Goal: Task Accomplishment & Management: Use online tool/utility

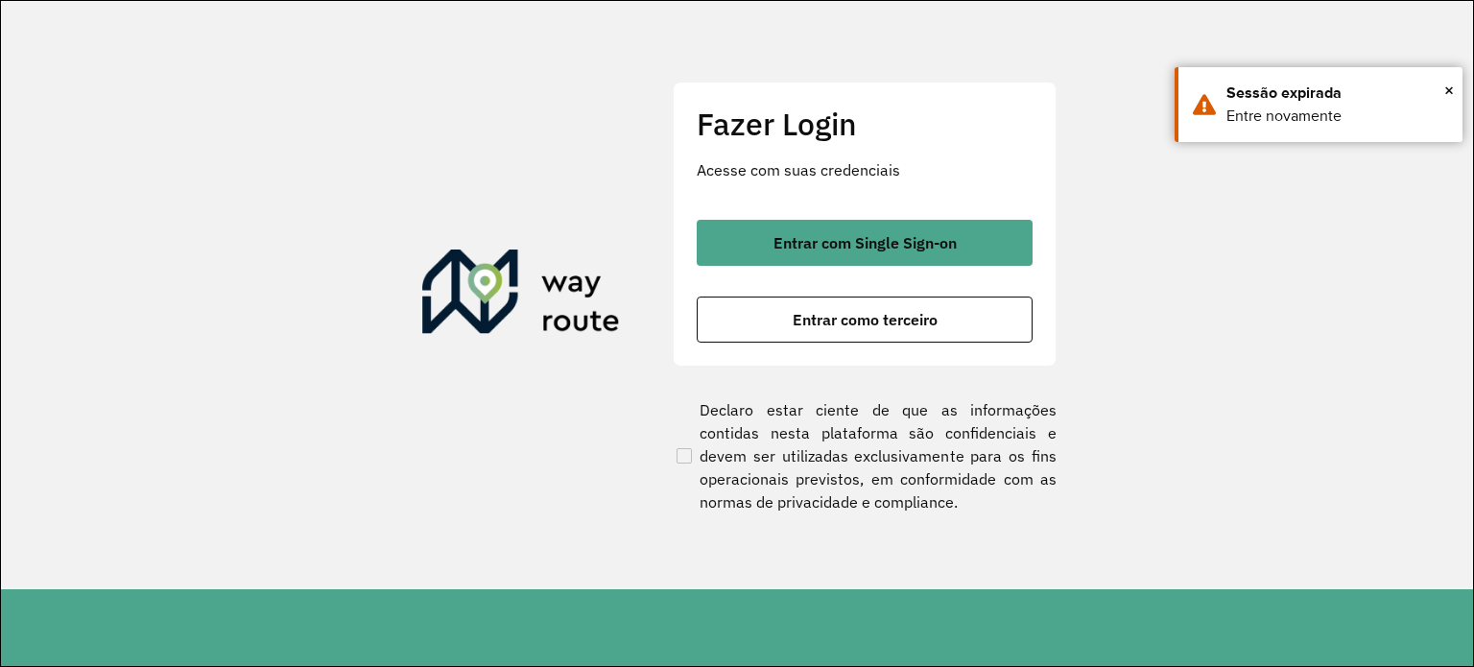
click at [858, 322] on span "Entrar como terceiro" at bounding box center [865, 319] width 145 height 15
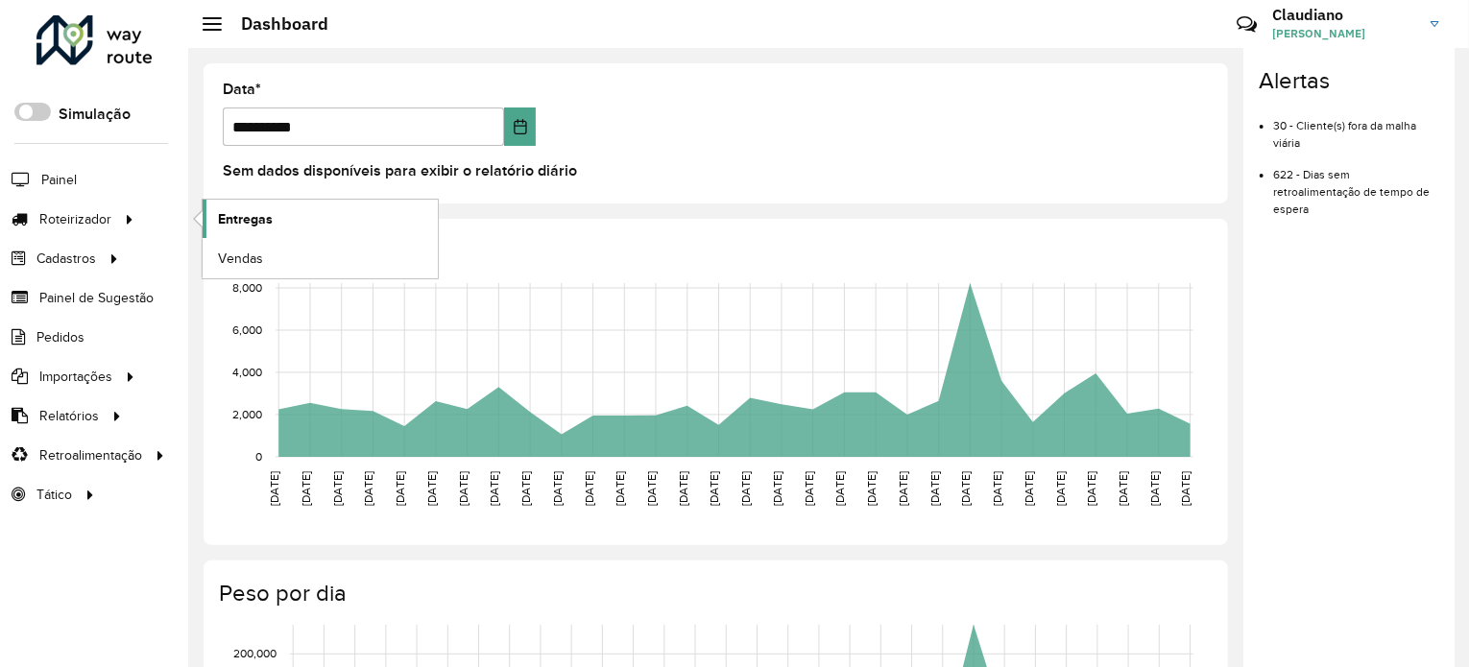
click at [273, 221] on link "Entregas" at bounding box center [320, 219] width 235 height 38
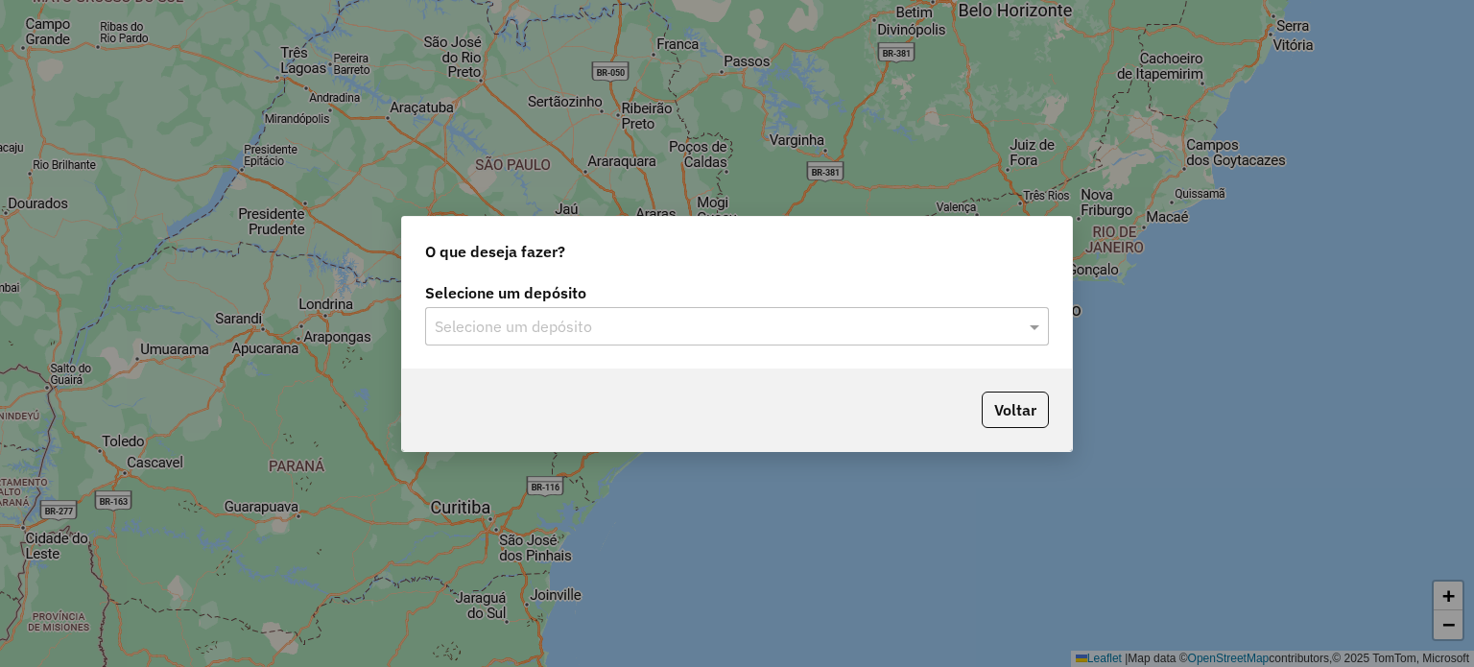
click at [799, 337] on div "Selecione um depósito" at bounding box center [737, 326] width 624 height 38
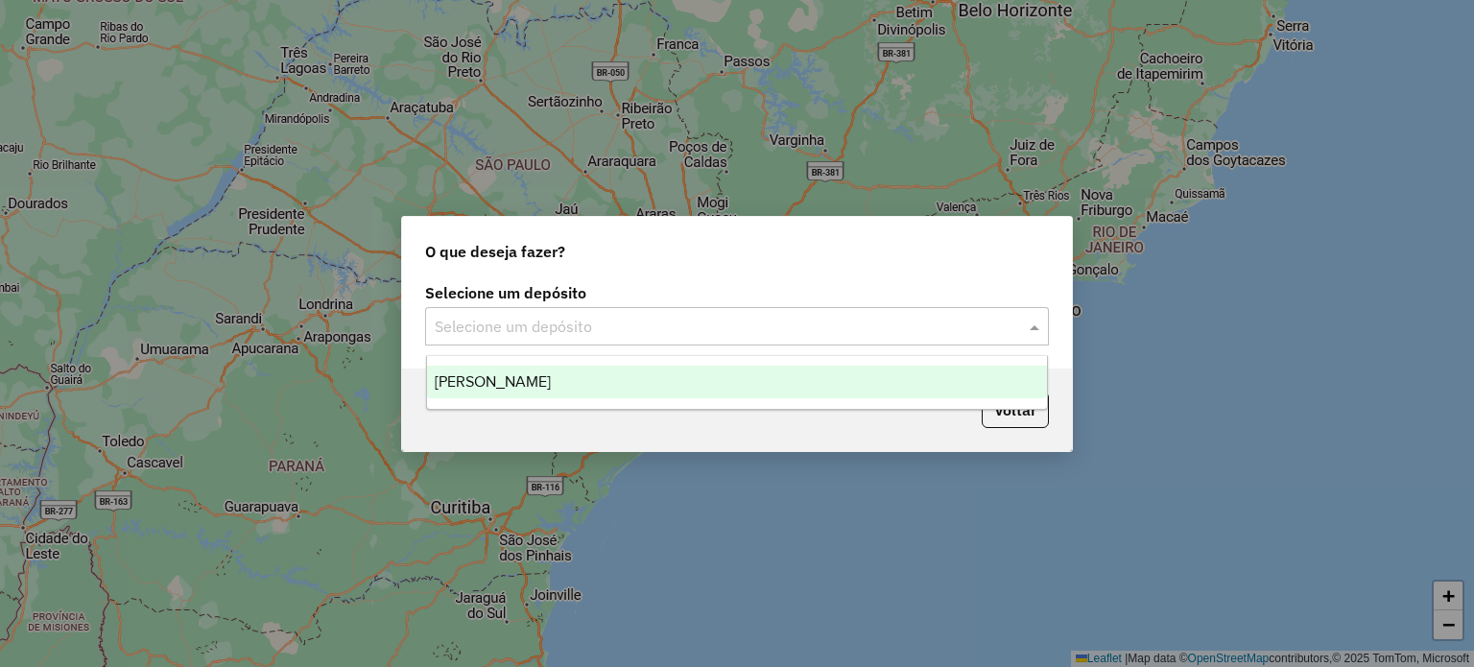
click at [668, 385] on div "[PERSON_NAME]" at bounding box center [737, 382] width 621 height 33
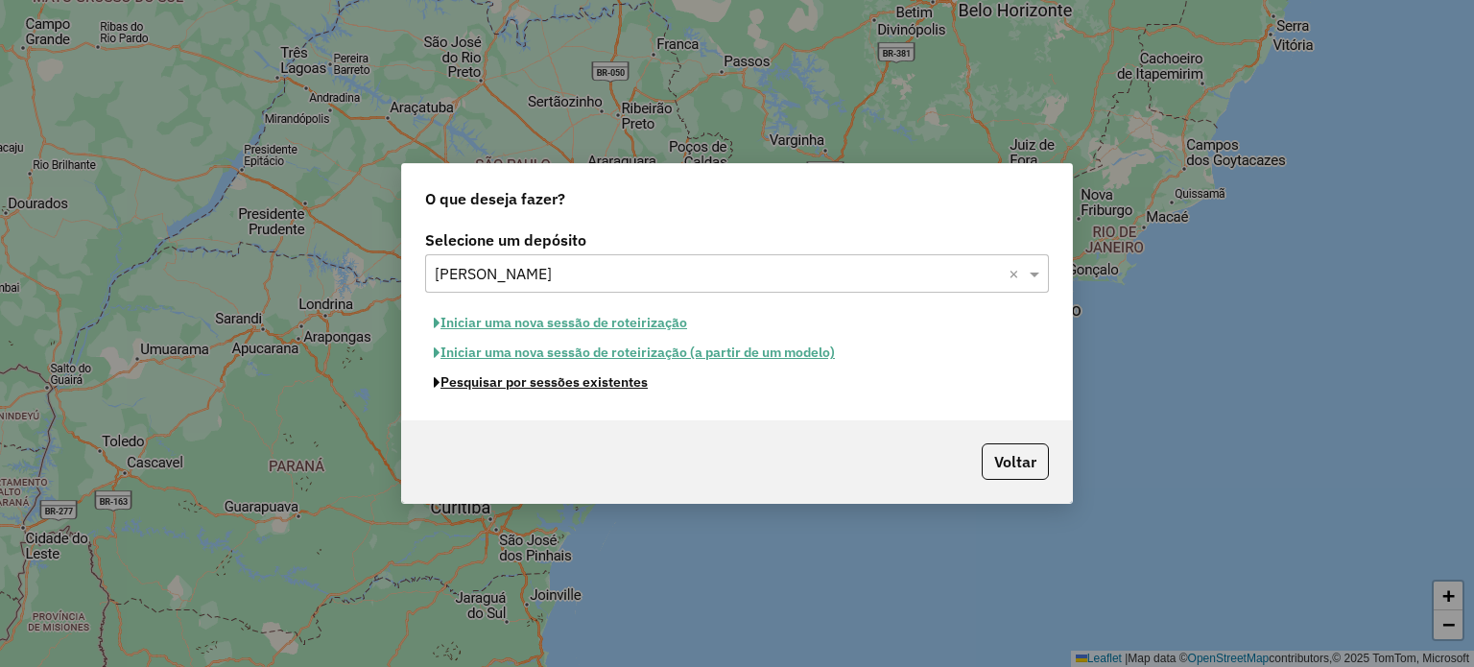
click at [576, 388] on button "Pesquisar por sessões existentes" at bounding box center [540, 383] width 231 height 30
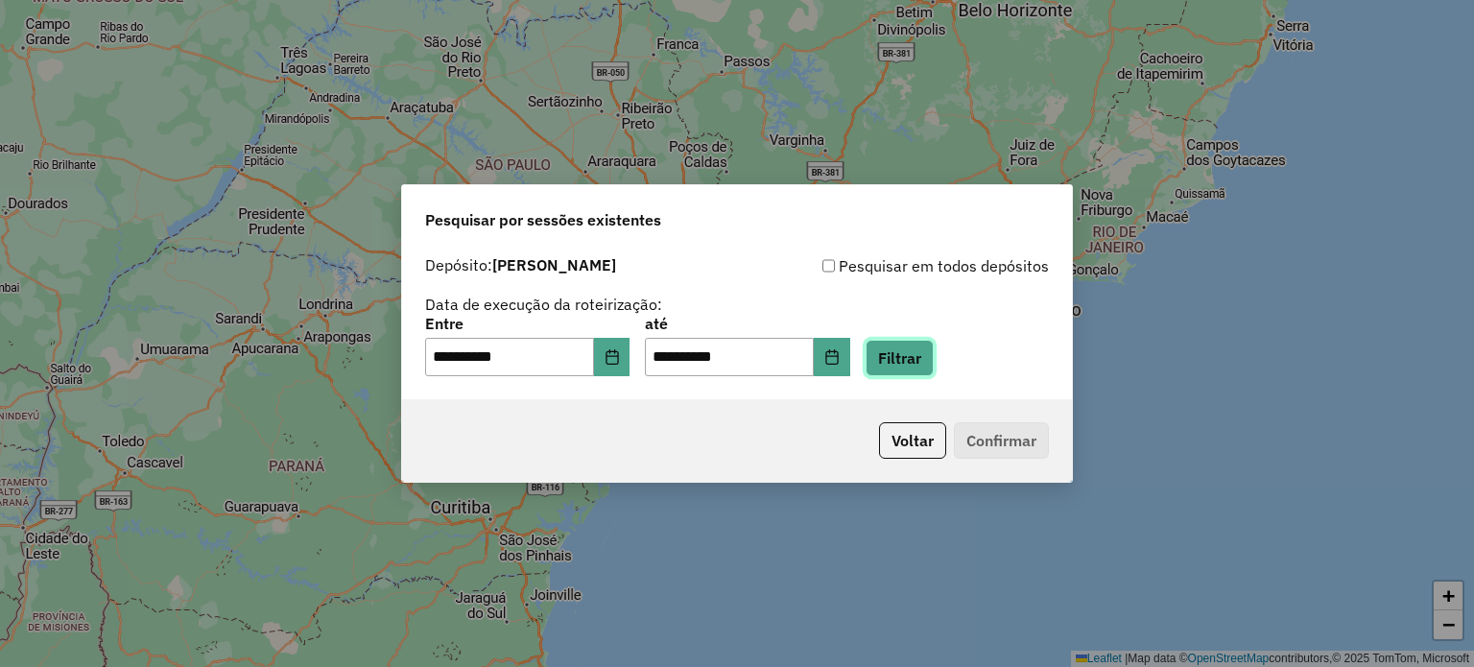
click at [934, 366] on button "Filtrar" at bounding box center [900, 358] width 68 height 36
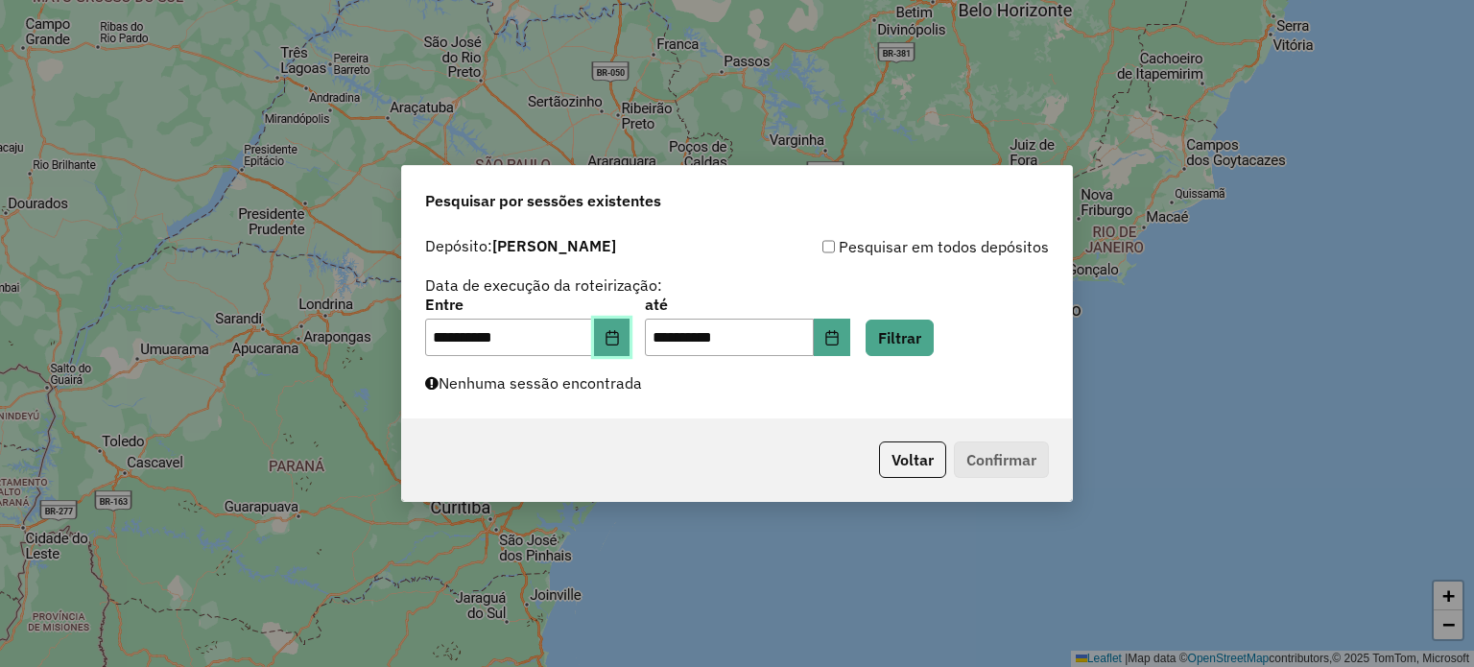
click at [618, 337] on icon "Choose Date" at bounding box center [612, 337] width 12 height 15
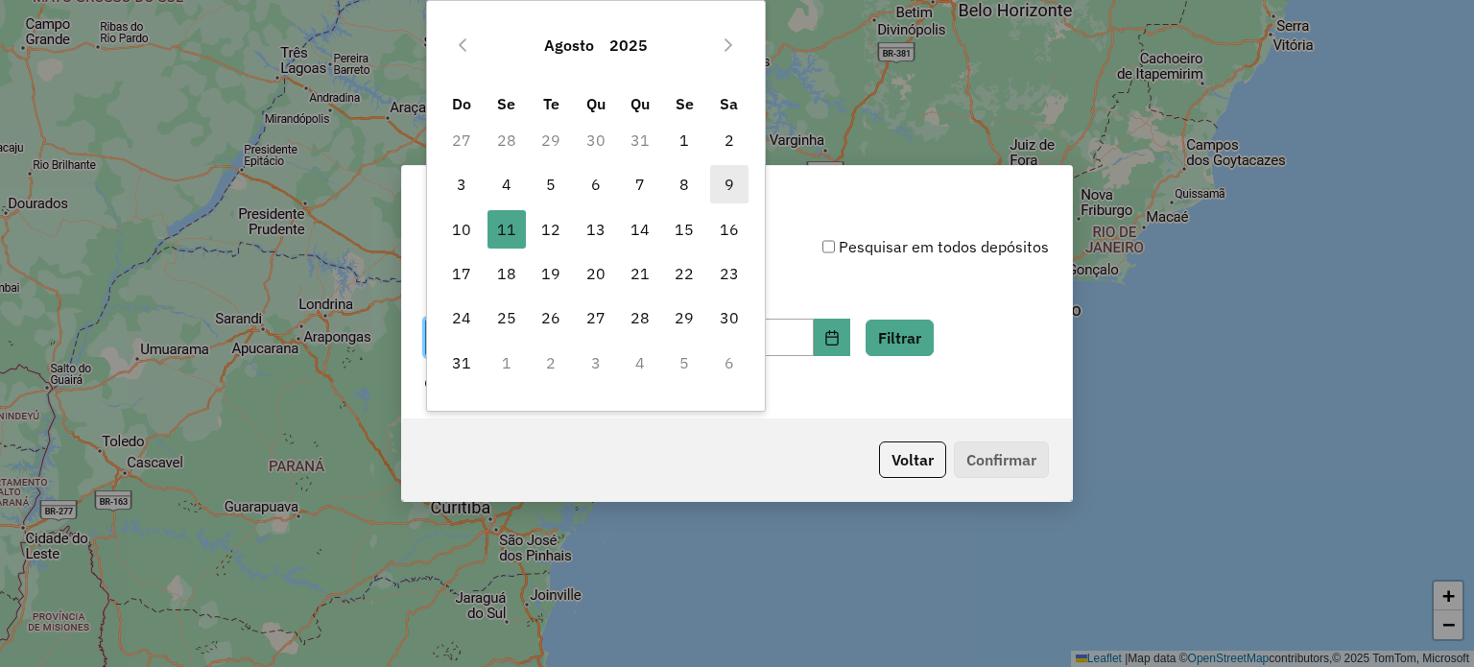
click at [731, 182] on span "9" at bounding box center [729, 184] width 38 height 38
type input "**********"
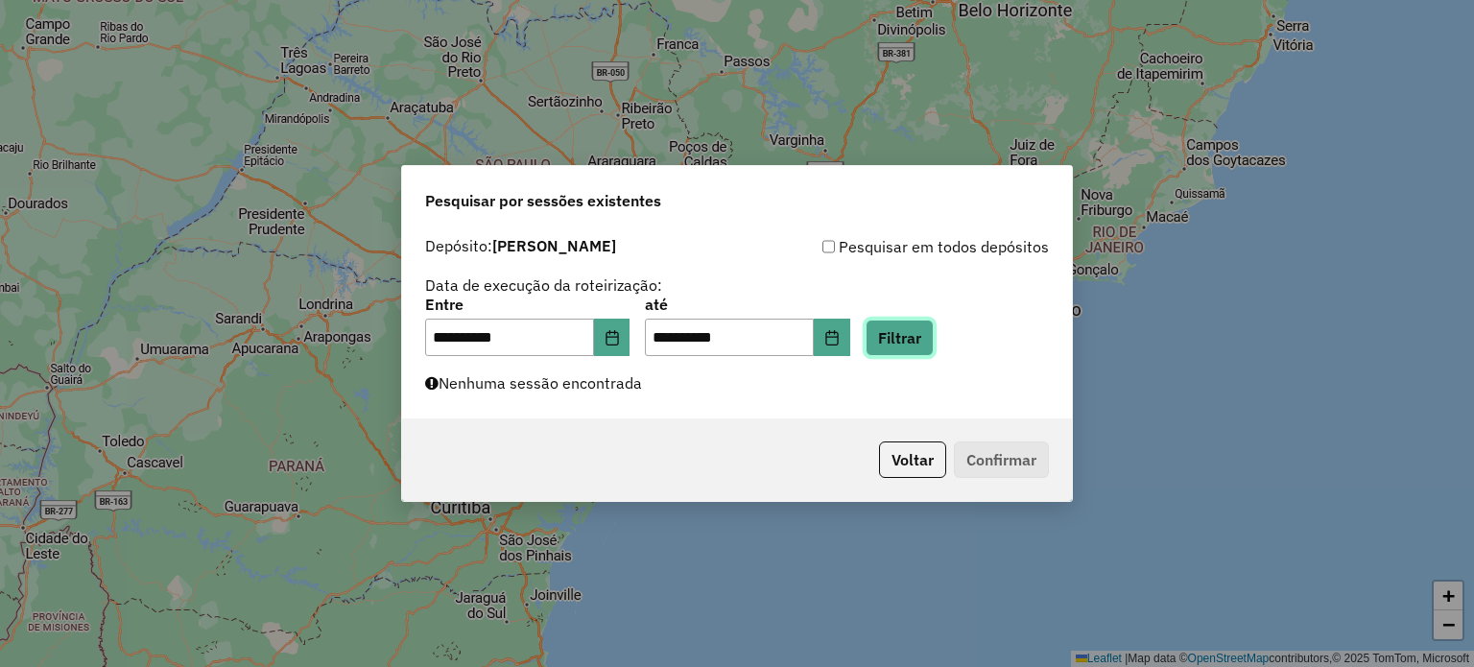
click at [928, 334] on button "Filtrar" at bounding box center [900, 338] width 68 height 36
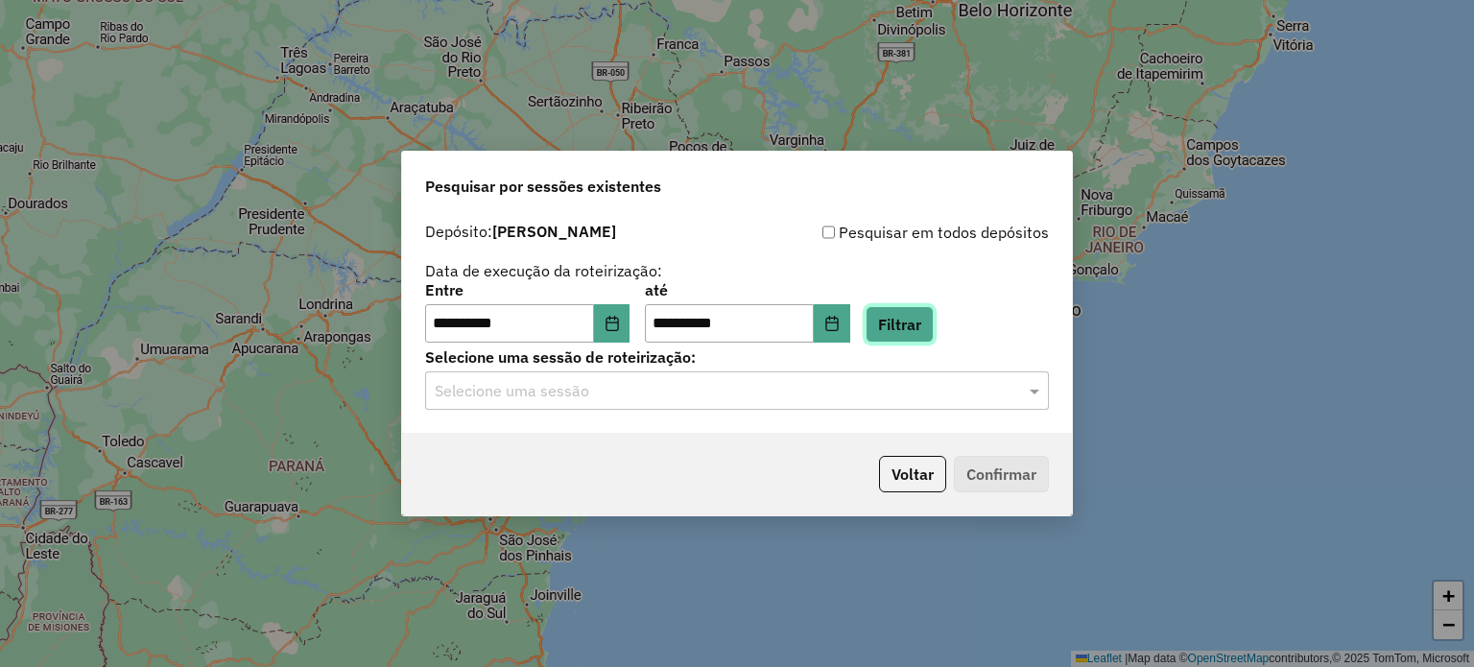
click at [932, 327] on button "Filtrar" at bounding box center [900, 324] width 68 height 36
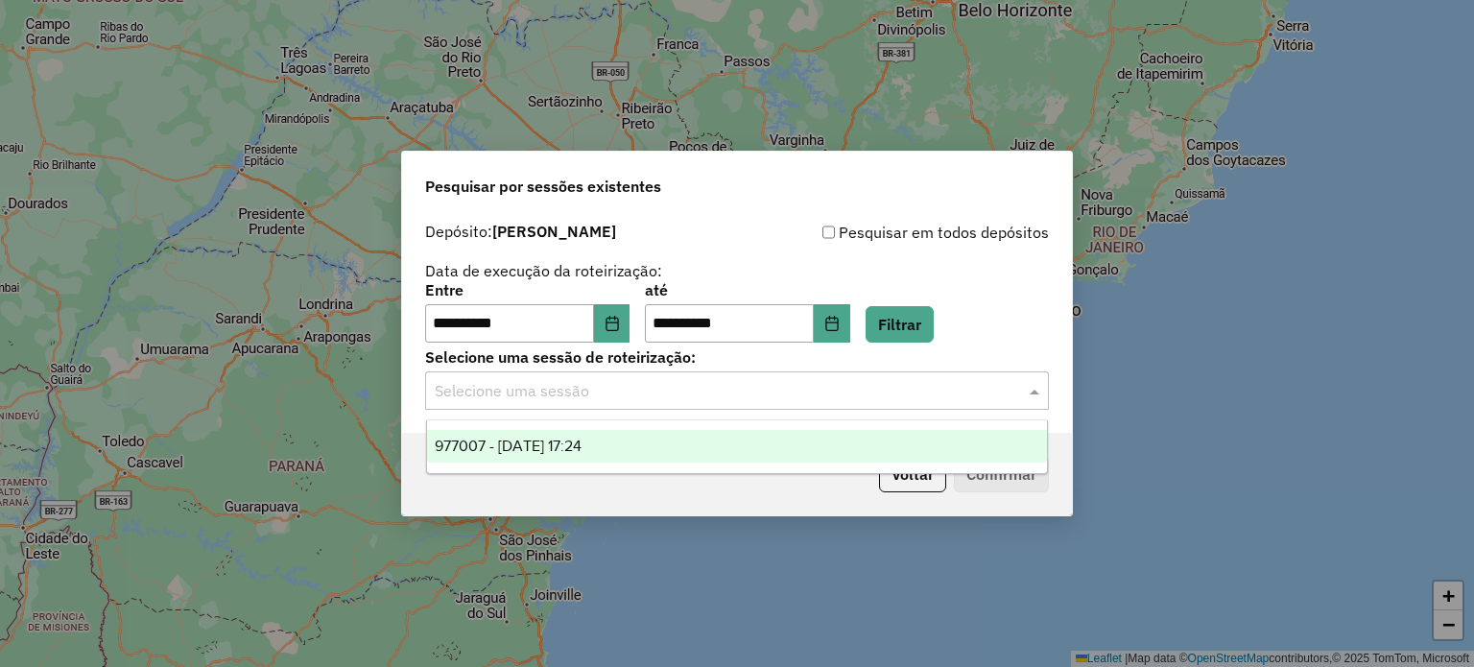
click at [641, 392] on input "text" at bounding box center [718, 391] width 566 height 23
click at [625, 447] on div "977007 - 09/08/2025 17:24" at bounding box center [737, 446] width 621 height 33
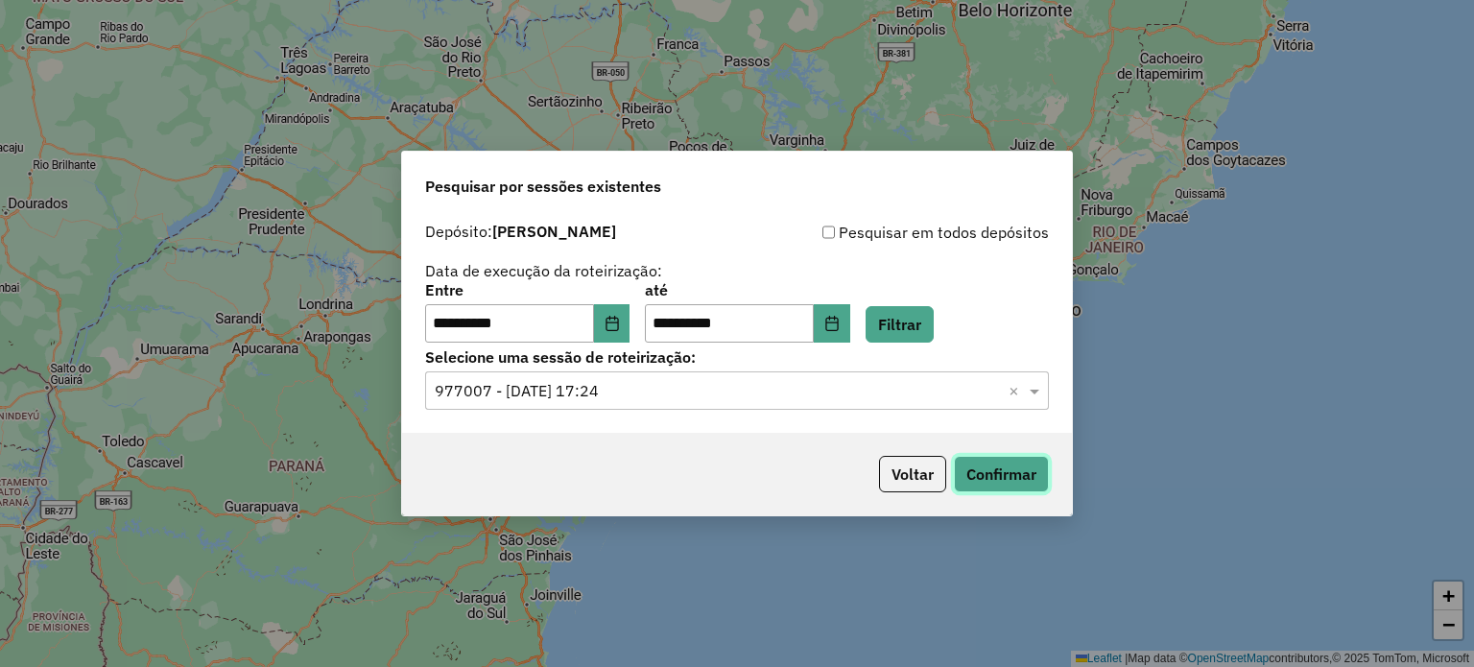
click at [1037, 477] on button "Confirmar" at bounding box center [1001, 474] width 95 height 36
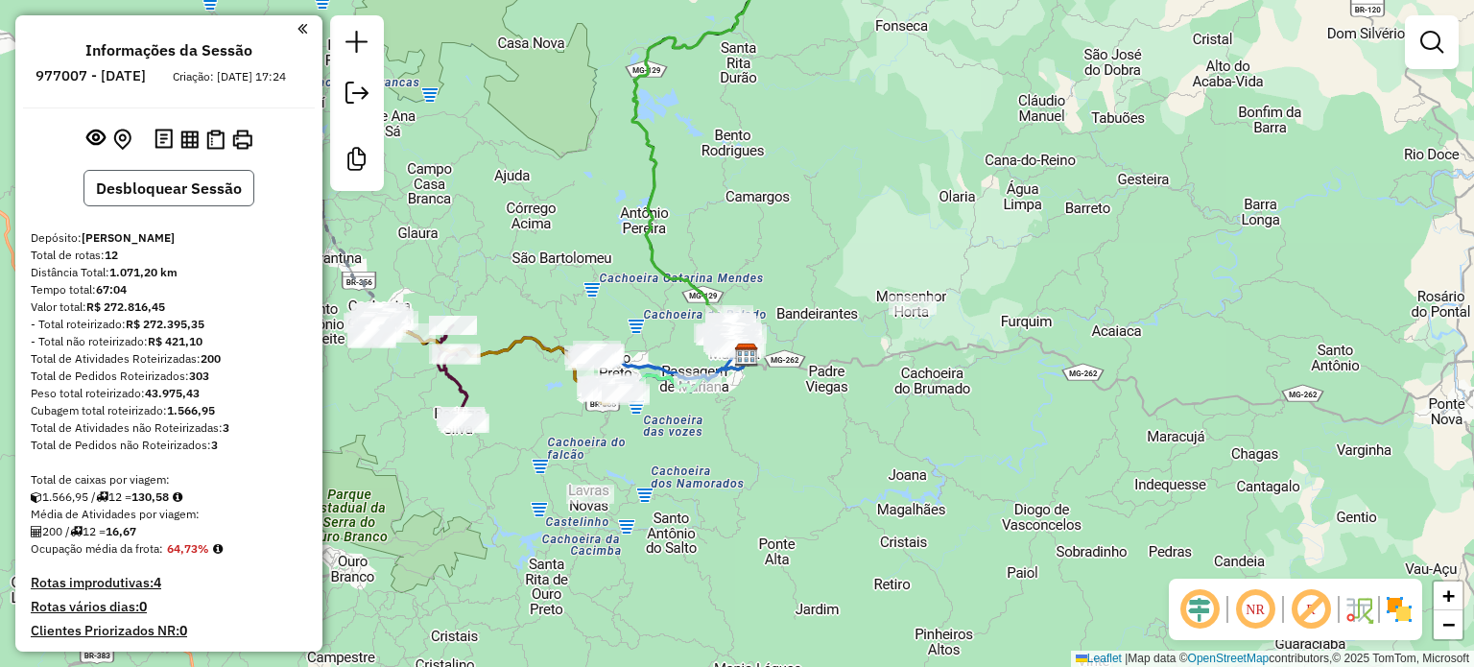
click at [195, 195] on button "Desbloquear Sessão" at bounding box center [169, 188] width 171 height 36
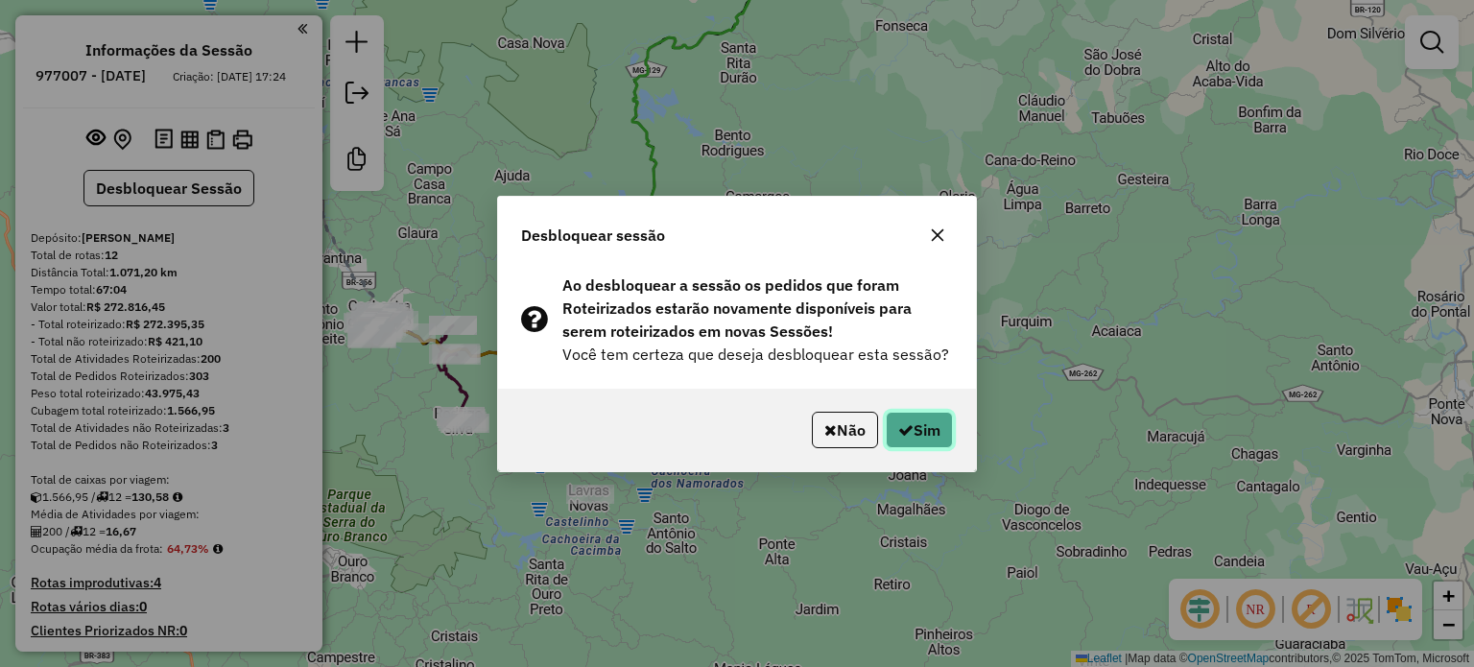
click at [941, 436] on button "Sim" at bounding box center [919, 430] width 67 height 36
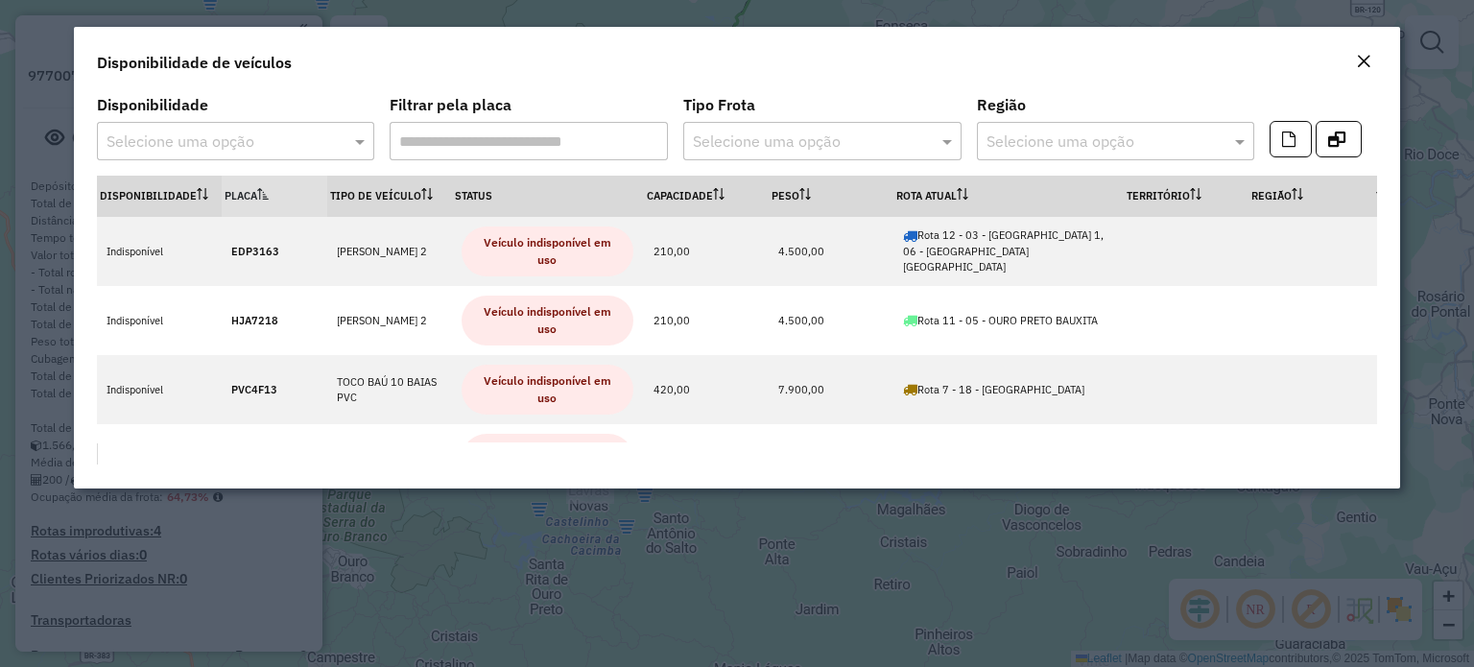
click at [1375, 53] on button "Close" at bounding box center [1364, 62] width 27 height 25
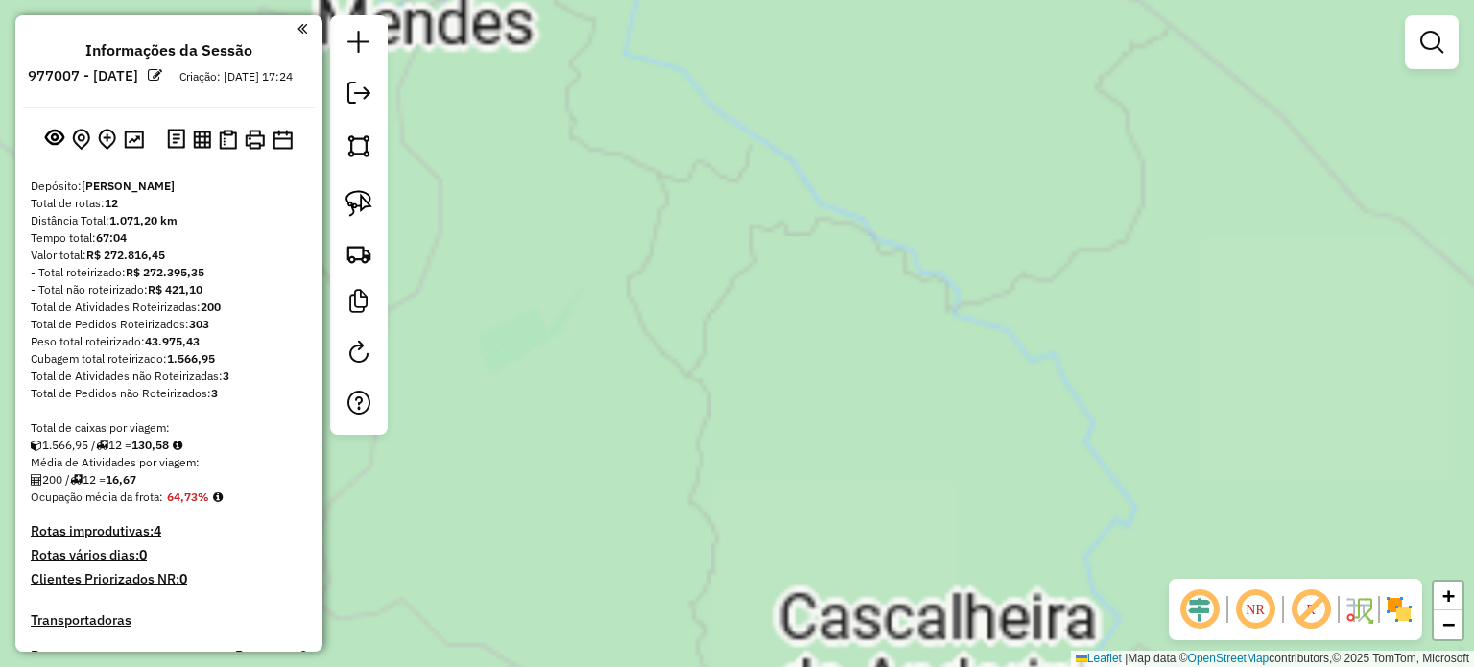
drag, startPoint x: 1133, startPoint y: 395, endPoint x: 647, endPoint y: 348, distance: 487.9
click at [647, 348] on div "Janela de atendimento Grade de atendimento Capacidade Transportadoras Veículos …" at bounding box center [737, 333] width 1474 height 667
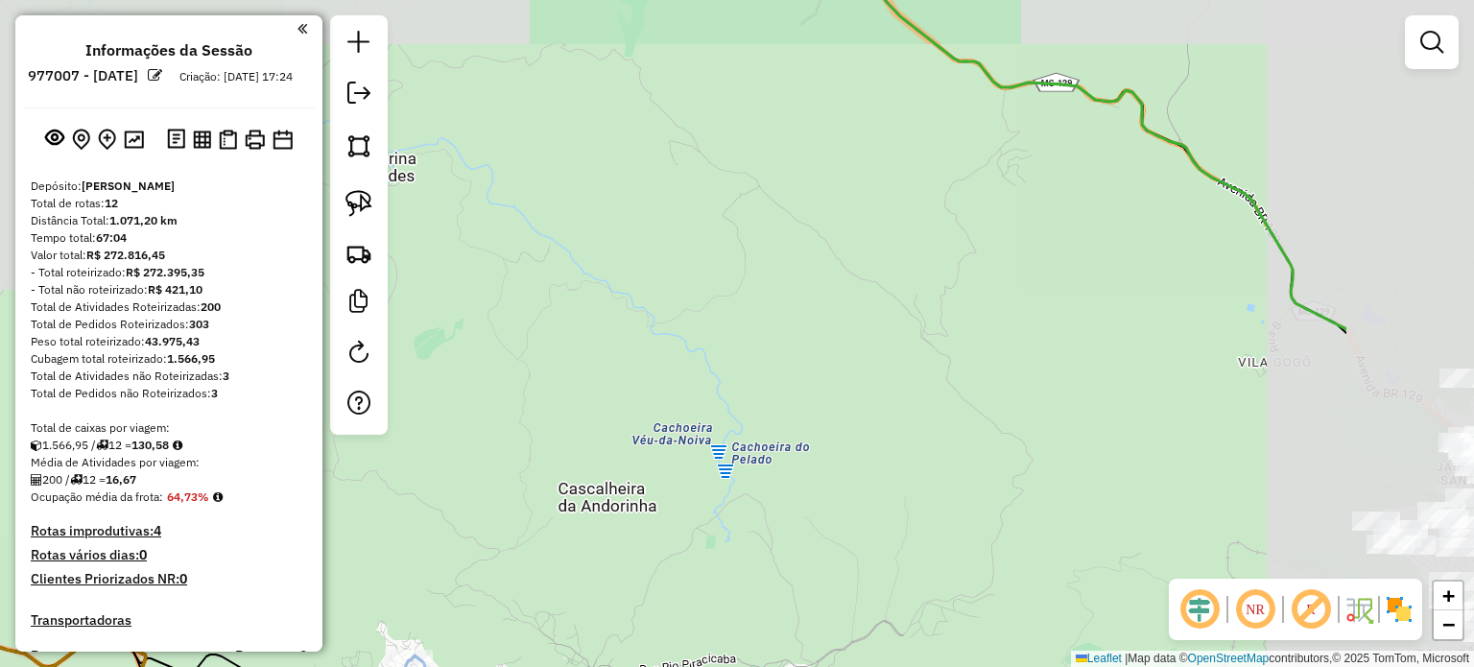
drag, startPoint x: 956, startPoint y: 379, endPoint x: 915, endPoint y: 376, distance: 41.4
click at [918, 378] on div "Janela de atendimento Grade de atendimento Capacidade Transportadoras Veículos …" at bounding box center [737, 333] width 1474 height 667
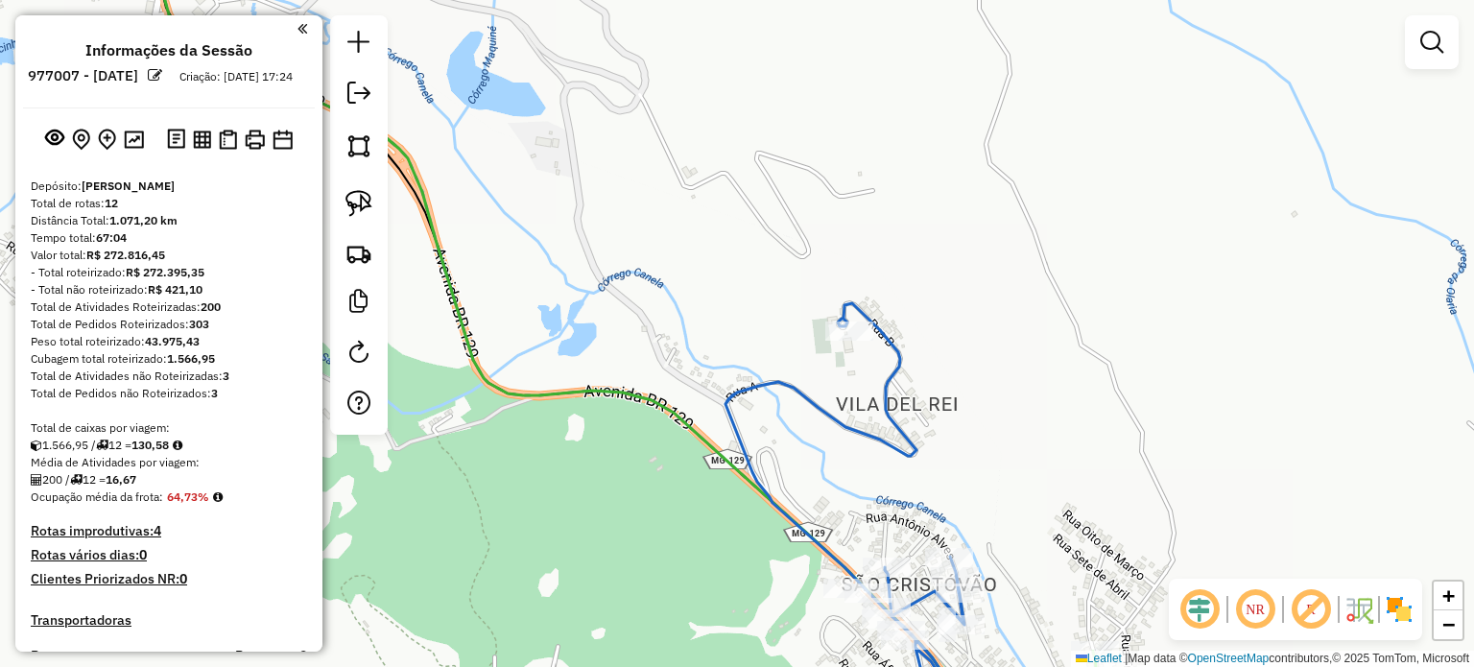
click at [909, 413] on div "Janela de atendimento Grade de atendimento Capacidade Transportadoras Veículos …" at bounding box center [737, 333] width 1474 height 667
click at [1189, 487] on div "Janela de atendimento Grade de atendimento Capacidade Transportadoras Veículos …" at bounding box center [737, 333] width 1474 height 667
drag, startPoint x: 1101, startPoint y: 364, endPoint x: 1053, endPoint y: 258, distance: 116.0
click at [1074, 300] on div "Janela de atendimento Grade de atendimento Capacidade Transportadoras Veículos …" at bounding box center [737, 333] width 1474 height 667
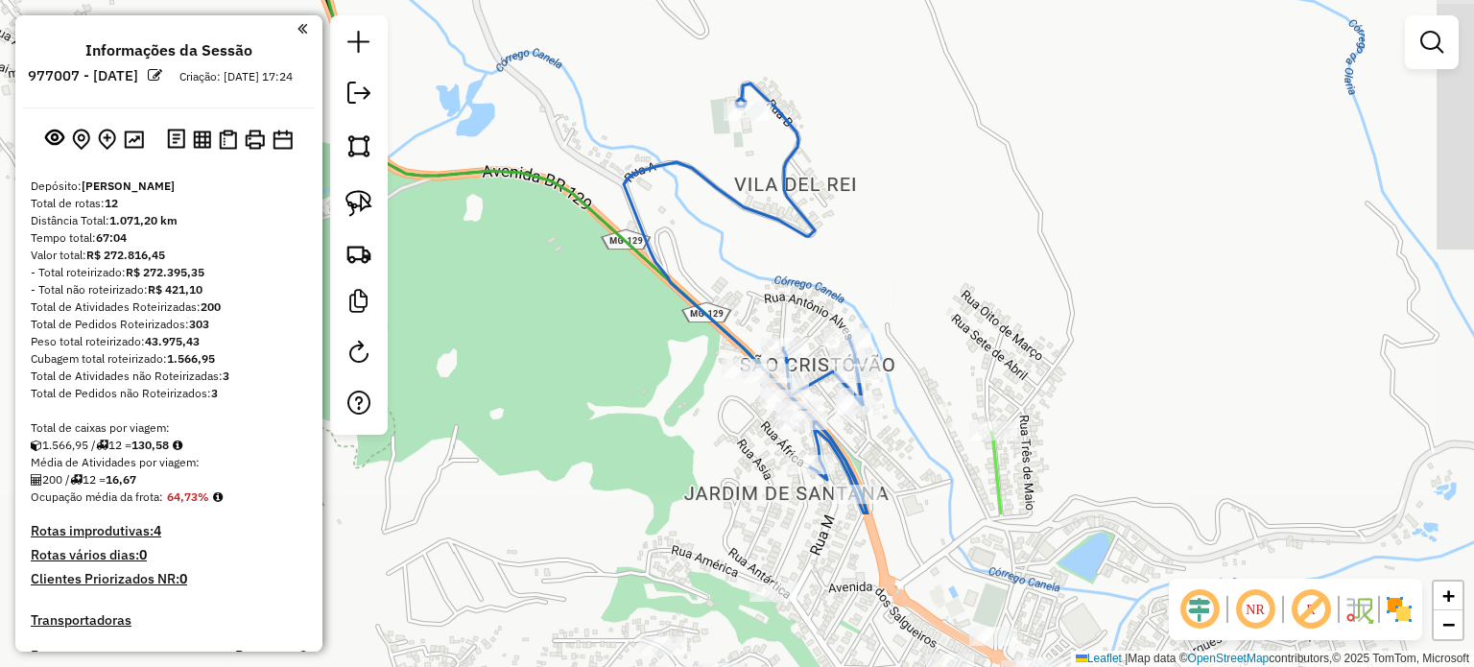
click at [1075, 260] on div "Janela de atendimento Grade de atendimento Capacidade Transportadoras Veículos …" at bounding box center [737, 333] width 1474 height 667
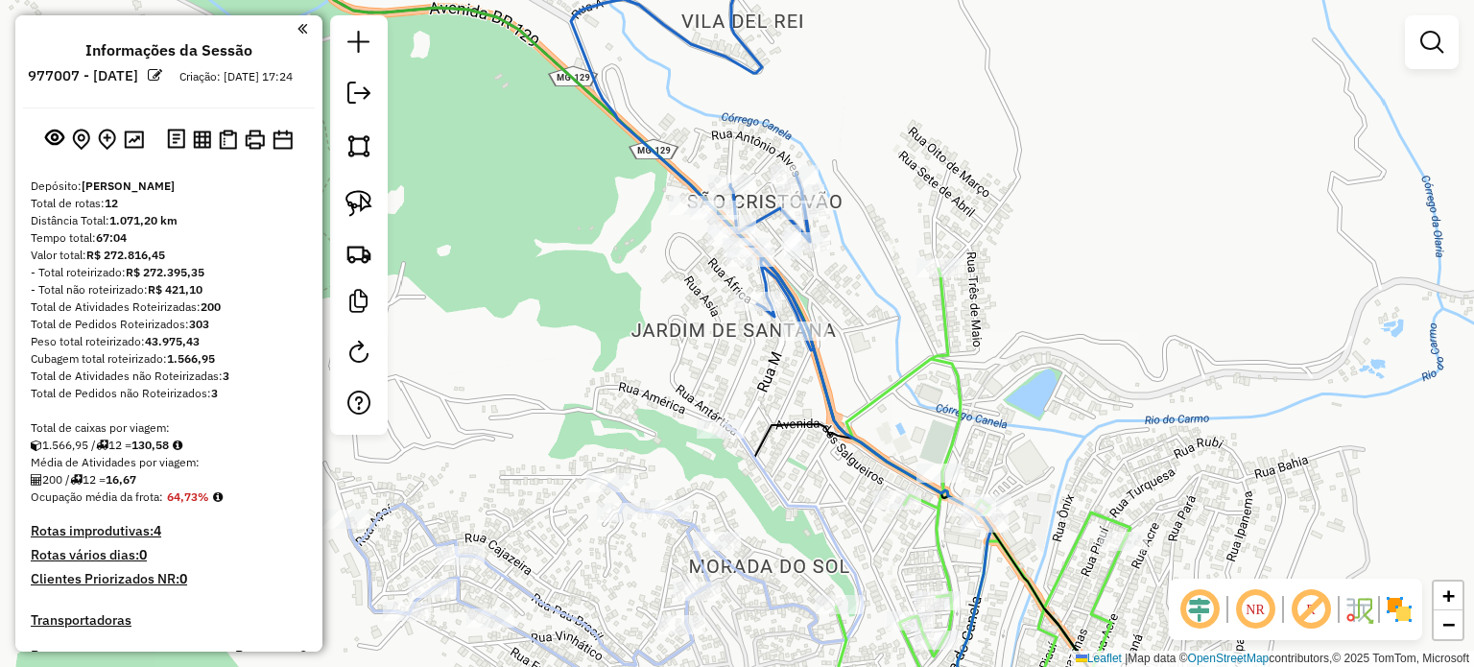
drag, startPoint x: 1097, startPoint y: 274, endPoint x: 1049, endPoint y: 219, distance: 72.8
click at [1051, 222] on div "Janela de atendimento Grade de atendimento Capacidade Transportadoras Veículos …" at bounding box center [737, 333] width 1474 height 667
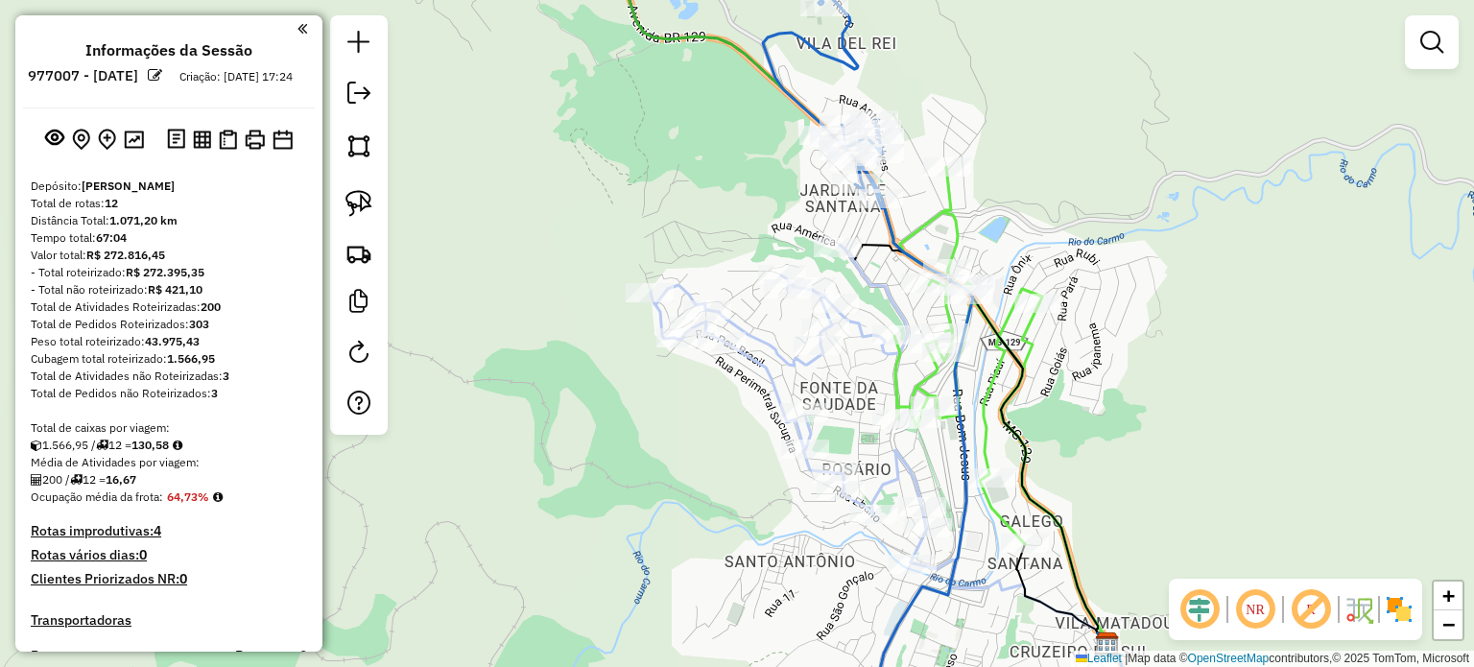
click at [773, 388] on icon at bounding box center [789, 404] width 276 height 319
select select "**********"
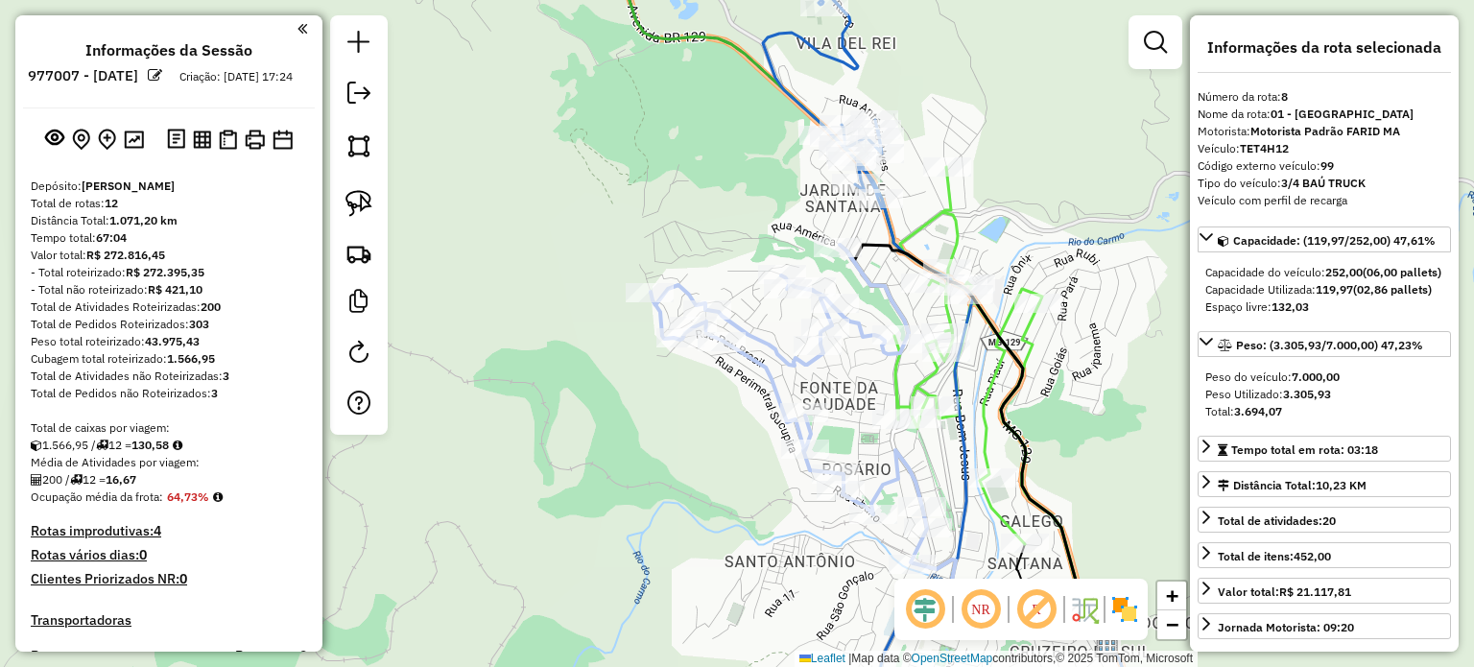
scroll to position [1535, 0]
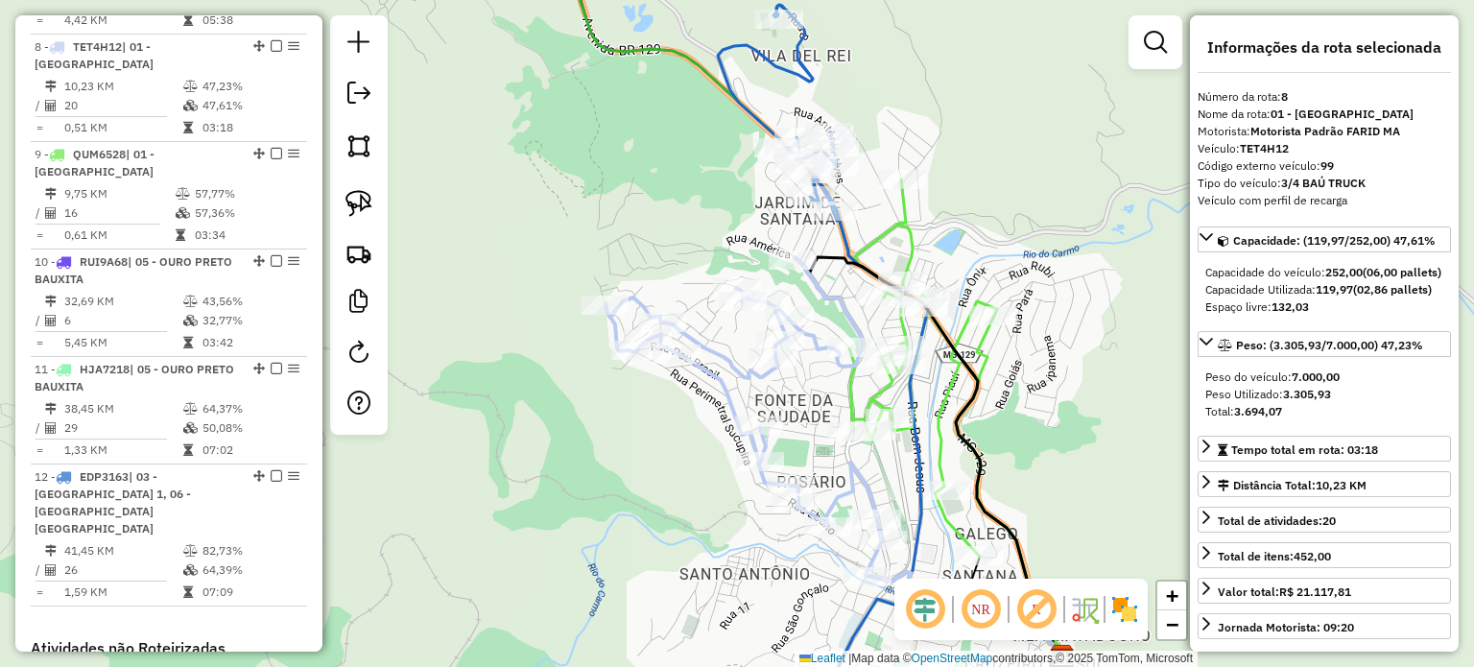
drag, startPoint x: 841, startPoint y: 380, endPoint x: 622, endPoint y: 399, distance: 219.7
click at [622, 406] on div "Janela de atendimento Grade de atendimento Capacidade Transportadoras Veículos …" at bounding box center [737, 333] width 1474 height 667
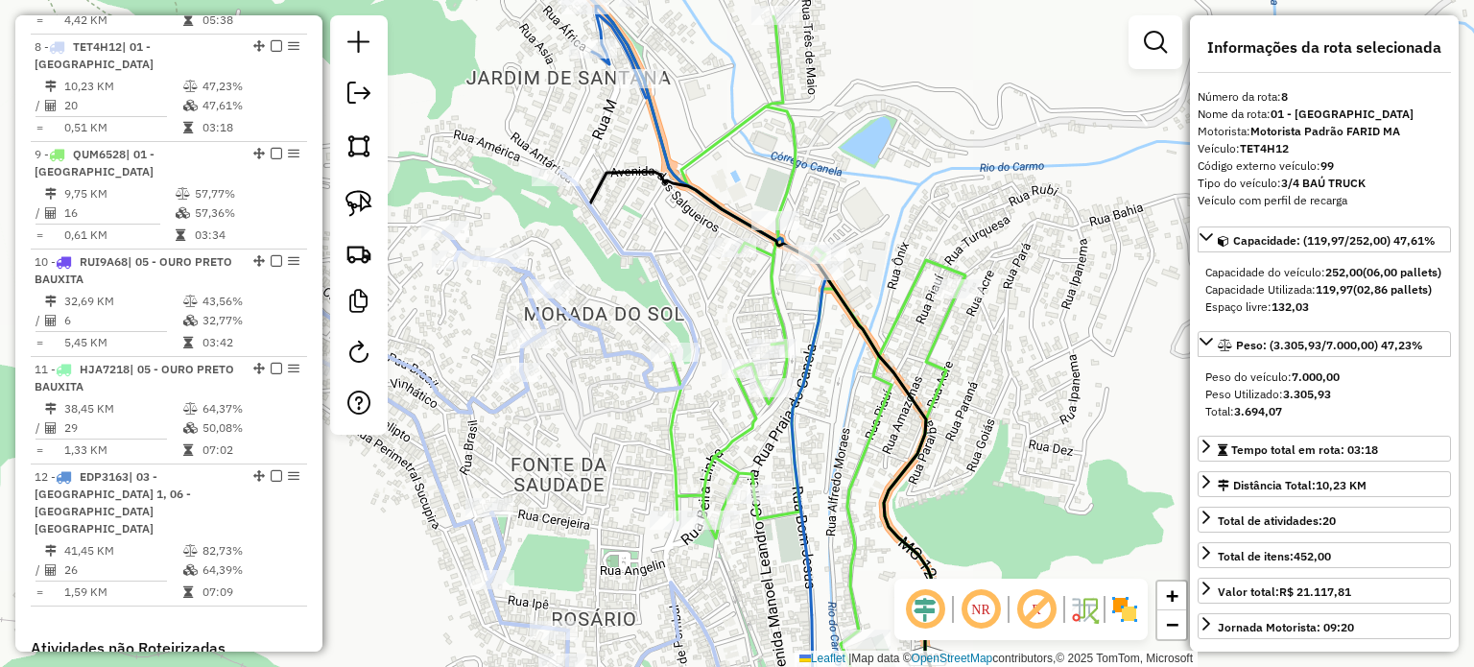
click at [671, 431] on icon at bounding box center [818, 375] width 295 height 718
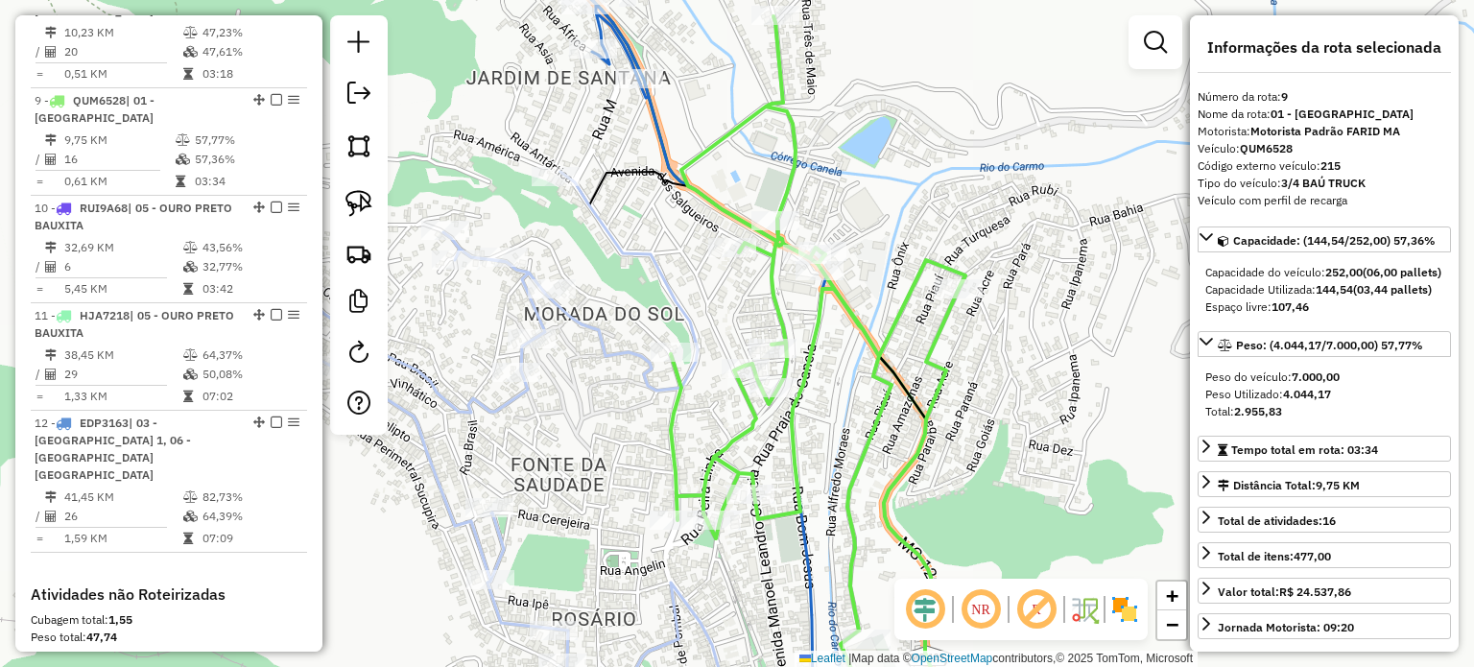
scroll to position [1642, 0]
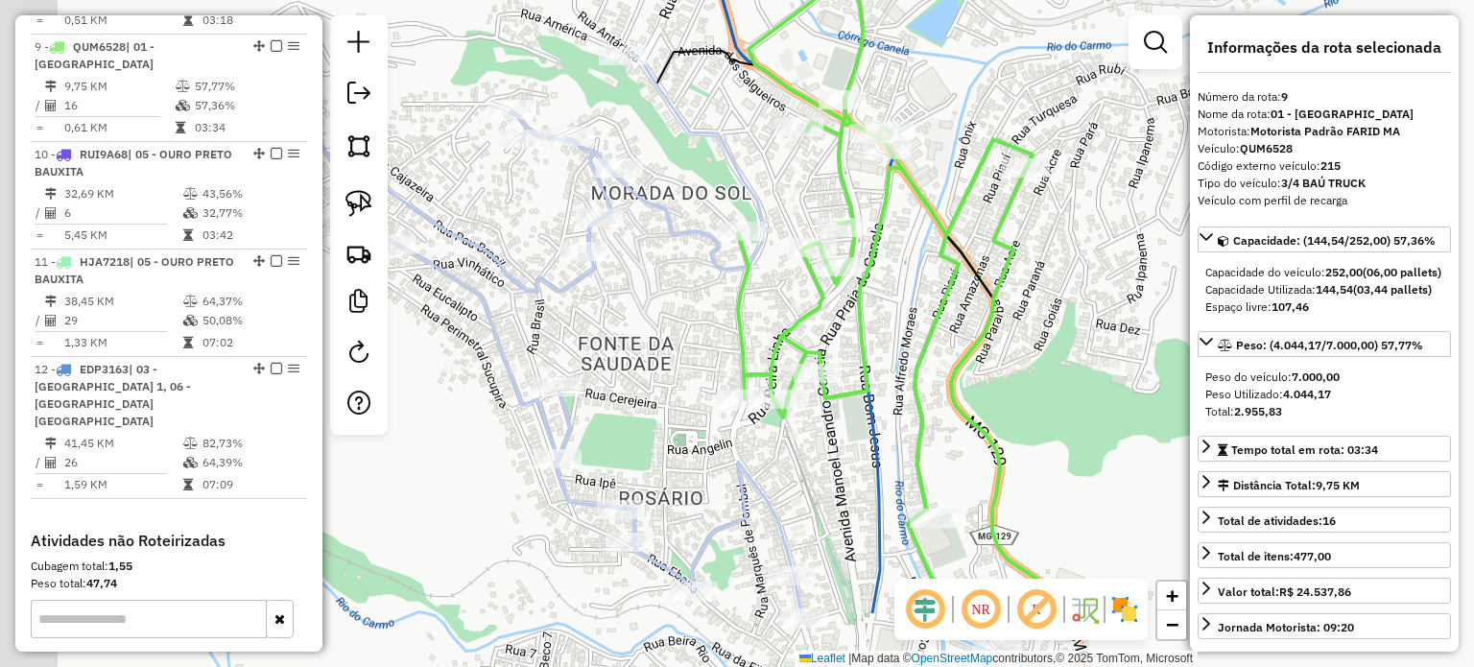
drag, startPoint x: 627, startPoint y: 483, endPoint x: 710, endPoint y: 324, distance: 179.9
click at [710, 324] on div "Janela de atendimento Grade de atendimento Capacidade Transportadoras Veículos …" at bounding box center [737, 333] width 1474 height 667
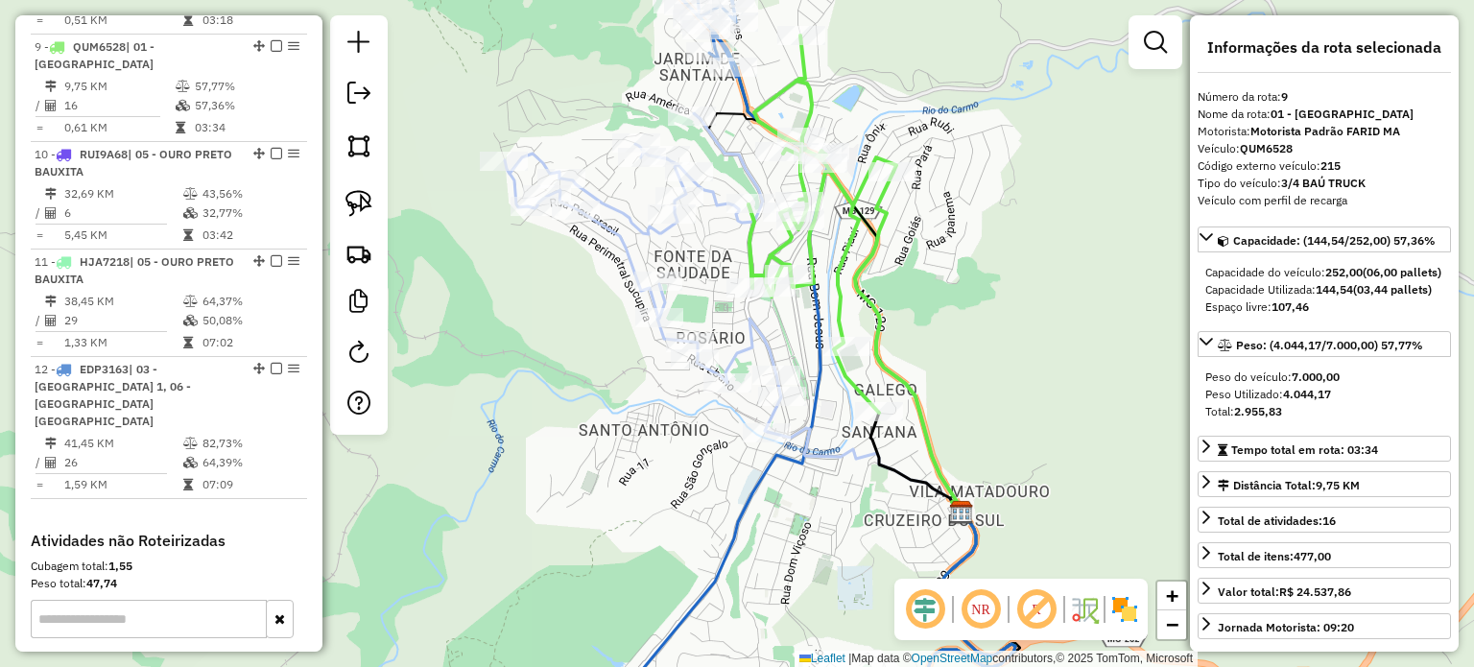
drag, startPoint x: 1043, startPoint y: 368, endPoint x: 1061, endPoint y: 323, distance: 48.7
click at [1061, 323] on div "Janela de atendimento Grade de atendimento Capacidade Transportadoras Veículos …" at bounding box center [737, 333] width 1474 height 667
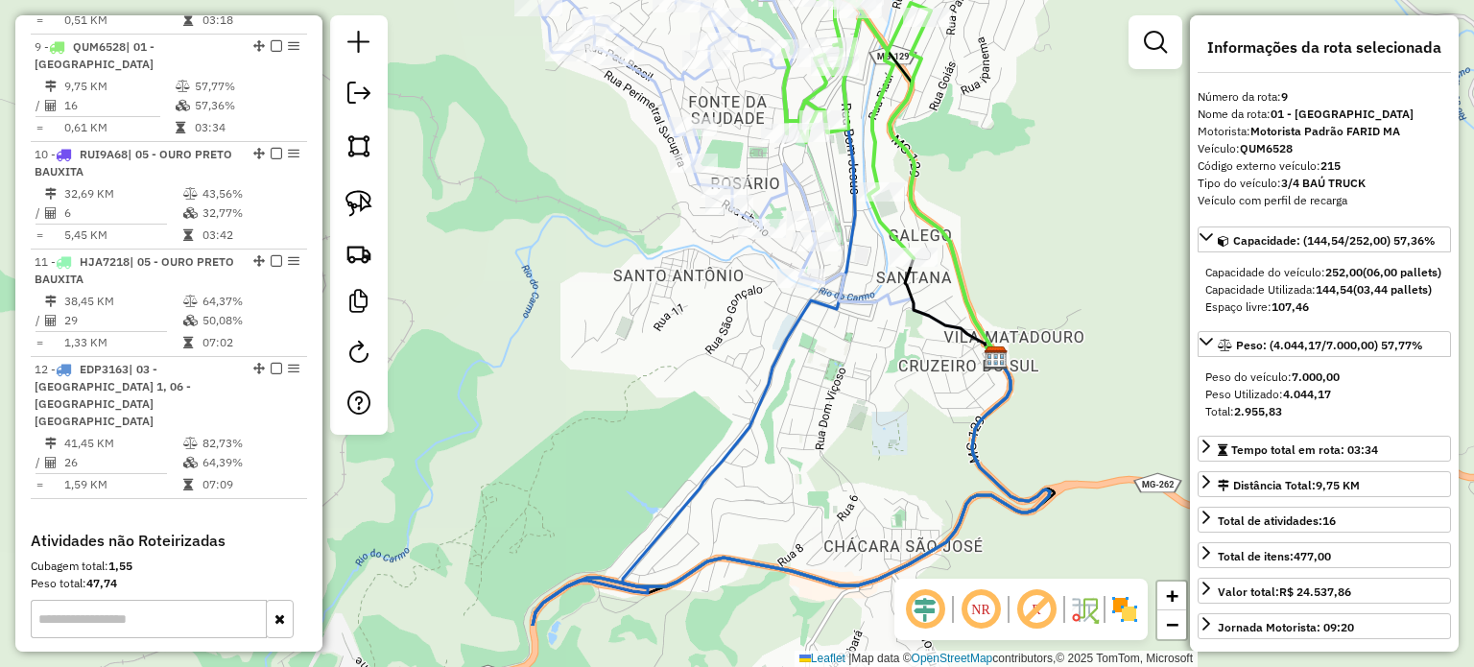
click at [863, 391] on div "Janela de atendimento Grade de atendimento Capacidade Transportadoras Veículos …" at bounding box center [737, 333] width 1474 height 667
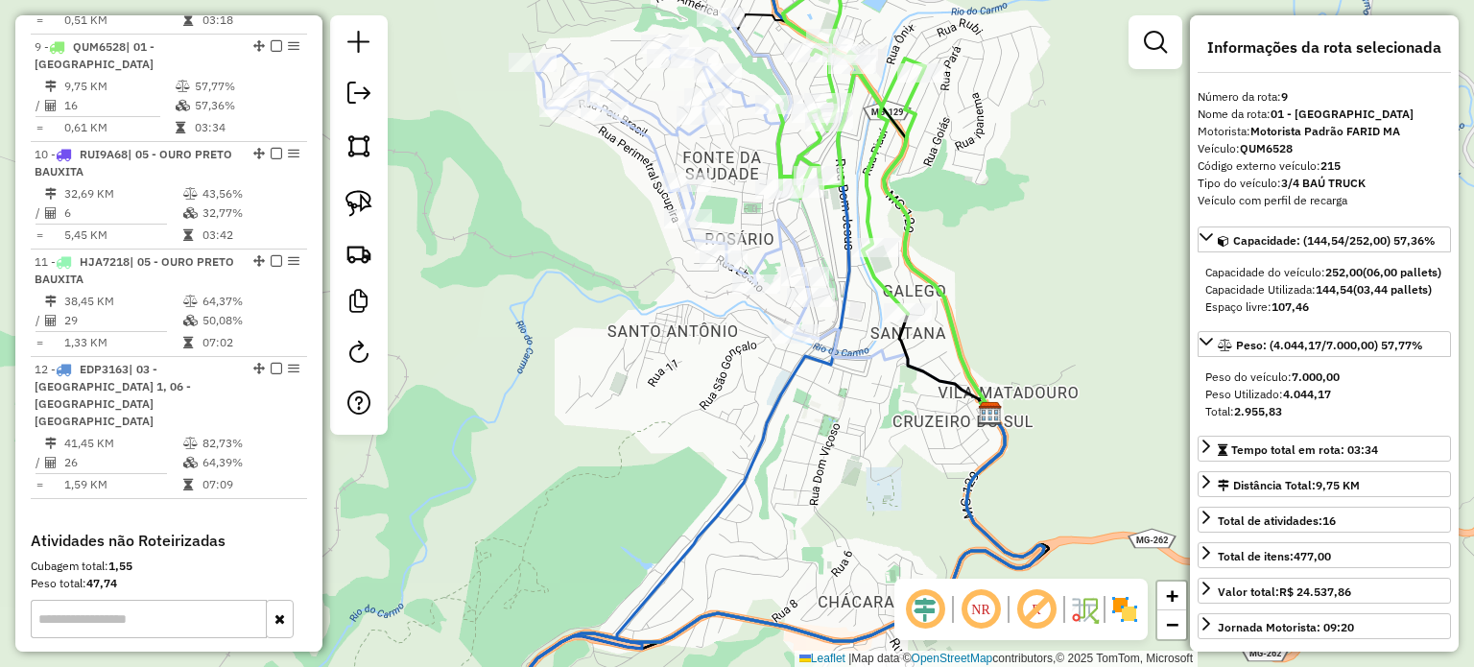
drag, startPoint x: 1075, startPoint y: 194, endPoint x: 1002, endPoint y: 441, distance: 257.3
click at [1018, 441] on div "Janela de atendimento Grade de atendimento Capacidade Transportadoras Veículos …" at bounding box center [737, 333] width 1474 height 667
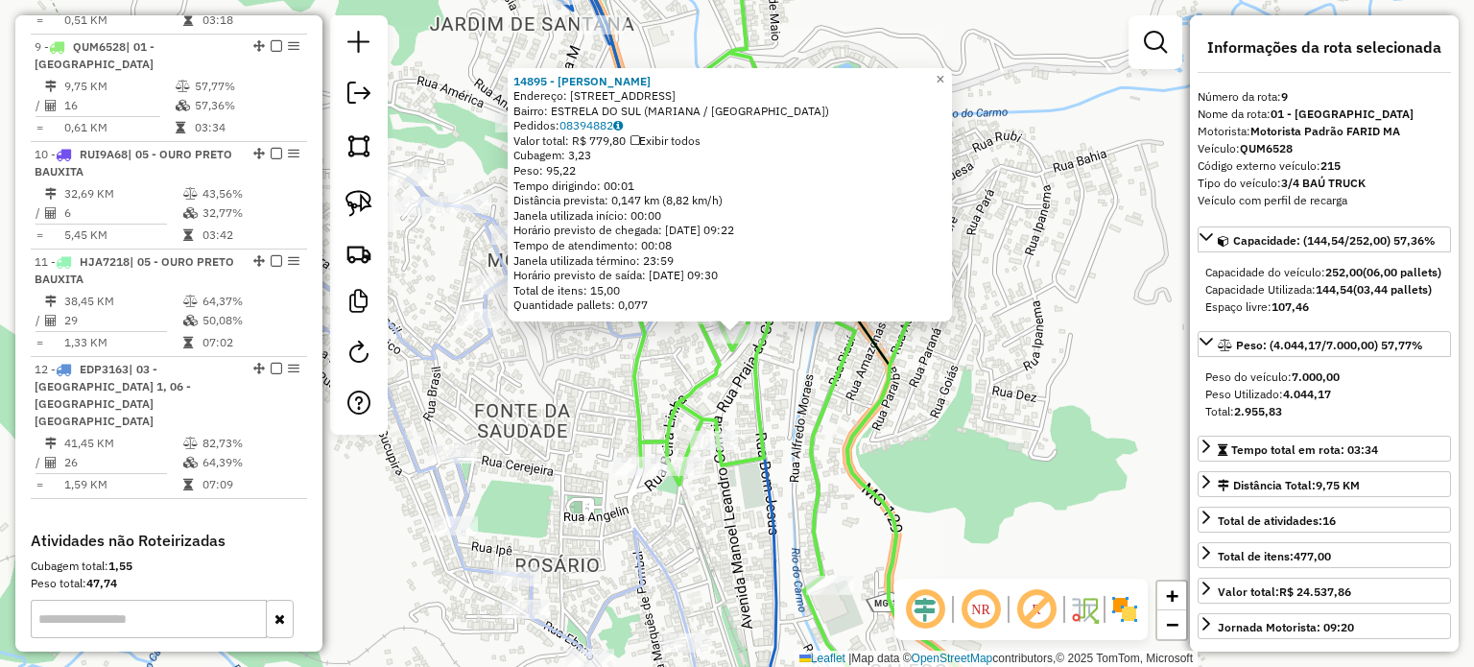
click at [818, 453] on icon at bounding box center [782, 340] width 295 height 755
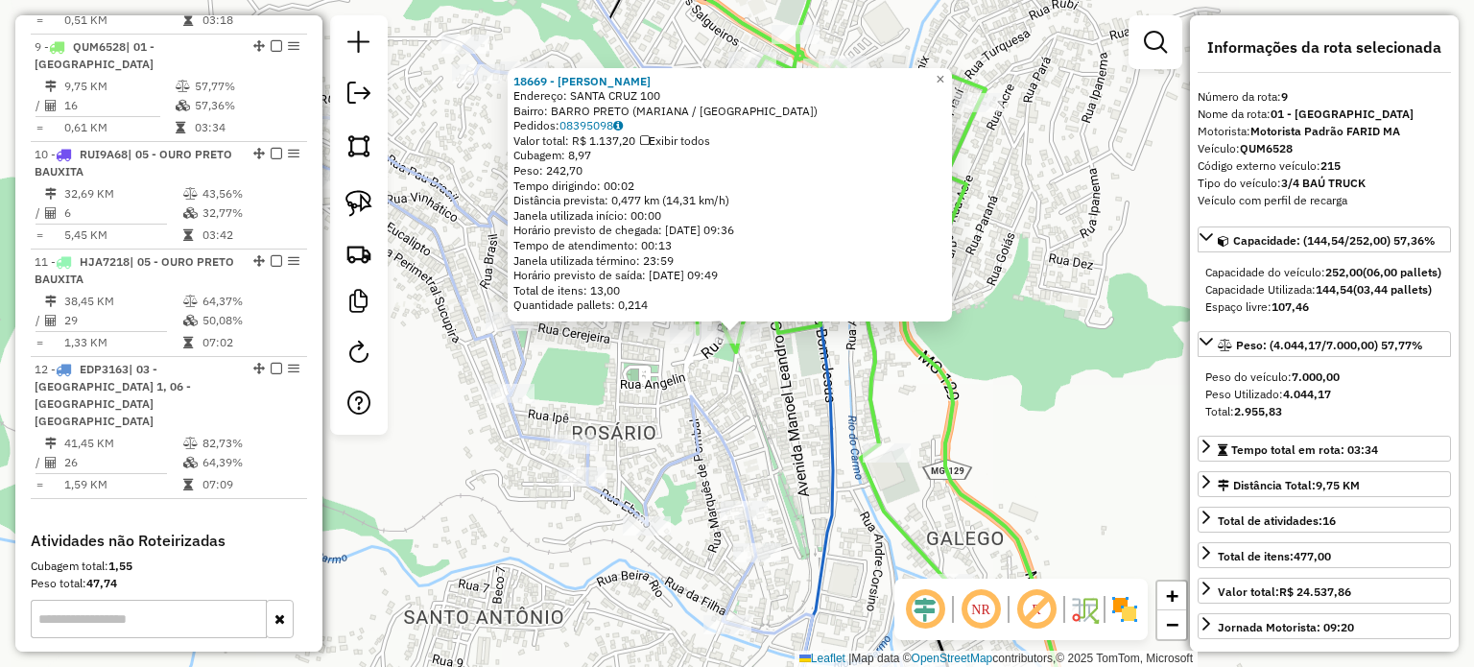
click at [737, 403] on div "18669 - [PERSON_NAME] Endereço: SANTA CRUZ 100 Bairro: [GEOGRAPHIC_DATA] (MARIA…" at bounding box center [737, 333] width 1474 height 667
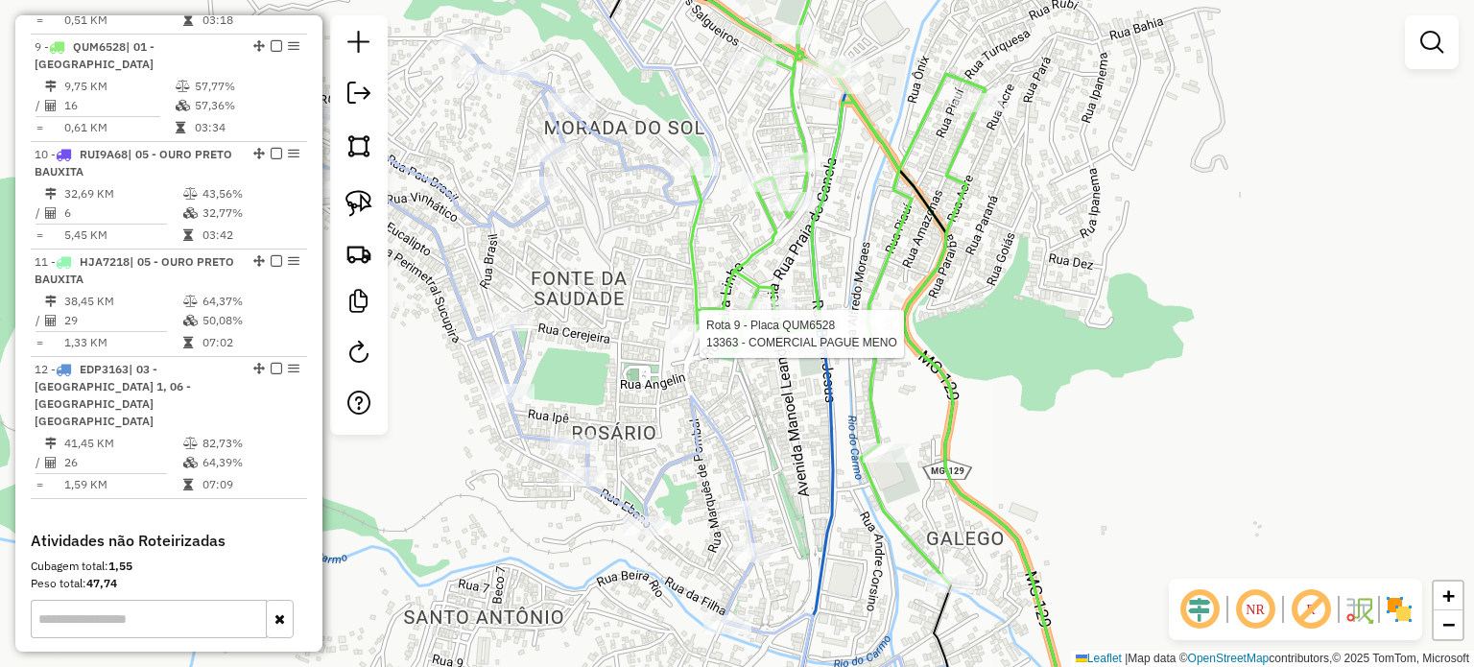
select select "**********"
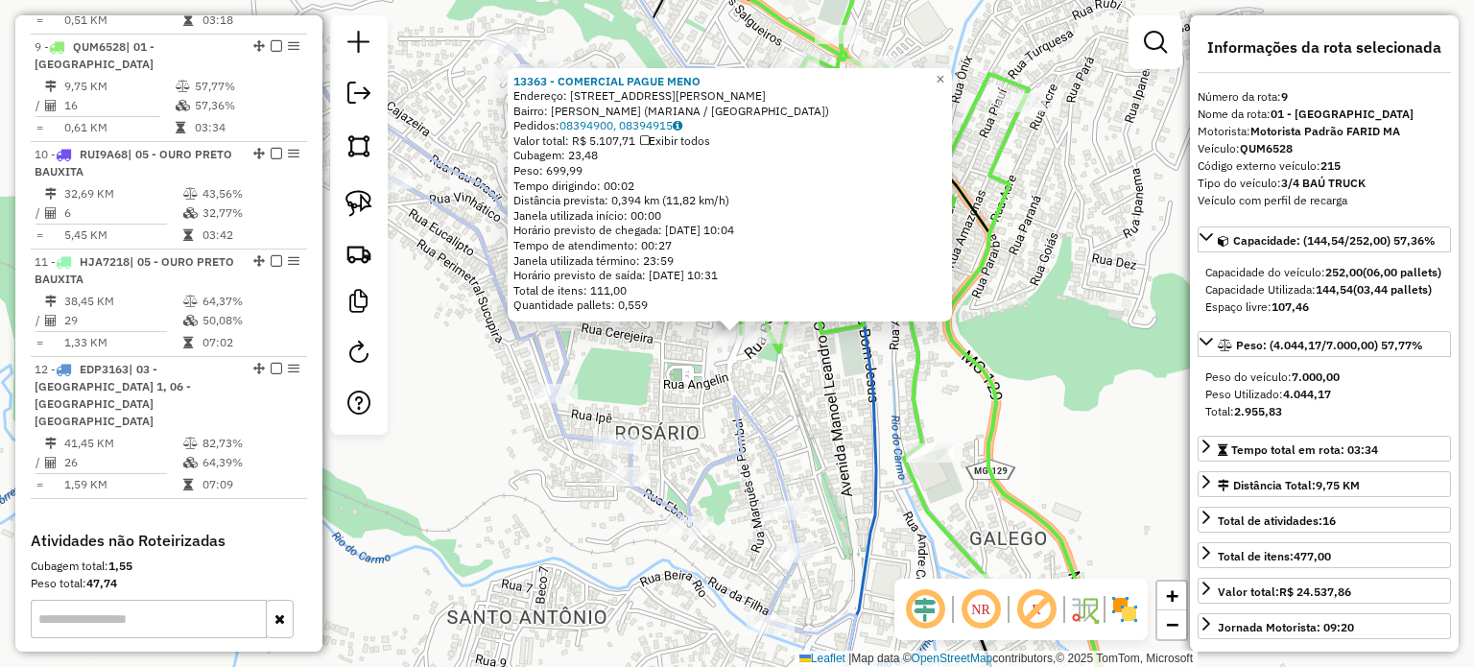
click at [773, 391] on div "13363 - COMERCIAL PAGUE MENO Endereço: R MONSENHOR [PERSON_NAME] 15 Bairro: MAR…" at bounding box center [737, 333] width 1474 height 667
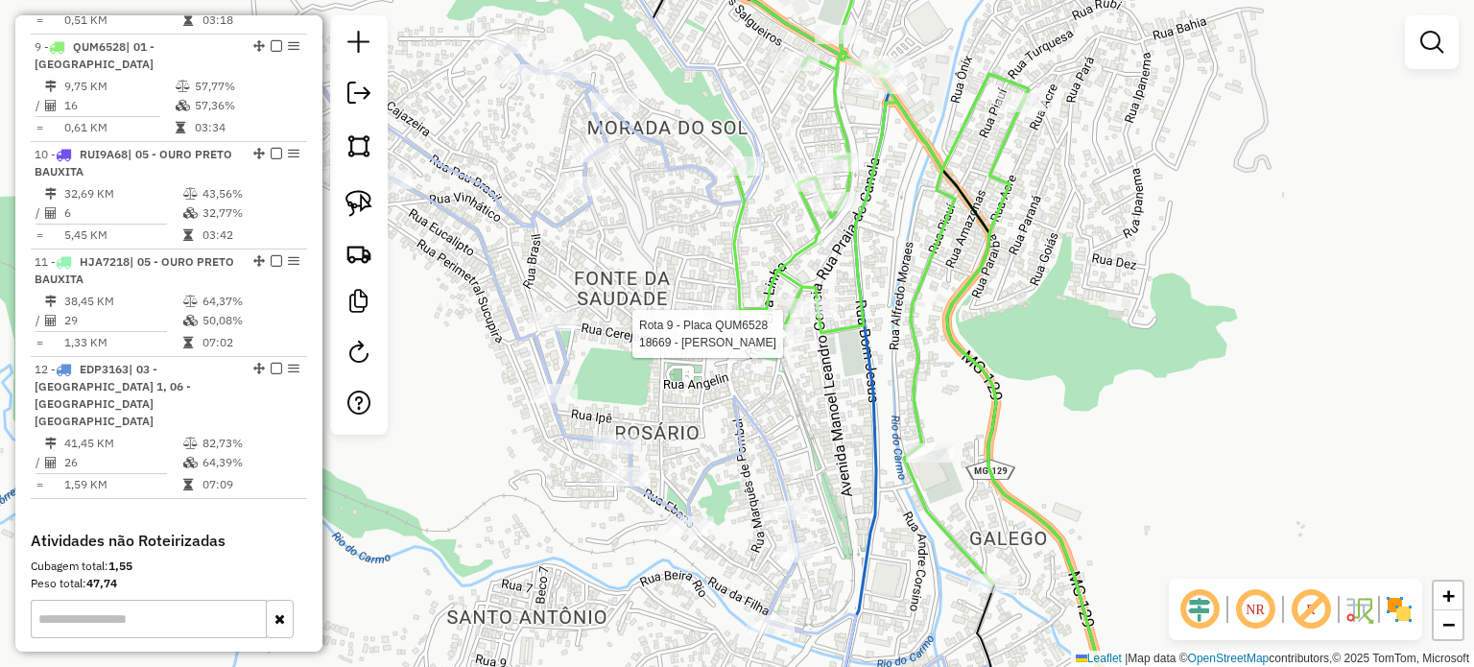
select select "**********"
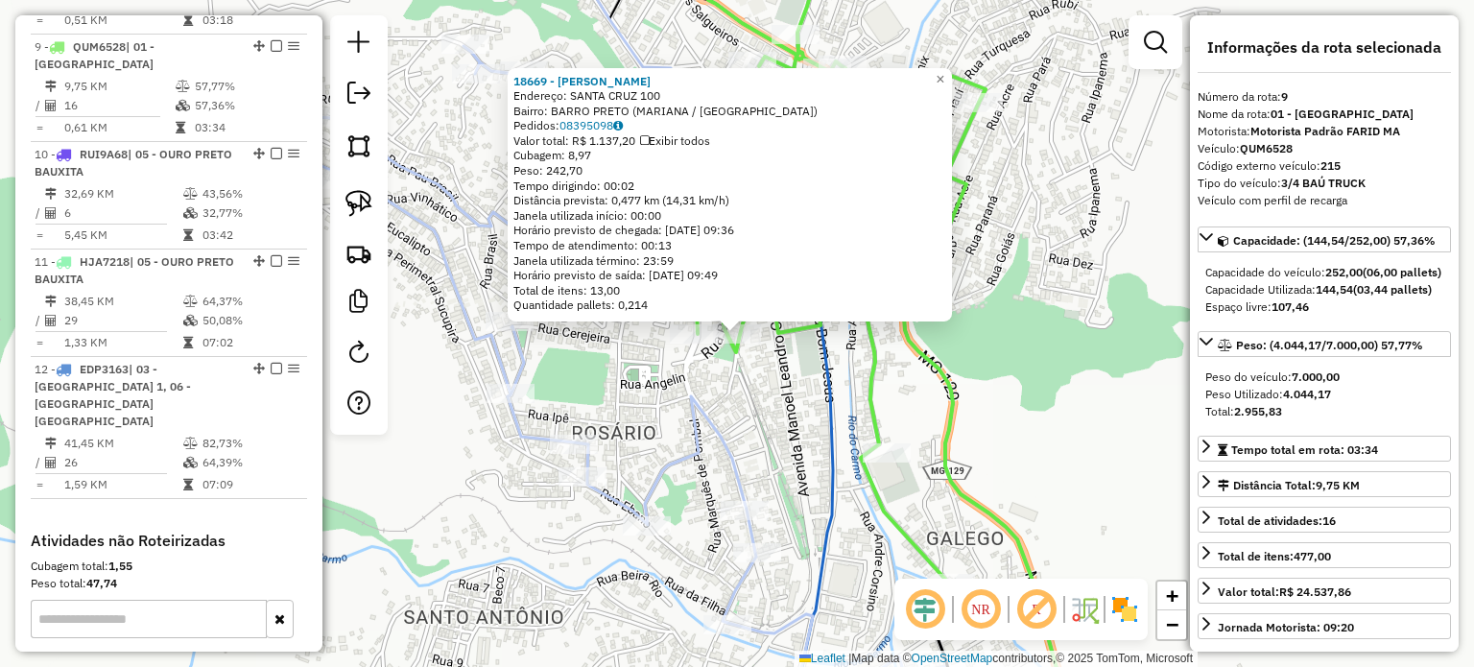
click at [794, 415] on div "18669 - [PERSON_NAME] Endereço: SANTA CRUZ 100 Bairro: [GEOGRAPHIC_DATA] (MARIA…" at bounding box center [737, 333] width 1474 height 667
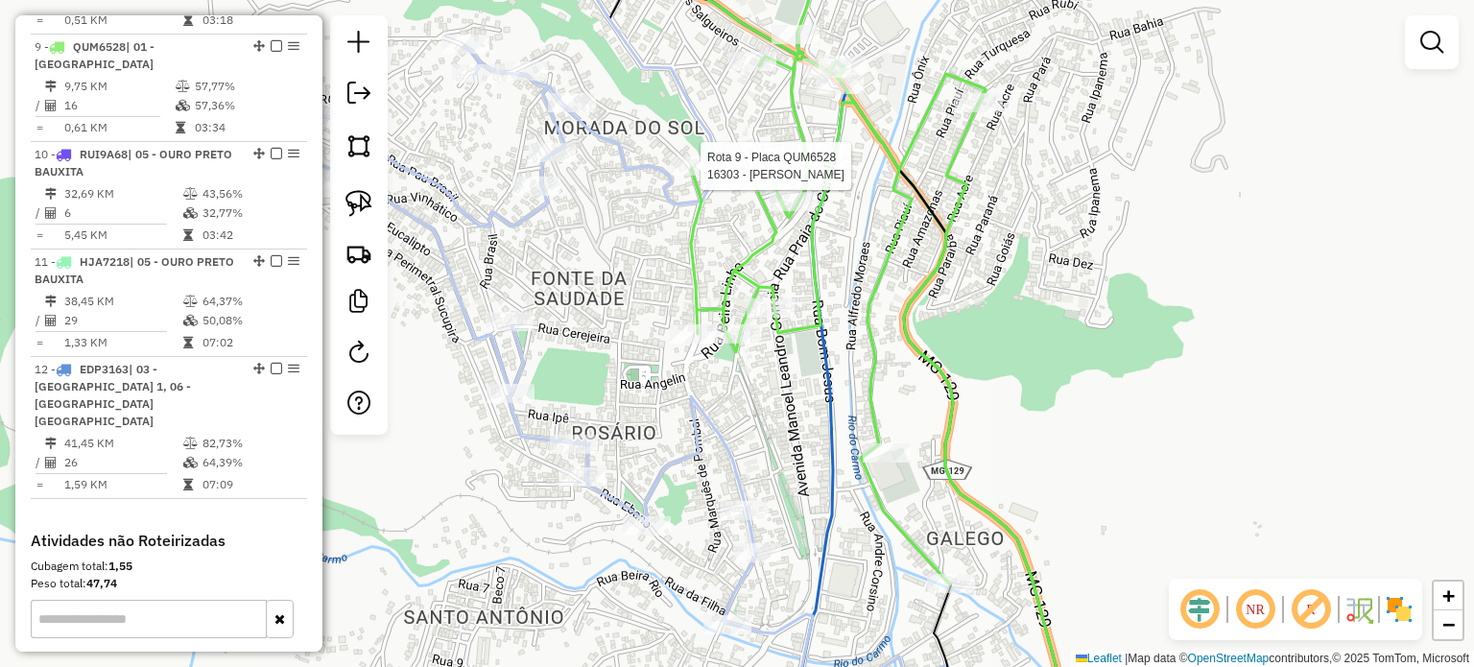
select select "**********"
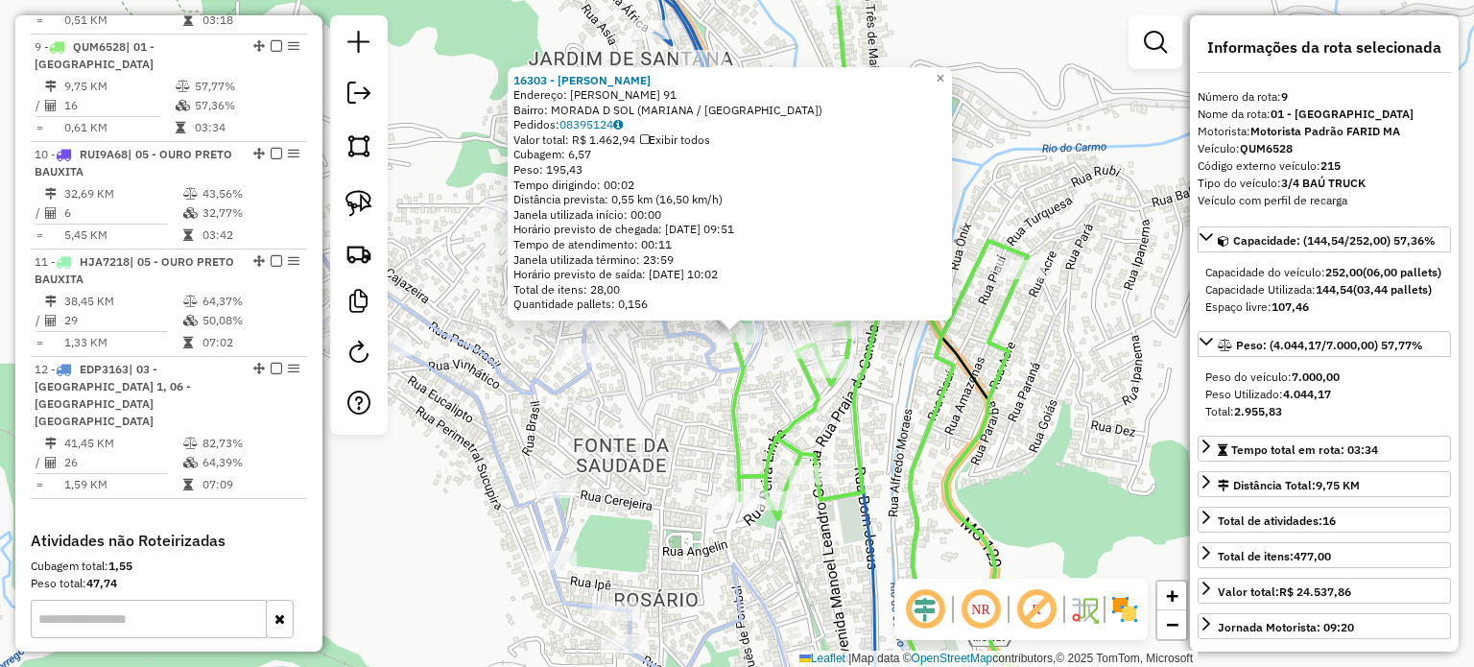
click at [671, 399] on div "16303 - [PERSON_NAME] Endereço: [PERSON_NAME] 91 Bairro: MORADA D SOL ([GEOGRAP…" at bounding box center [737, 333] width 1474 height 667
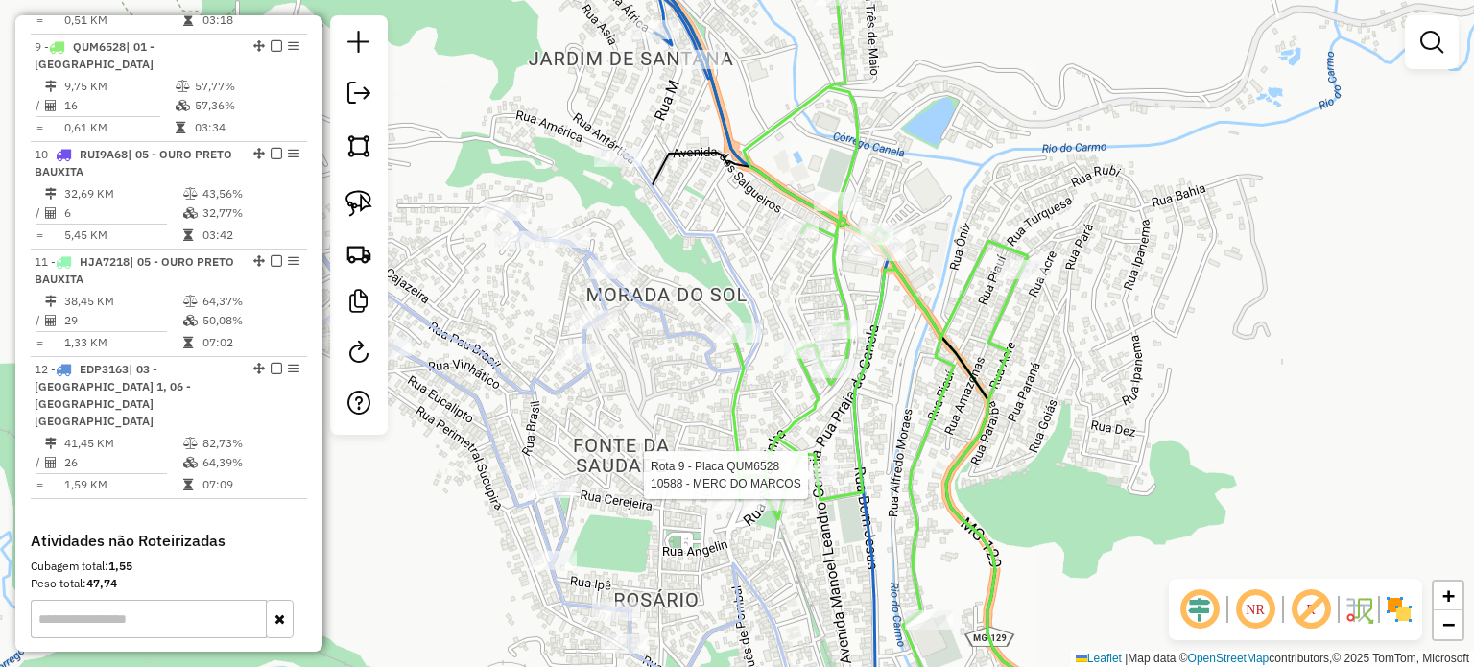
select select "**********"
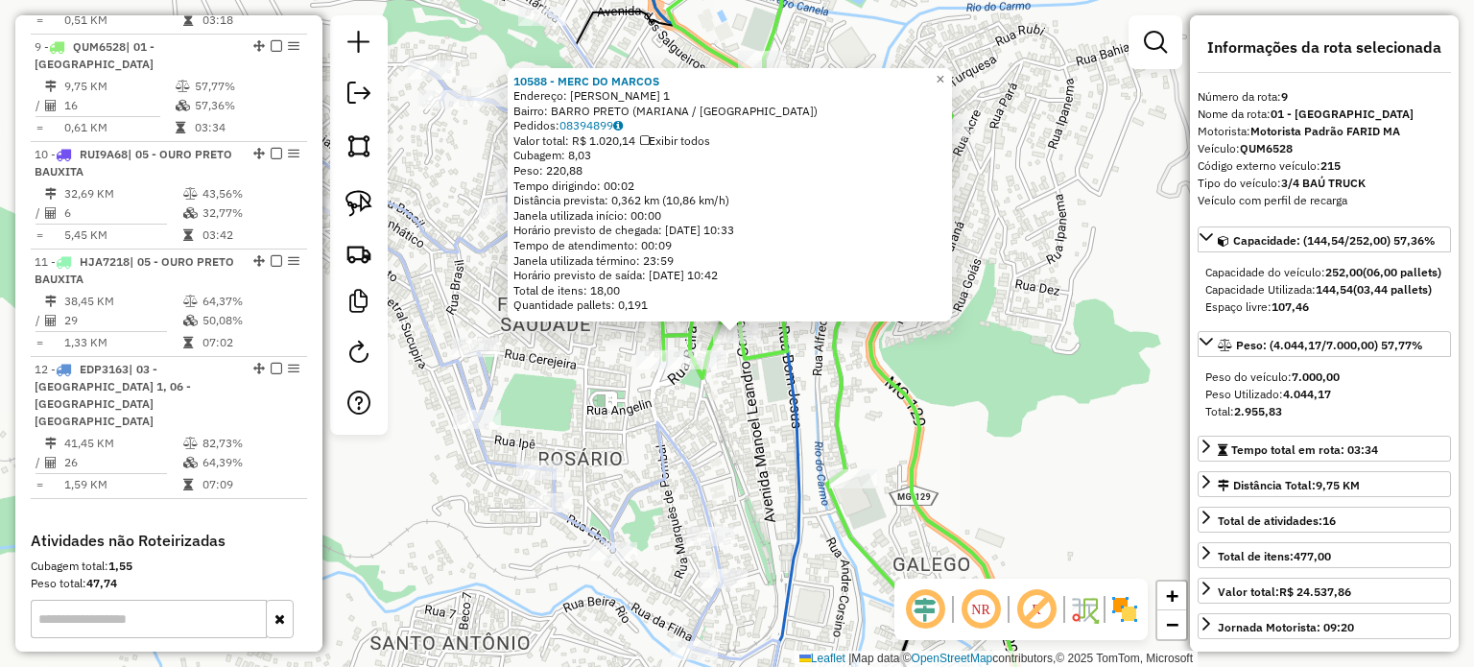
click at [701, 467] on icon at bounding box center [446, 330] width 554 height 637
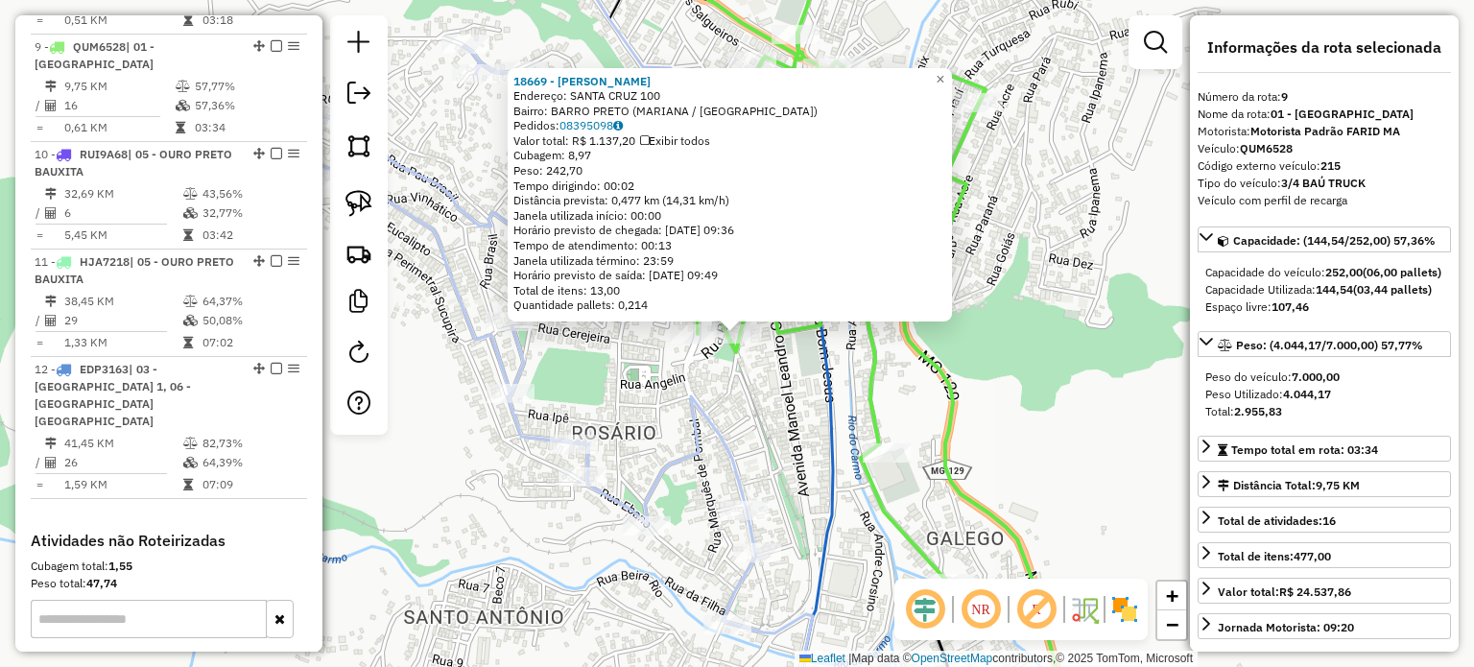
click at [763, 409] on div "18669 - [PERSON_NAME] Endereço: SANTA CRUZ 100 Bairro: [GEOGRAPHIC_DATA] (MARIA…" at bounding box center [737, 333] width 1474 height 667
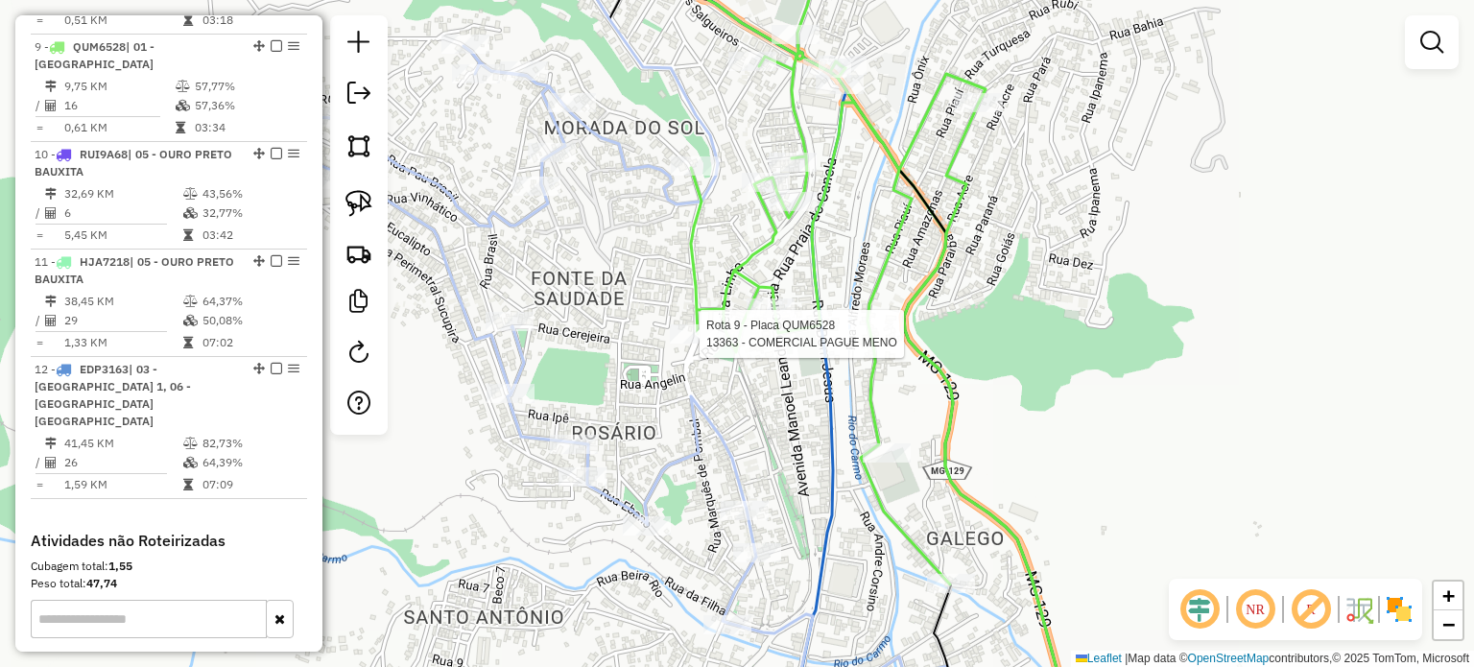
select select "**********"
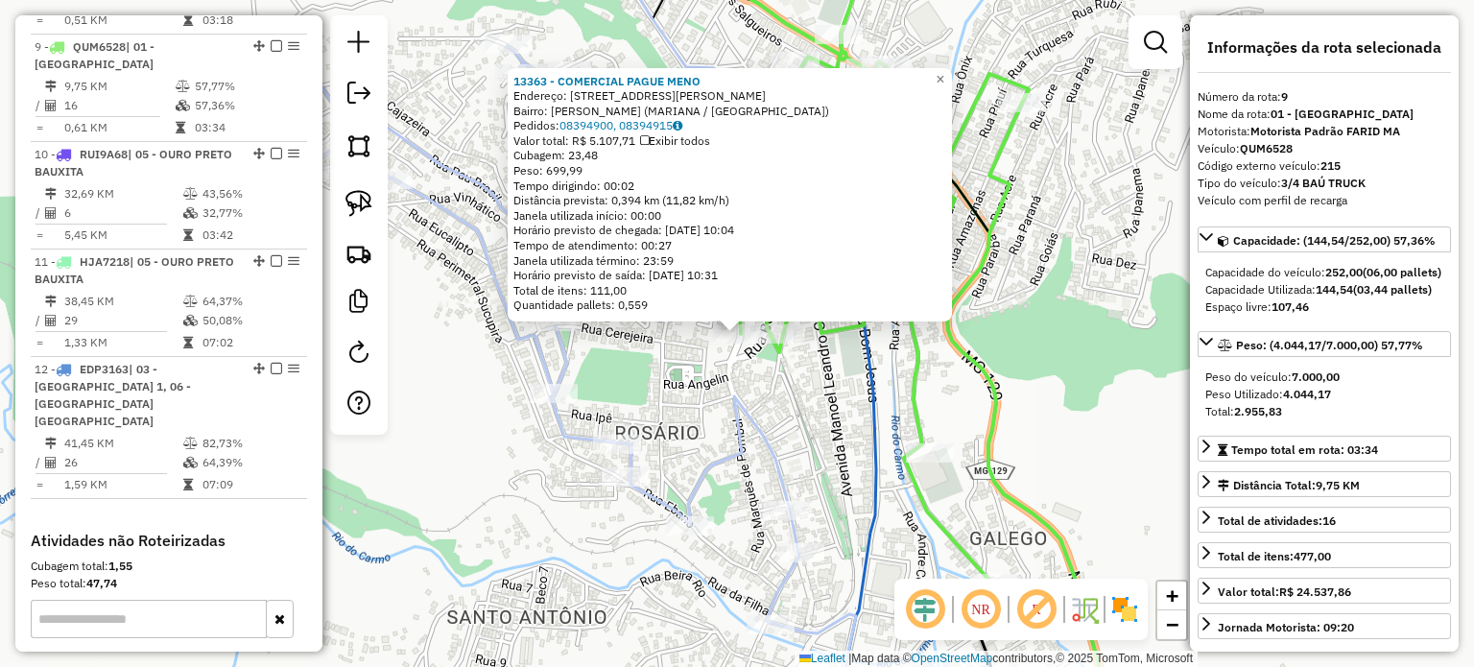
click at [725, 390] on icon at bounding box center [523, 304] width 554 height 637
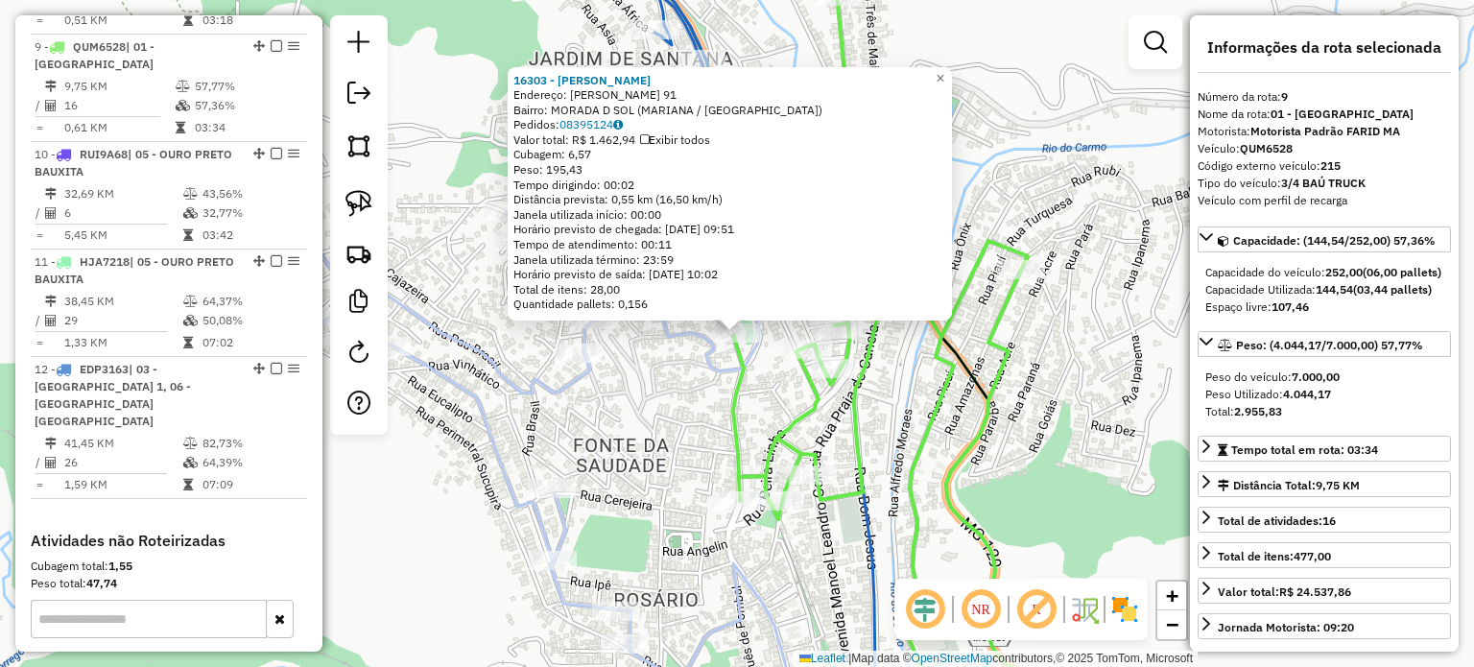
click at [769, 391] on div "16303 - [PERSON_NAME] Endereço: [PERSON_NAME] 91 Bairro: MORADA D SOL ([GEOGRAP…" at bounding box center [737, 333] width 1474 height 667
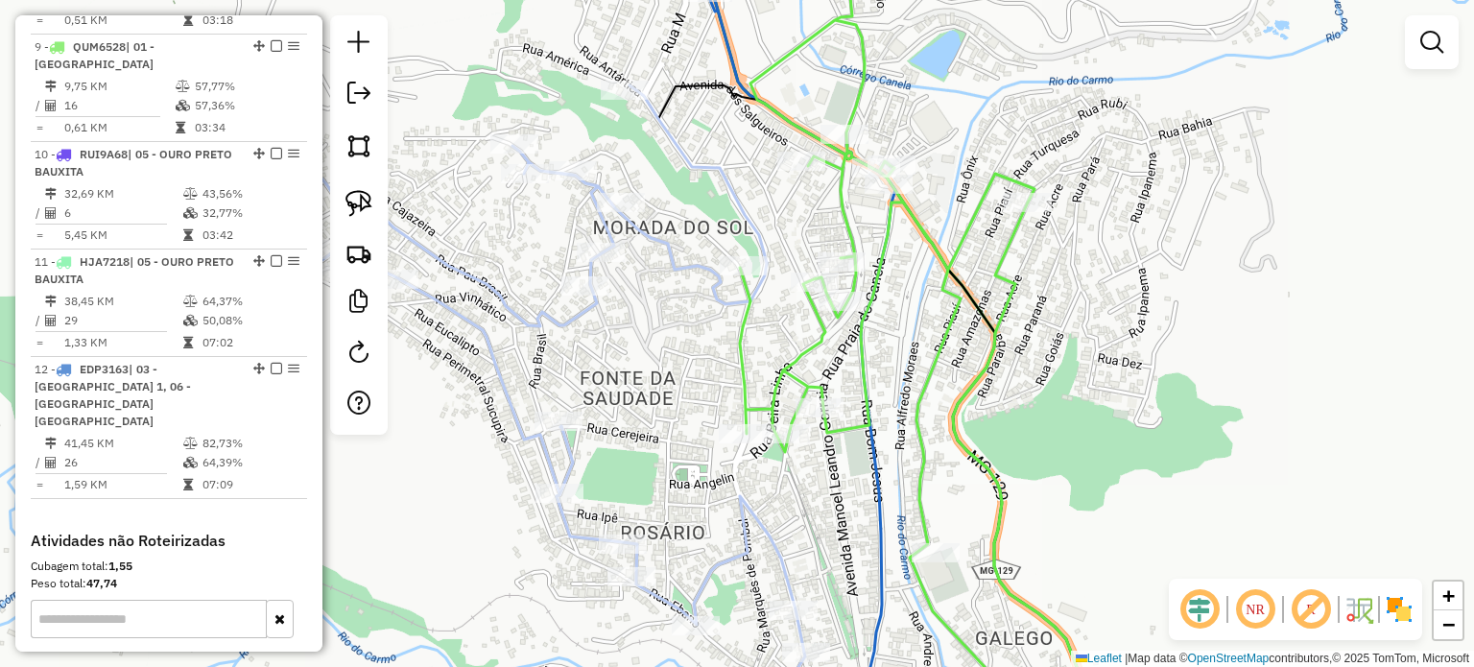
drag, startPoint x: 756, startPoint y: 372, endPoint x: 756, endPoint y: 349, distance: 23.0
click at [756, 349] on div "Janela de atendimento Grade de atendimento Capacidade Transportadoras Veículos …" at bounding box center [737, 333] width 1474 height 667
click at [750, 320] on icon at bounding box center [887, 309] width 295 height 751
select select "**********"
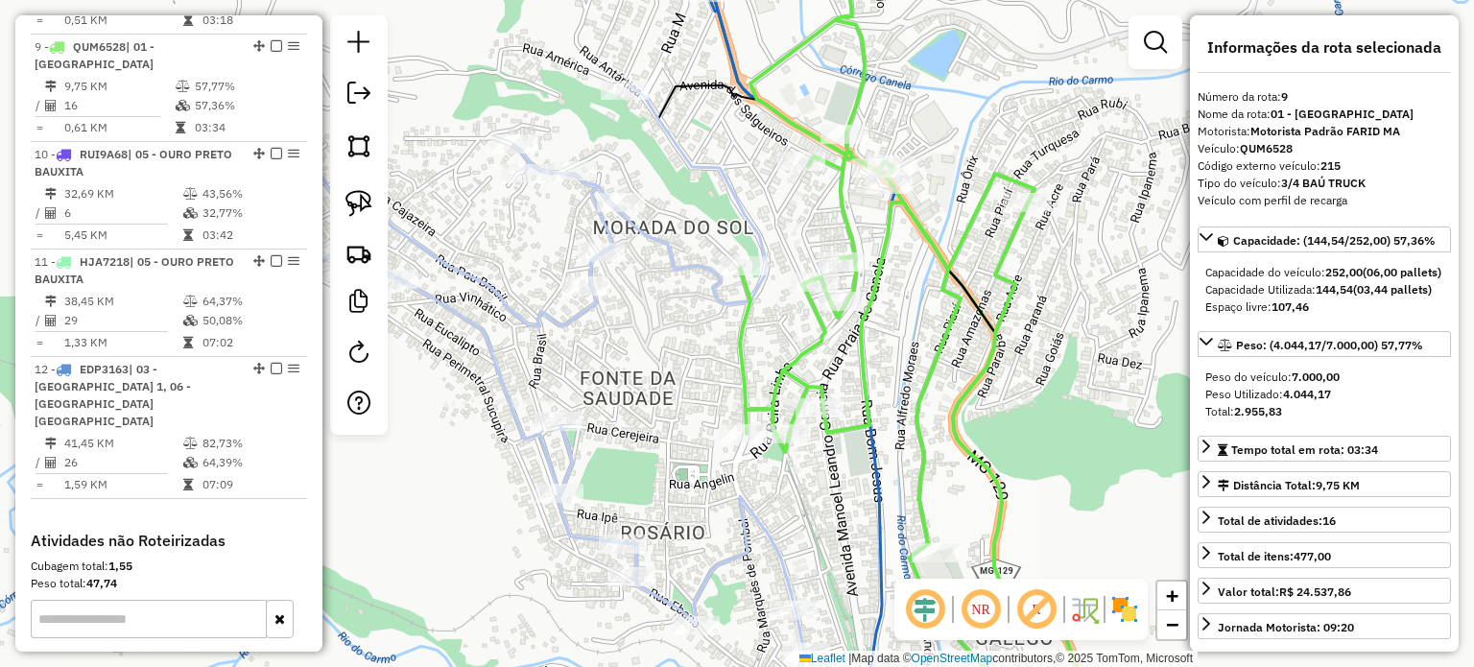
click at [837, 340] on div "Janela de atendimento Grade de atendimento Capacidade Transportadoras Veículos …" at bounding box center [737, 333] width 1474 height 667
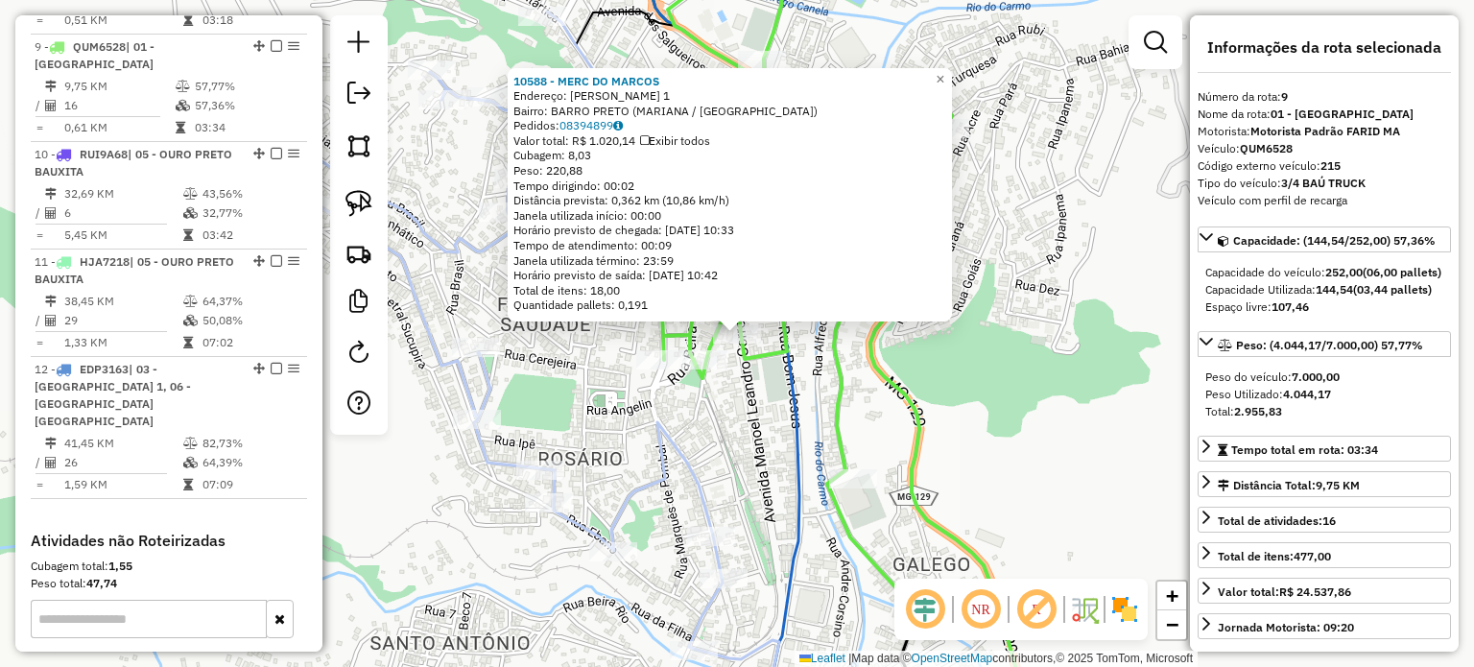
click at [775, 452] on div "10588 - MERC DO [PERSON_NAME]: [PERSON_NAME] 1 Bairro: BARRO PRETO (MARIANA / […" at bounding box center [737, 333] width 1474 height 667
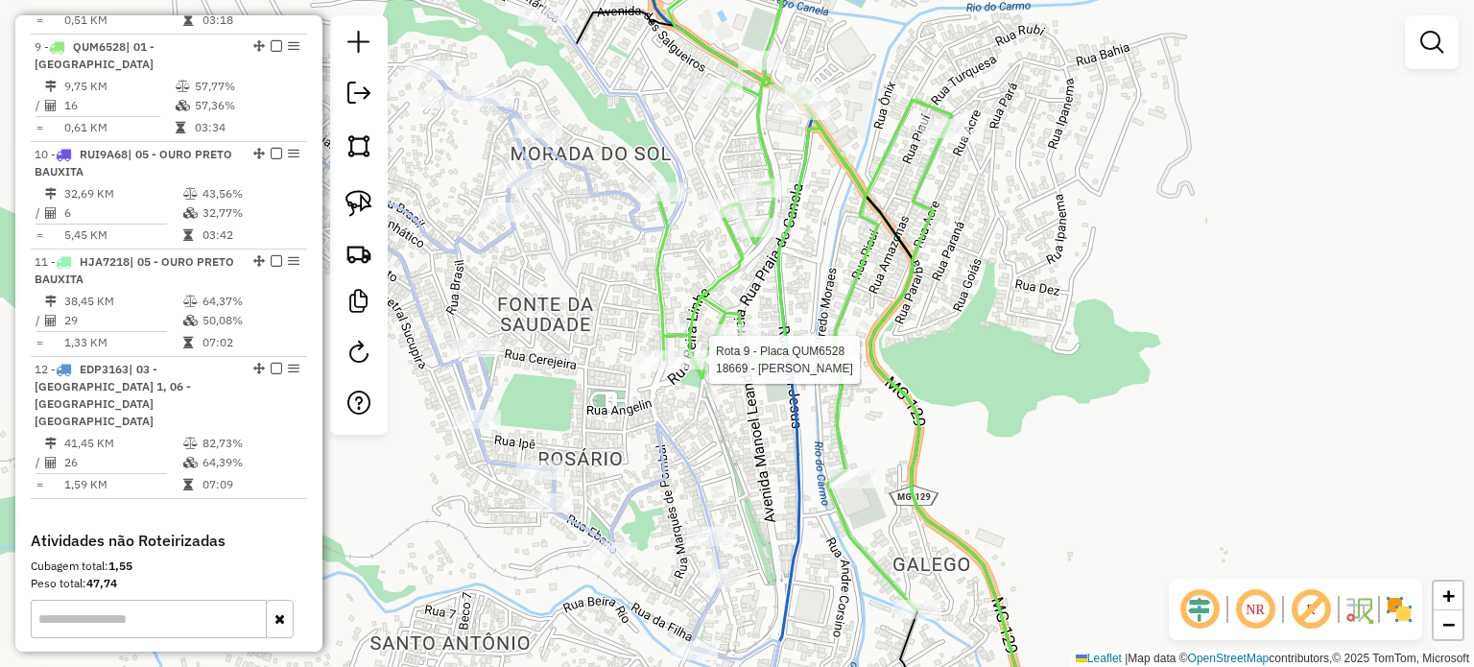
select select "**********"
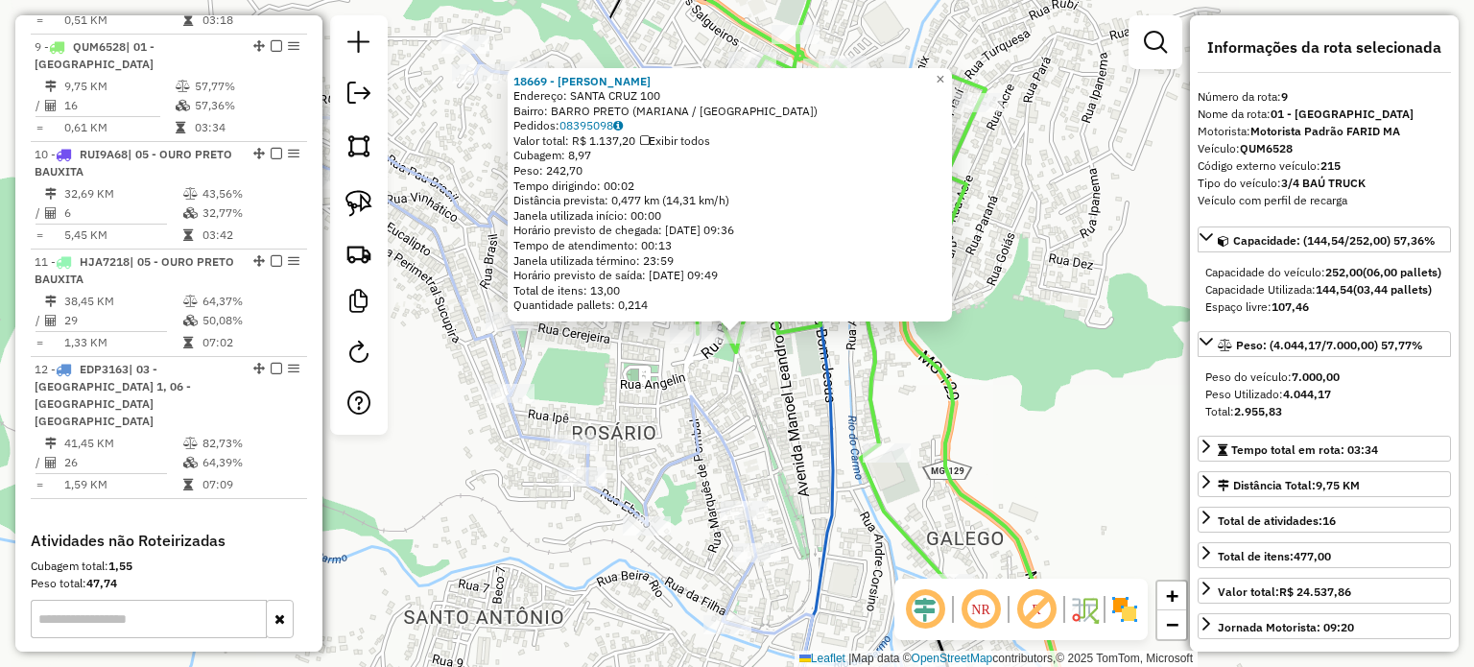
click at [705, 378] on div "18669 - [PERSON_NAME] Endereço: SANTA CRUZ 100 Bairro: [GEOGRAPHIC_DATA] (MARIA…" at bounding box center [737, 333] width 1474 height 667
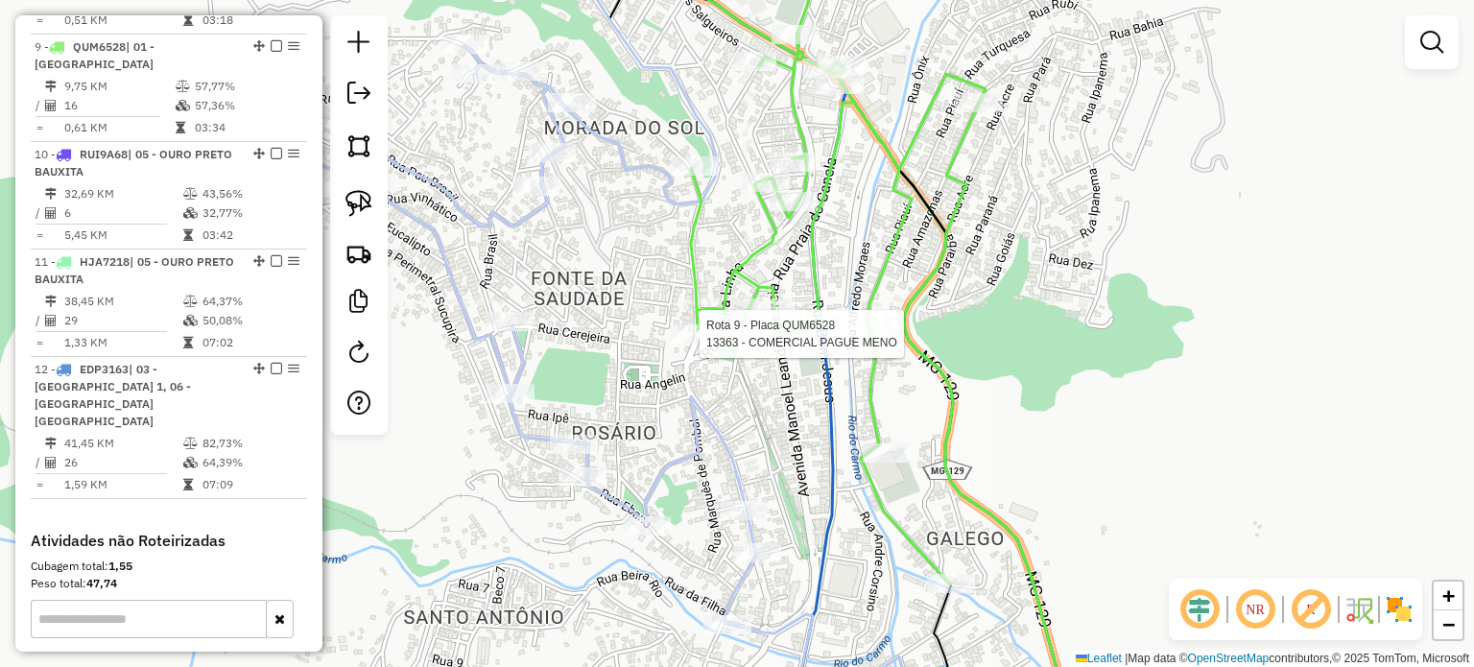
select select "**********"
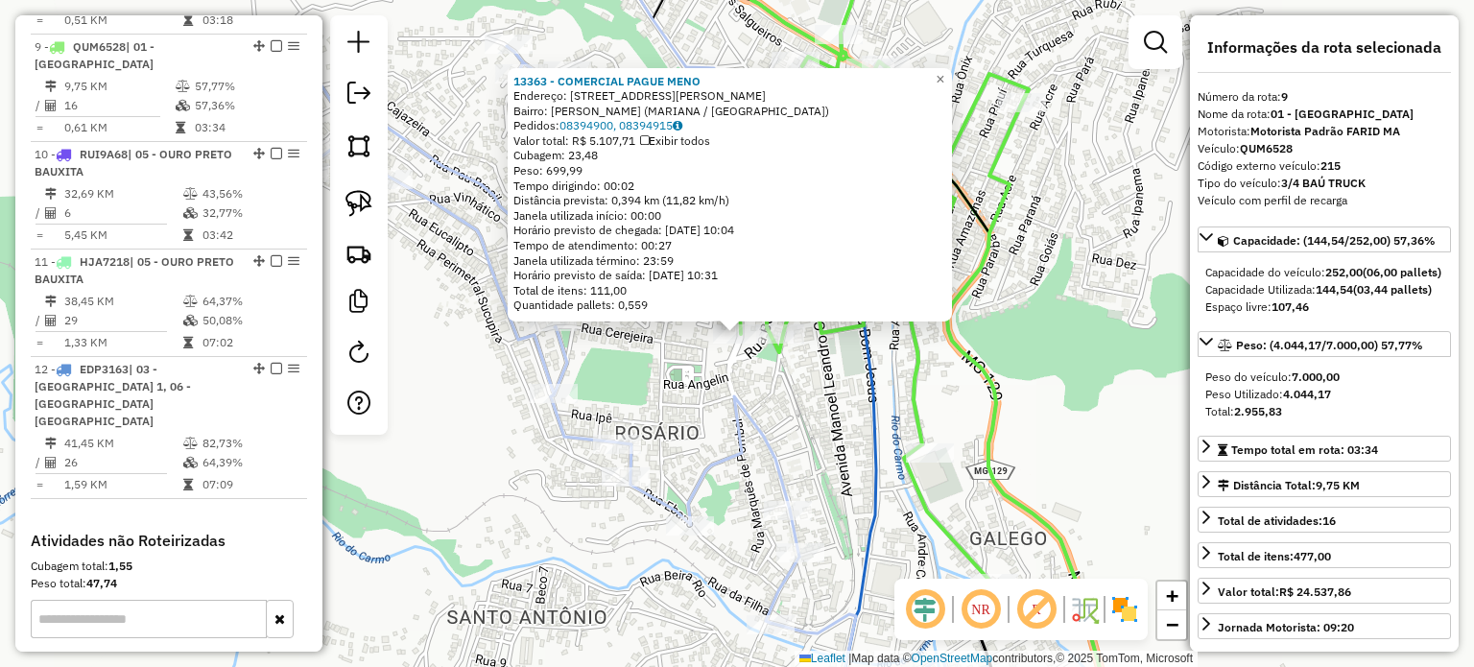
click at [811, 396] on div "13363 - COMERCIAL PAGUE MENO Endereço: R MONSENHOR [PERSON_NAME] 15 Bairro: MAR…" at bounding box center [737, 333] width 1474 height 667
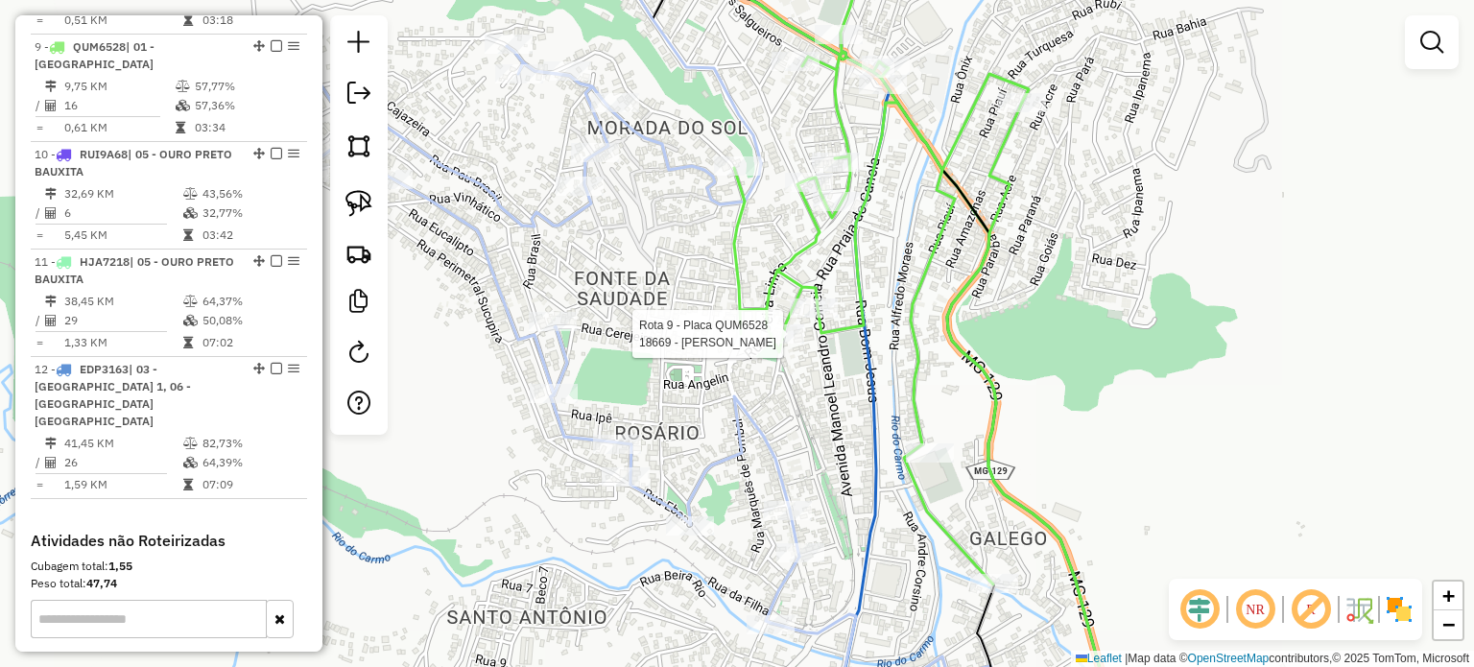
click at [783, 344] on div at bounding box center [780, 333] width 48 height 19
select select "**********"
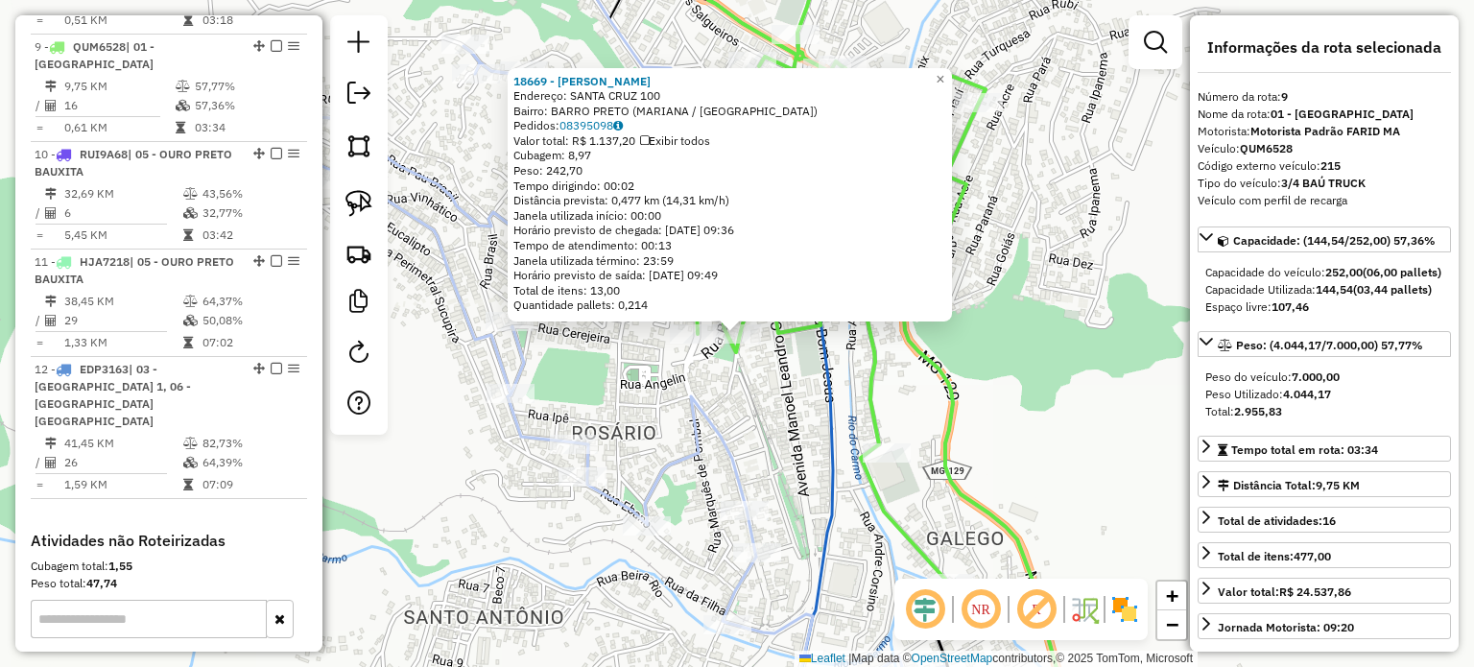
click at [770, 412] on div "18669 - [PERSON_NAME] Endereço: SANTA CRUZ 100 Bairro: [GEOGRAPHIC_DATA] (MARIA…" at bounding box center [737, 333] width 1474 height 667
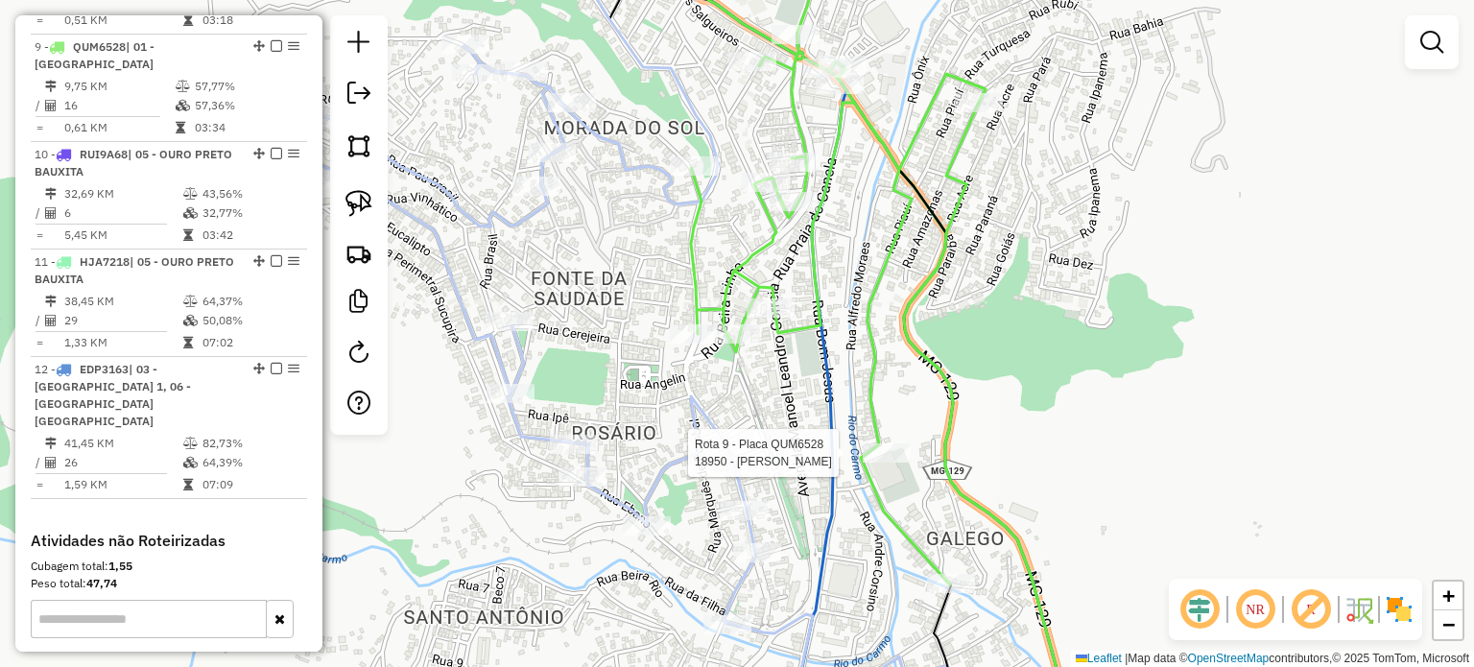
select select "**********"
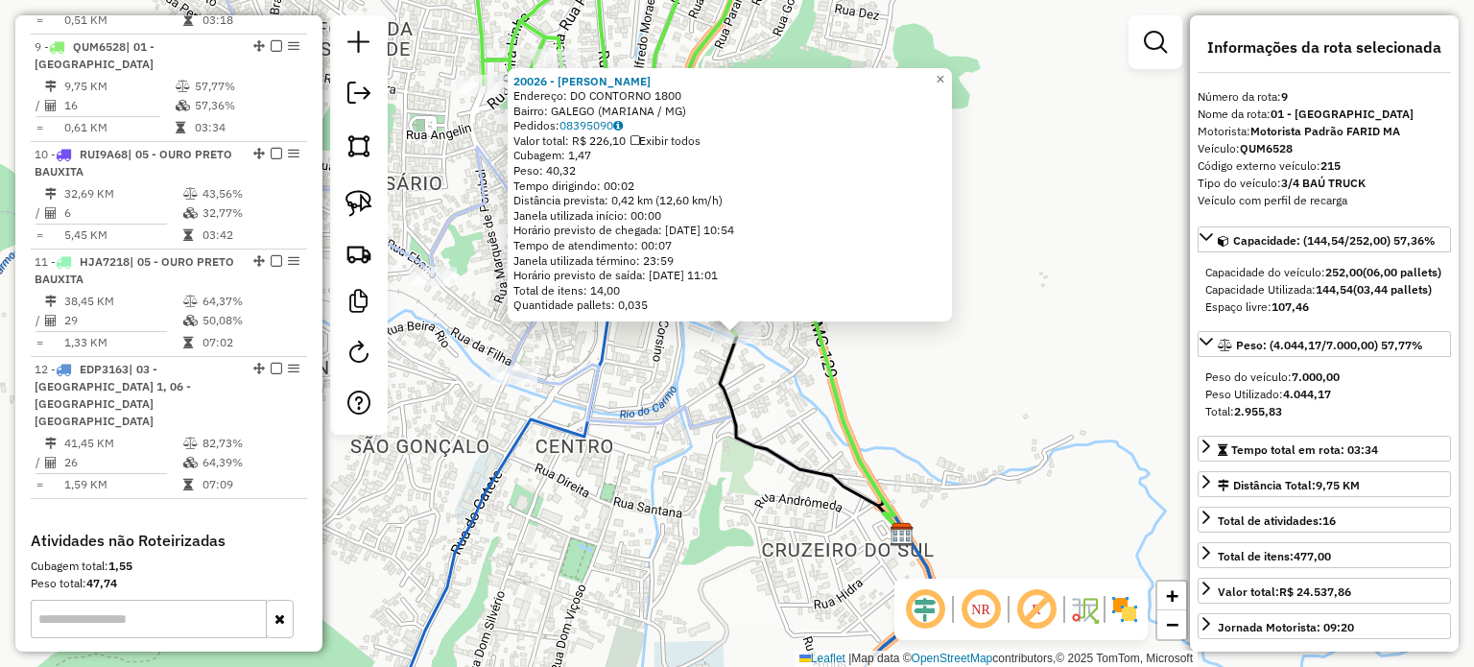
click at [669, 438] on div "20026 - [PERSON_NAME] Endereço: DO CONTORNO 1800 Bairro: GALEGO (MARIANA / [GEO…" at bounding box center [737, 333] width 1474 height 667
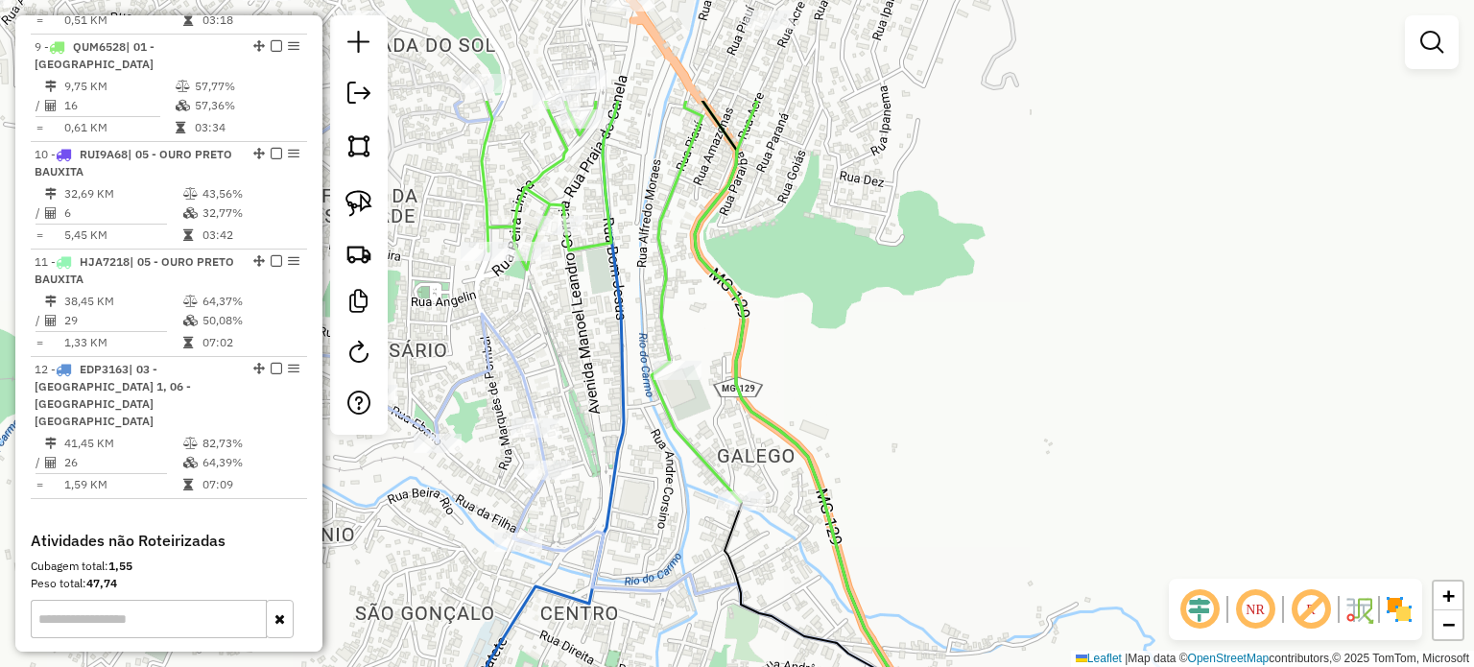
drag, startPoint x: 650, startPoint y: 447, endPoint x: 660, endPoint y: 517, distance: 70.9
click at [660, 517] on div "Janela de atendimento Grade de atendimento Capacidade Transportadoras Veículos …" at bounding box center [737, 333] width 1474 height 667
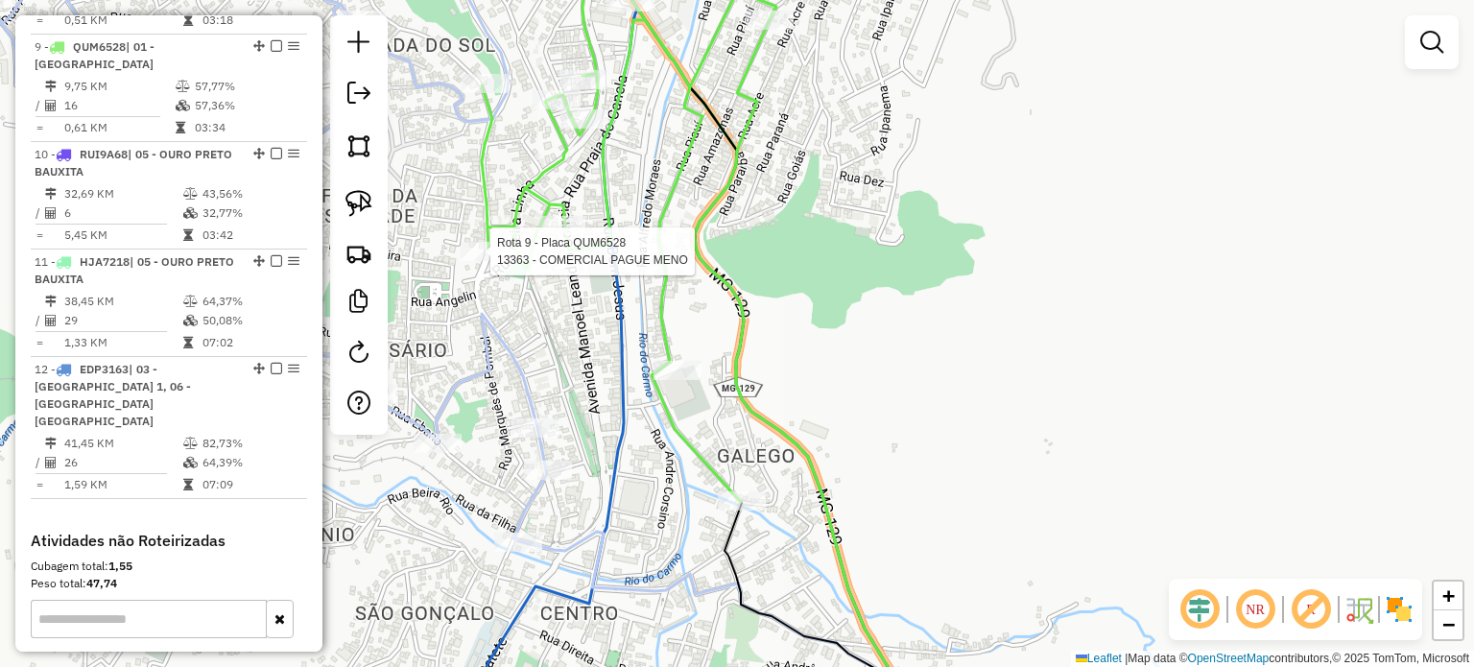
select select "**********"
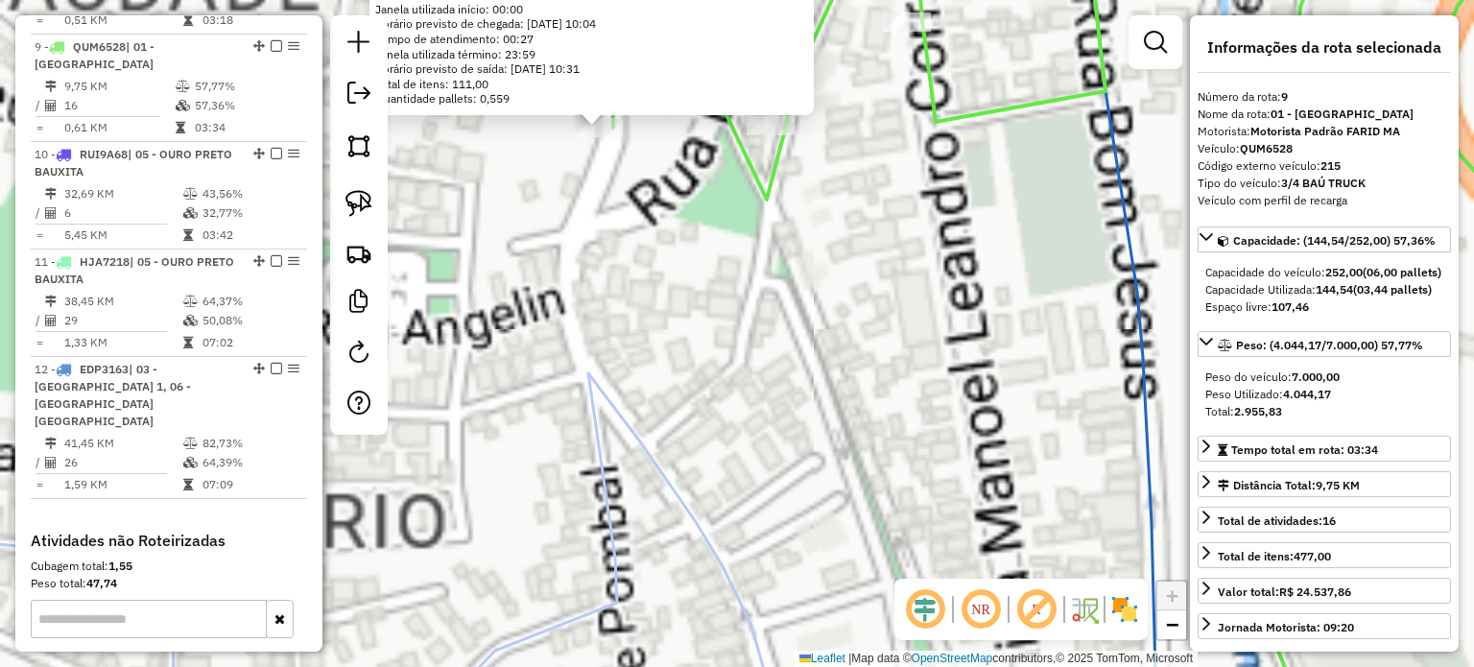
click at [790, 398] on div "13363 - COMERCIAL PAGUE MENO Endereço: R MONSENHOR [PERSON_NAME] 15 Bairro: MAR…" at bounding box center [737, 333] width 1474 height 667
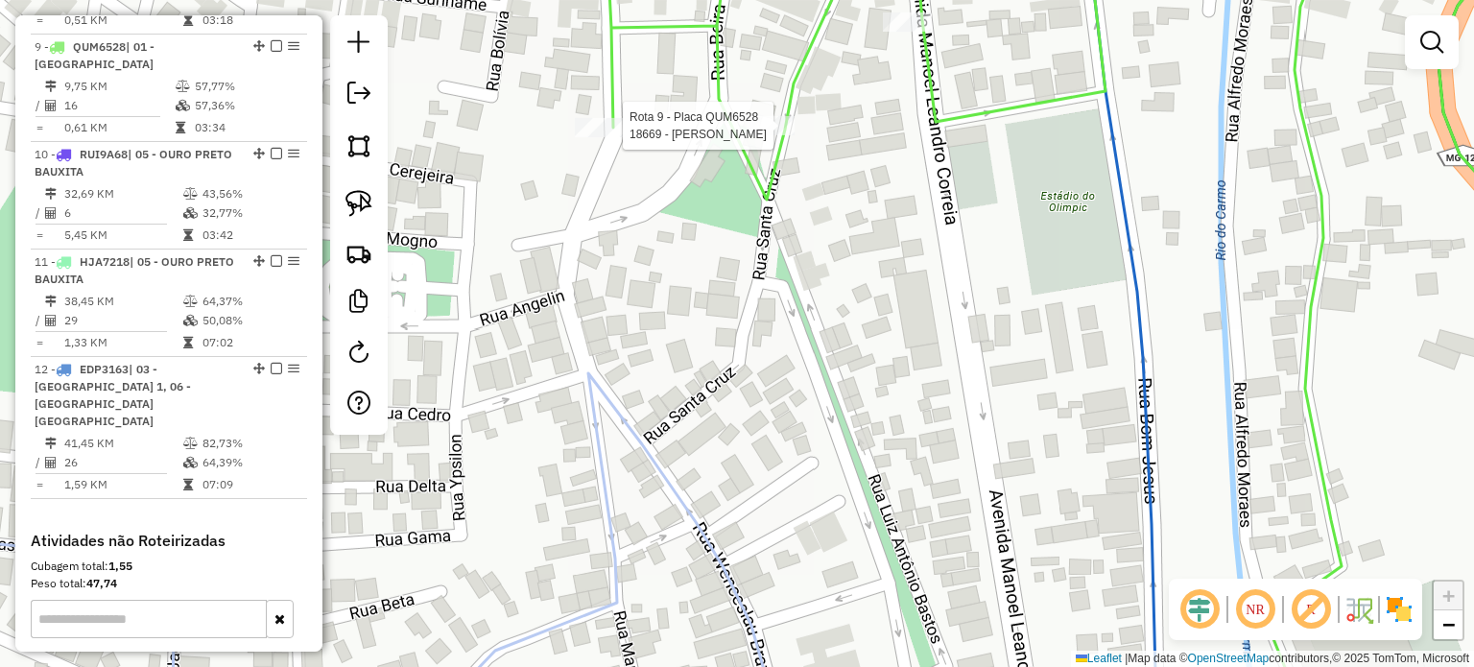
select select "**********"
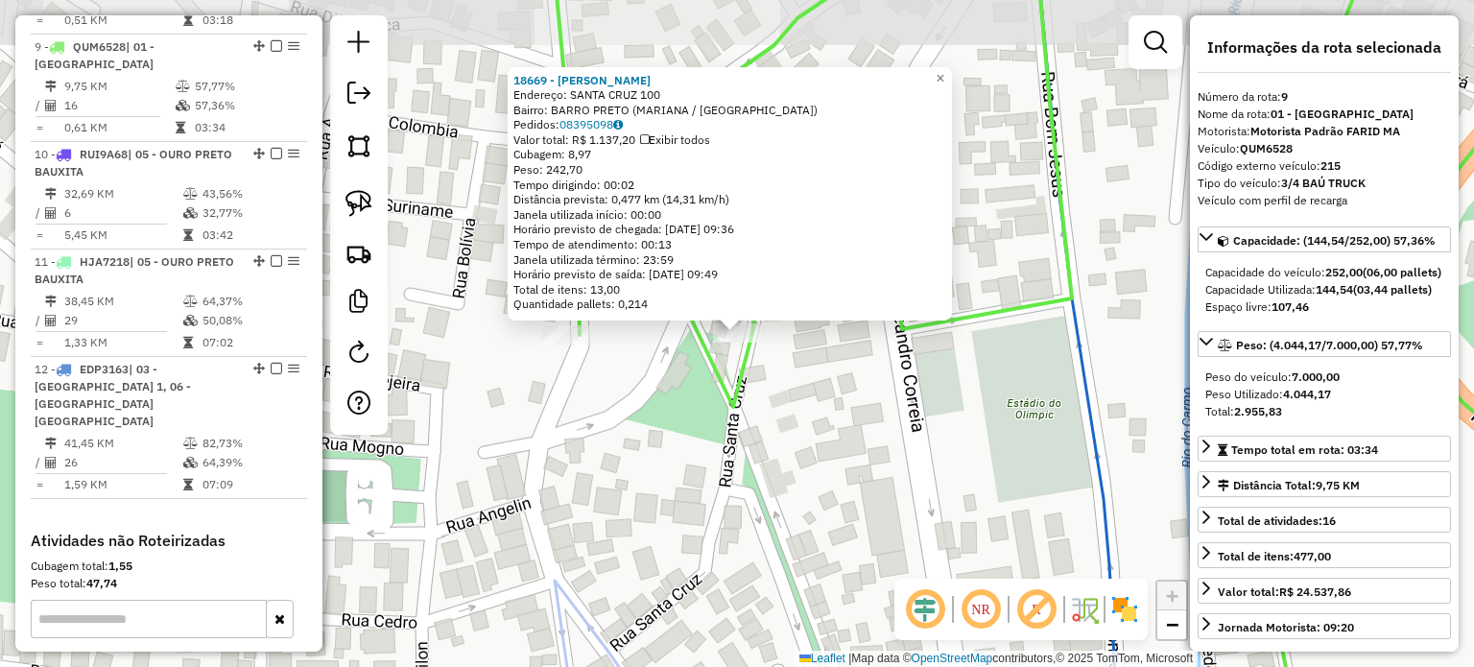
click at [1007, 598] on img at bounding box center [1009, 609] width 10 height 31
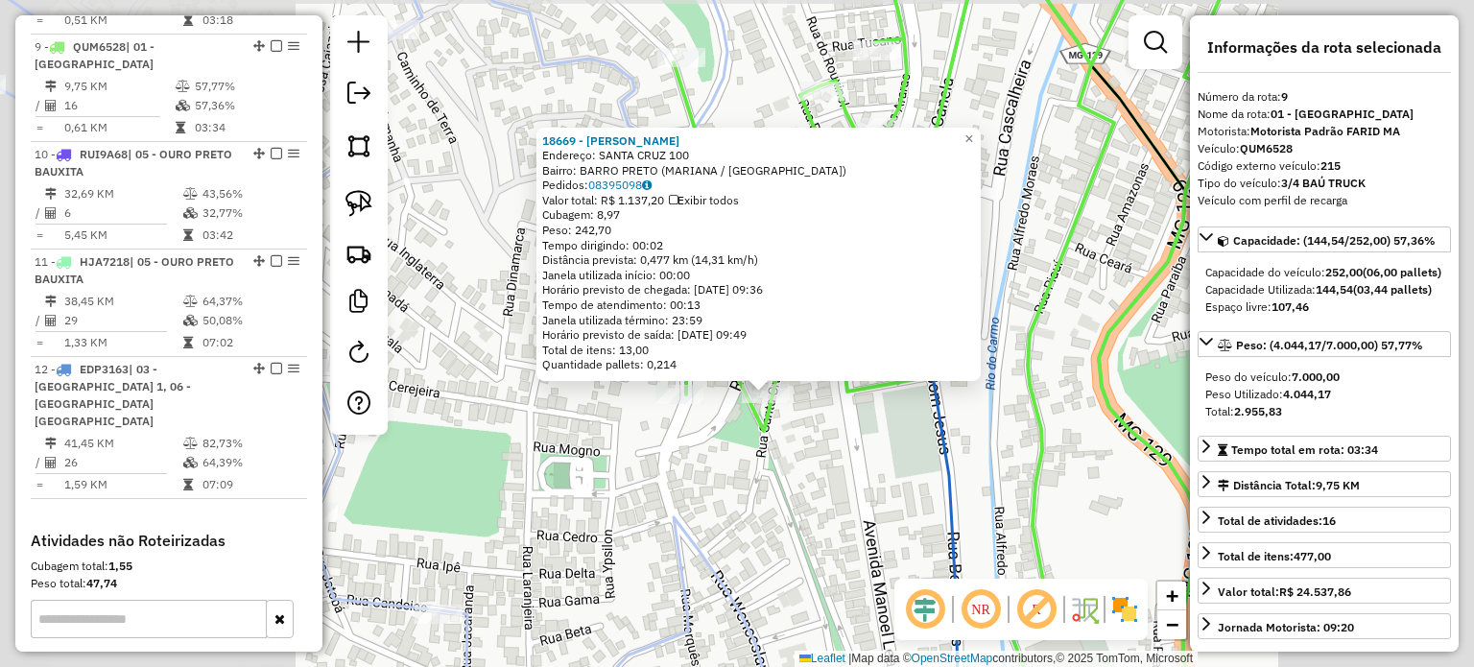
click at [787, 498] on div "18669 - [PERSON_NAME] Endereço: SANTA CRUZ 100 Bairro: [GEOGRAPHIC_DATA] (MARIA…" at bounding box center [737, 333] width 1474 height 667
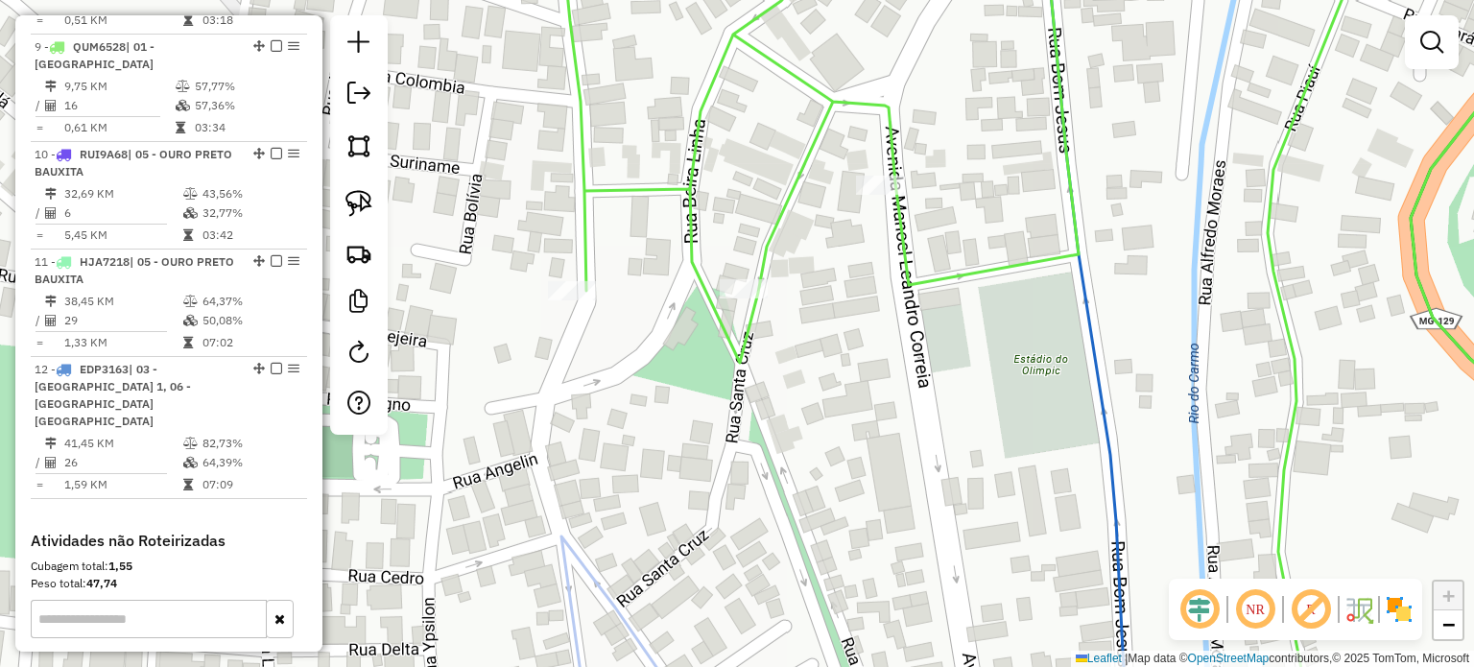
click at [787, 498] on div "Janela de atendimento Grade de atendimento Capacidade Transportadoras Veículos …" at bounding box center [737, 333] width 1474 height 667
select select "**********"
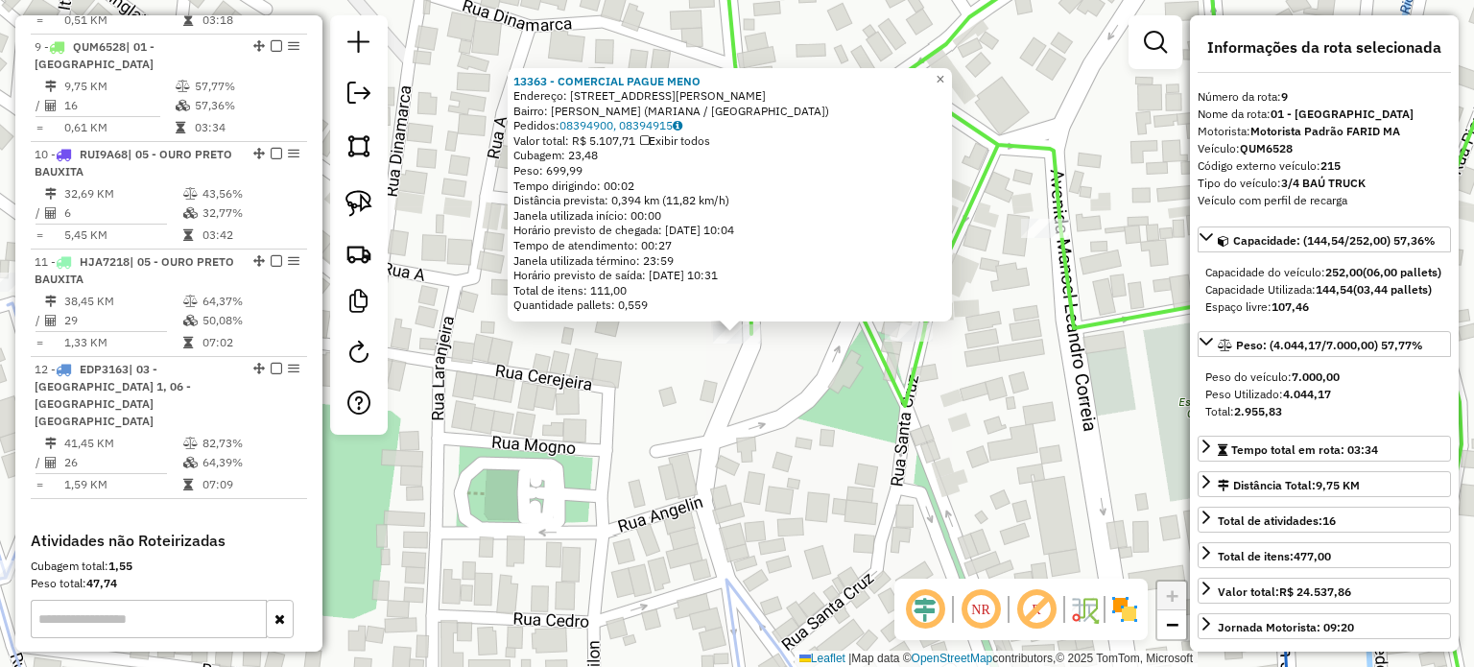
click at [737, 498] on div "13363 - COMERCIAL PAGUE MENO Endereço: R MONSENHOR [PERSON_NAME] 15 Bairro: MAR…" at bounding box center [737, 333] width 1474 height 667
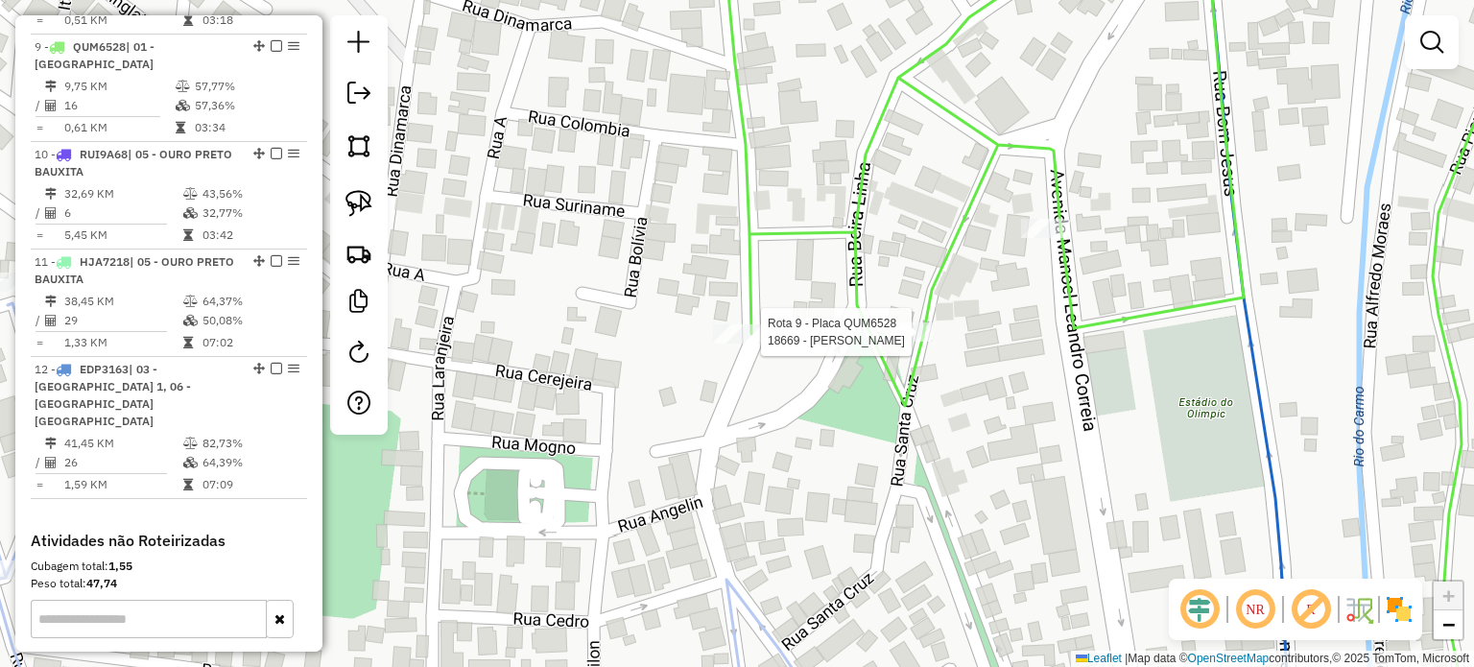
select select "**********"
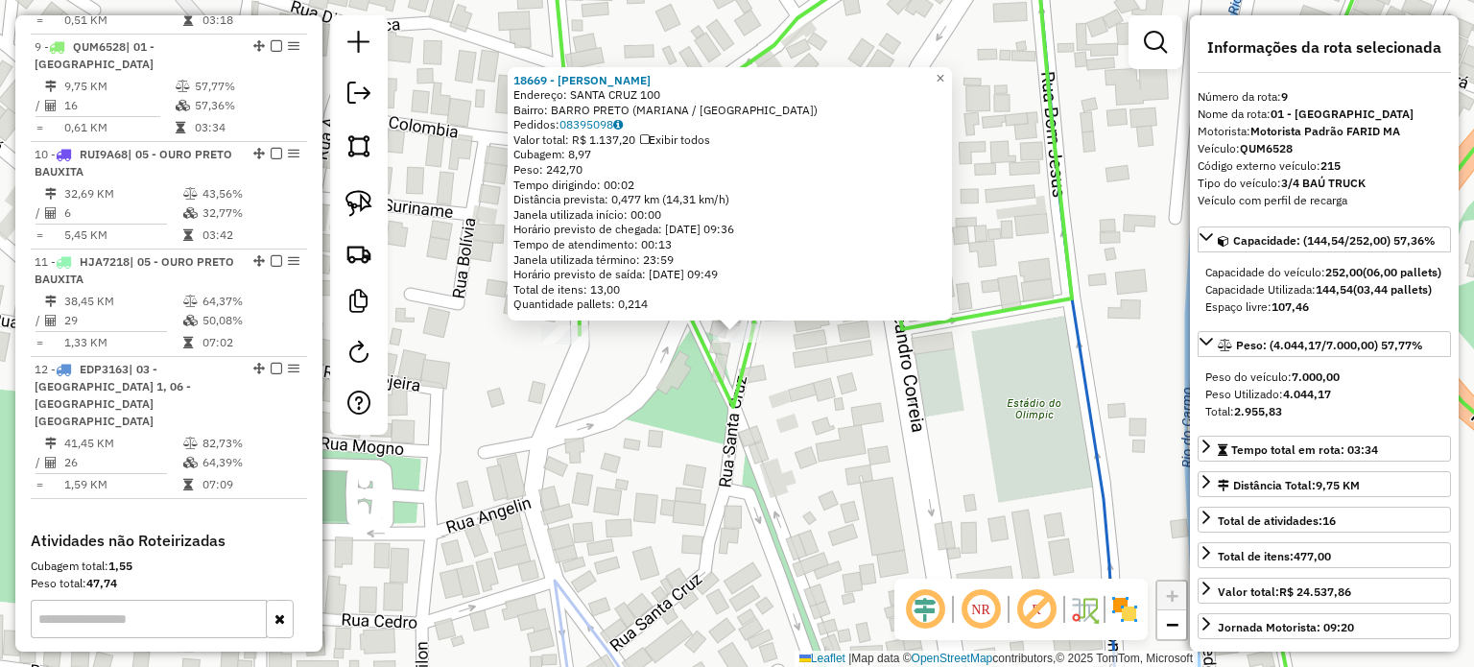
click at [875, 426] on div "18669 - [PERSON_NAME] Endereço: SANTA CRUZ 100 Bairro: [GEOGRAPHIC_DATA] (MARIA…" at bounding box center [737, 333] width 1474 height 667
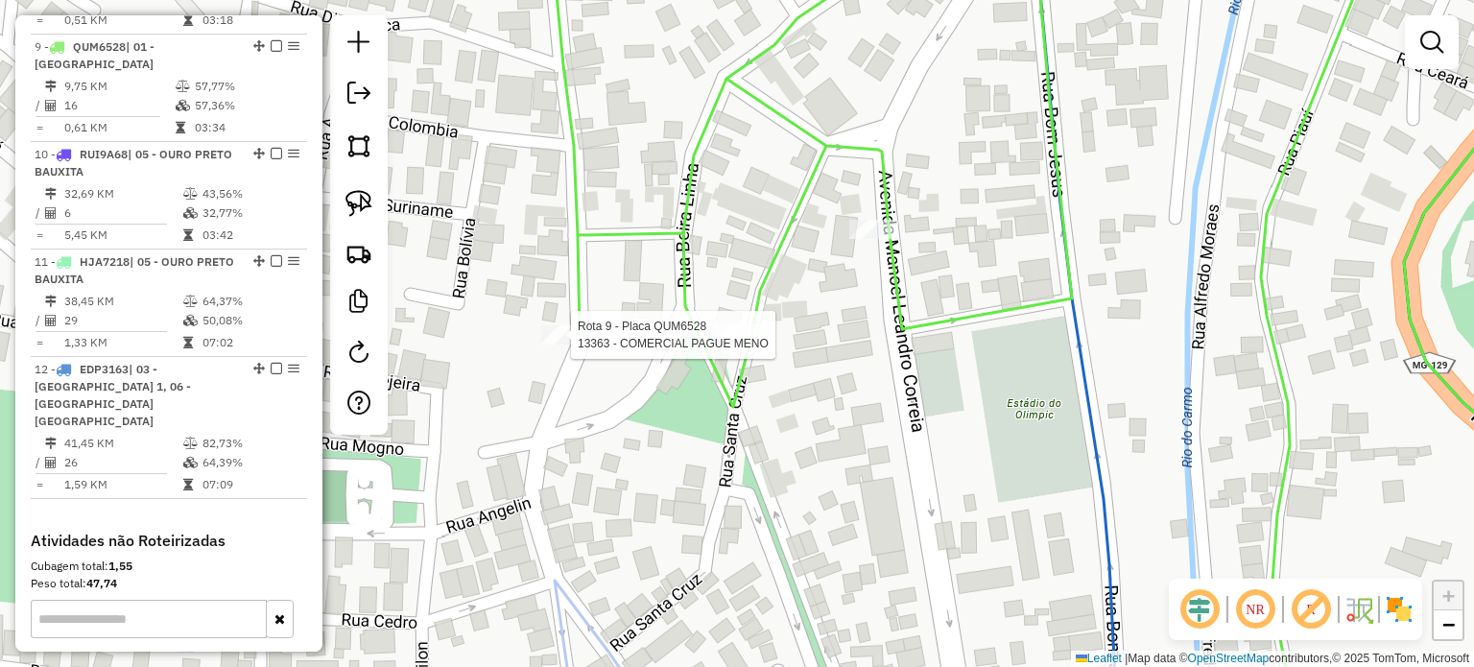
click at [549, 345] on div "Rota 9 - Placa QUM6528 13363 - COMERCIAL PAGUE MENO Janela de atendimento Grade…" at bounding box center [737, 333] width 1474 height 667
click at [564, 345] on div at bounding box center [580, 334] width 48 height 19
select select "**********"
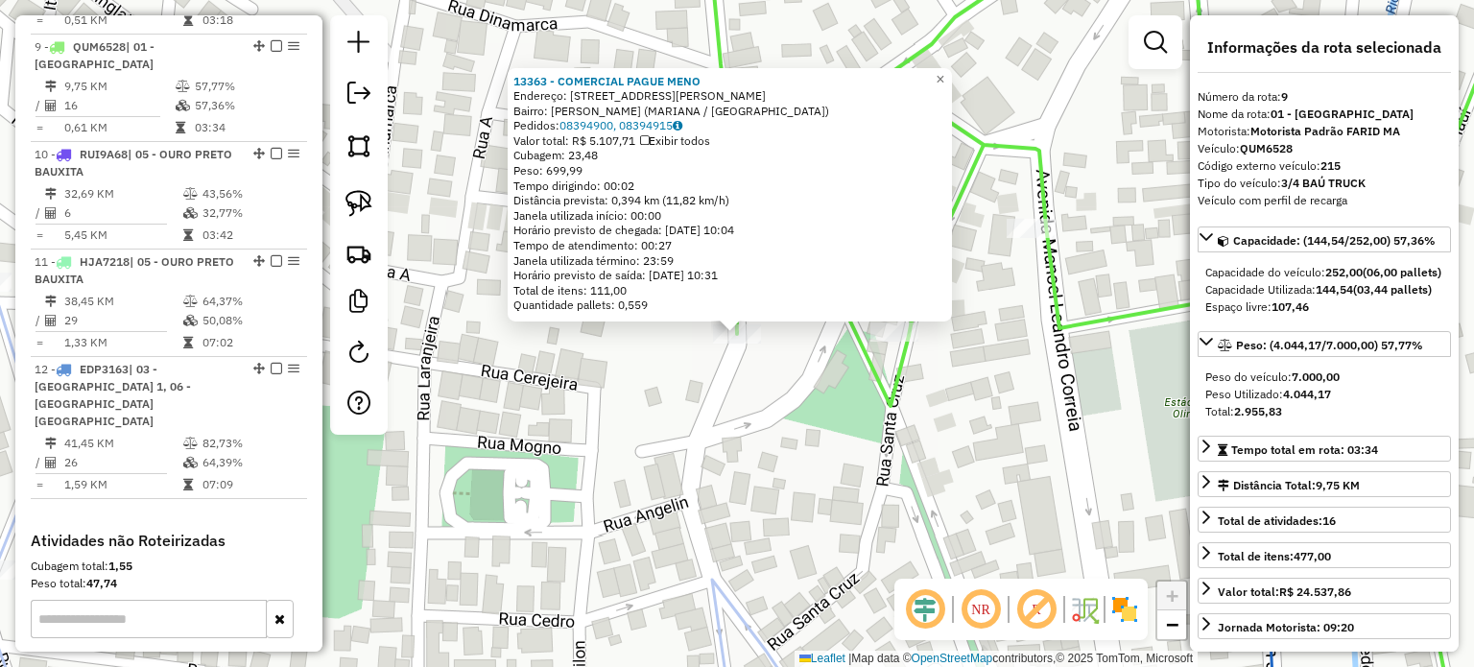
click at [539, 389] on div "Rota 9 - Placa QUM6528 13363 - COMERCIAL PAGUE MENO 13363 - COMERCIAL PAGUE MEN…" at bounding box center [737, 333] width 1474 height 667
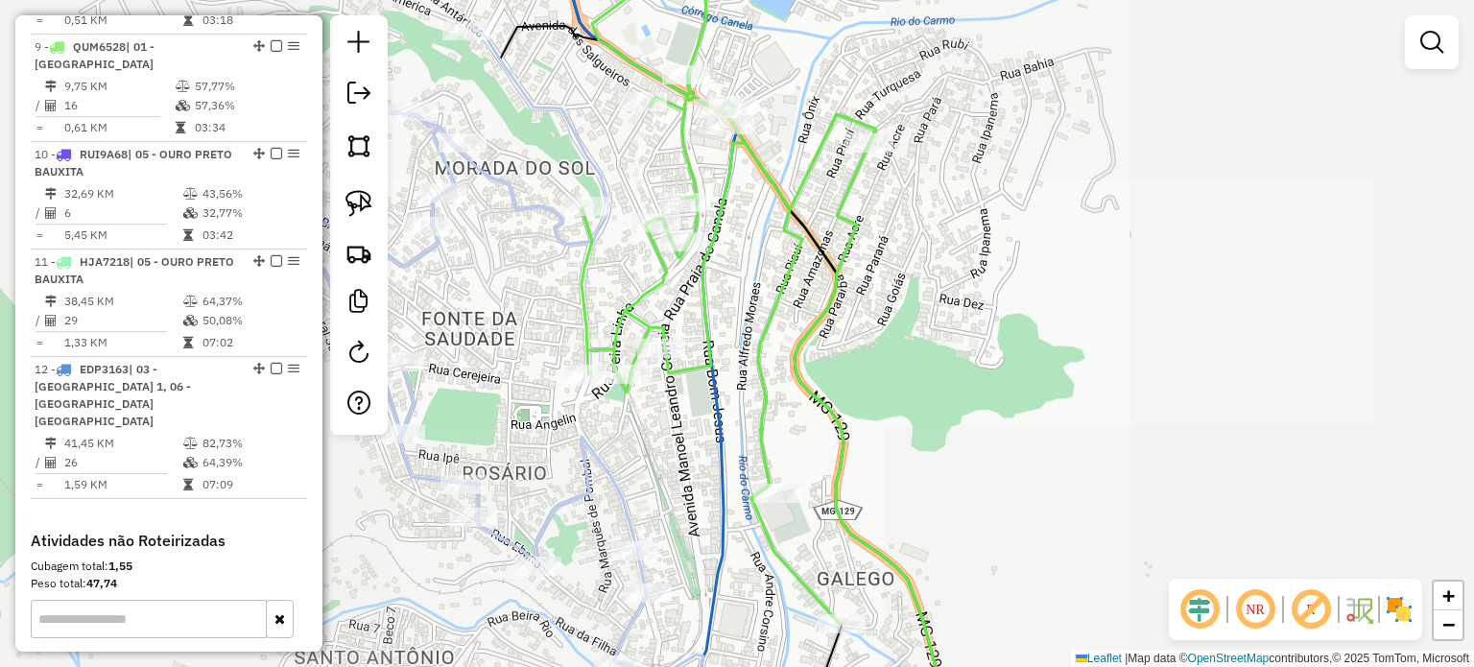
drag, startPoint x: 555, startPoint y: 389, endPoint x: 559, endPoint y: 364, distance: 25.3
click at [582, 393] on icon at bounding box center [729, 279] width 295 height 691
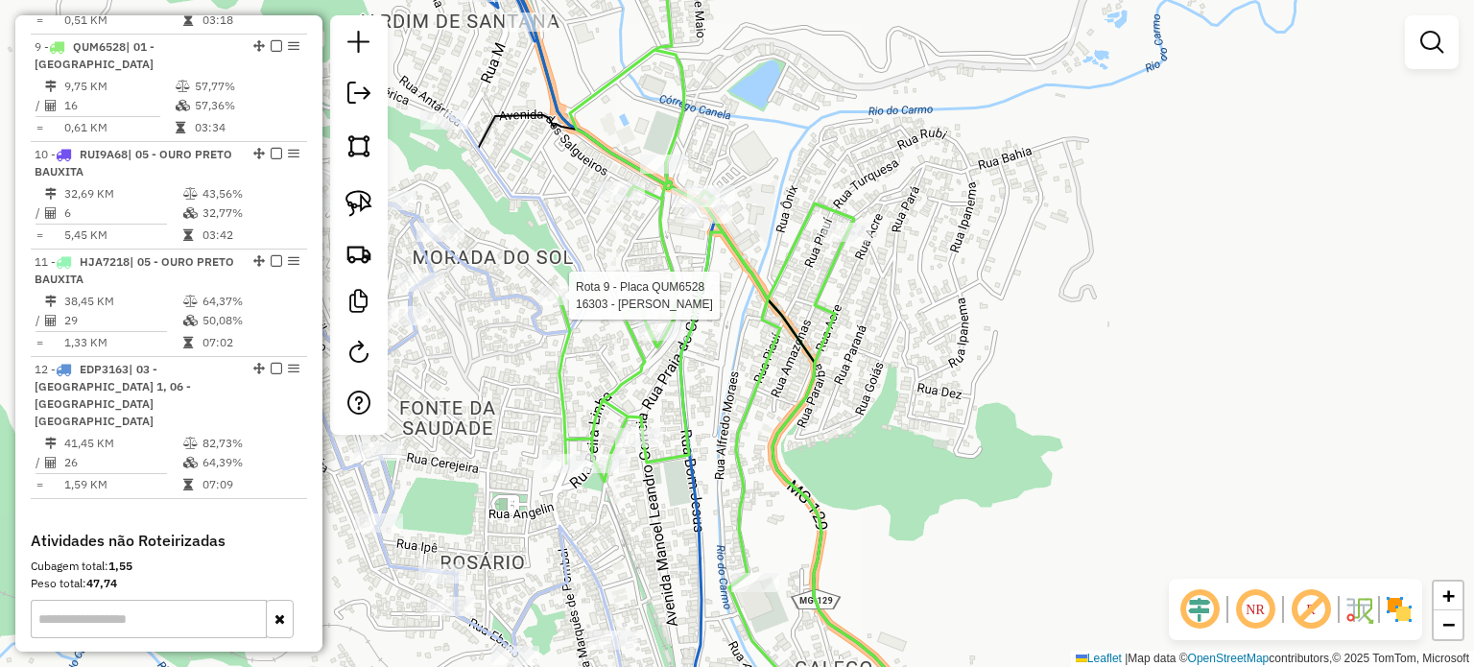
click at [564, 283] on div "Rota 9 - Placa QUM6528 16303 - [PERSON_NAME] Janela de atendimento Grade de ate…" at bounding box center [737, 333] width 1474 height 667
select select "**********"
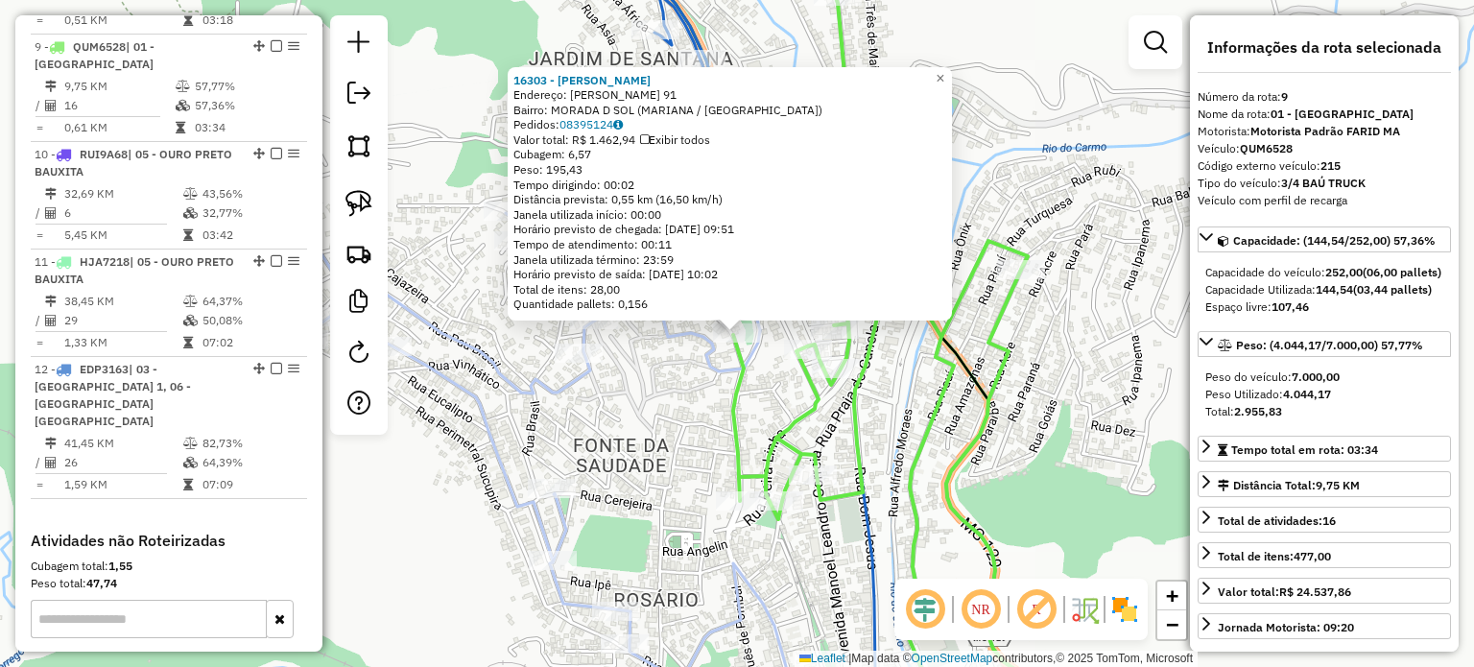
click at [733, 437] on icon at bounding box center [880, 365] width 295 height 737
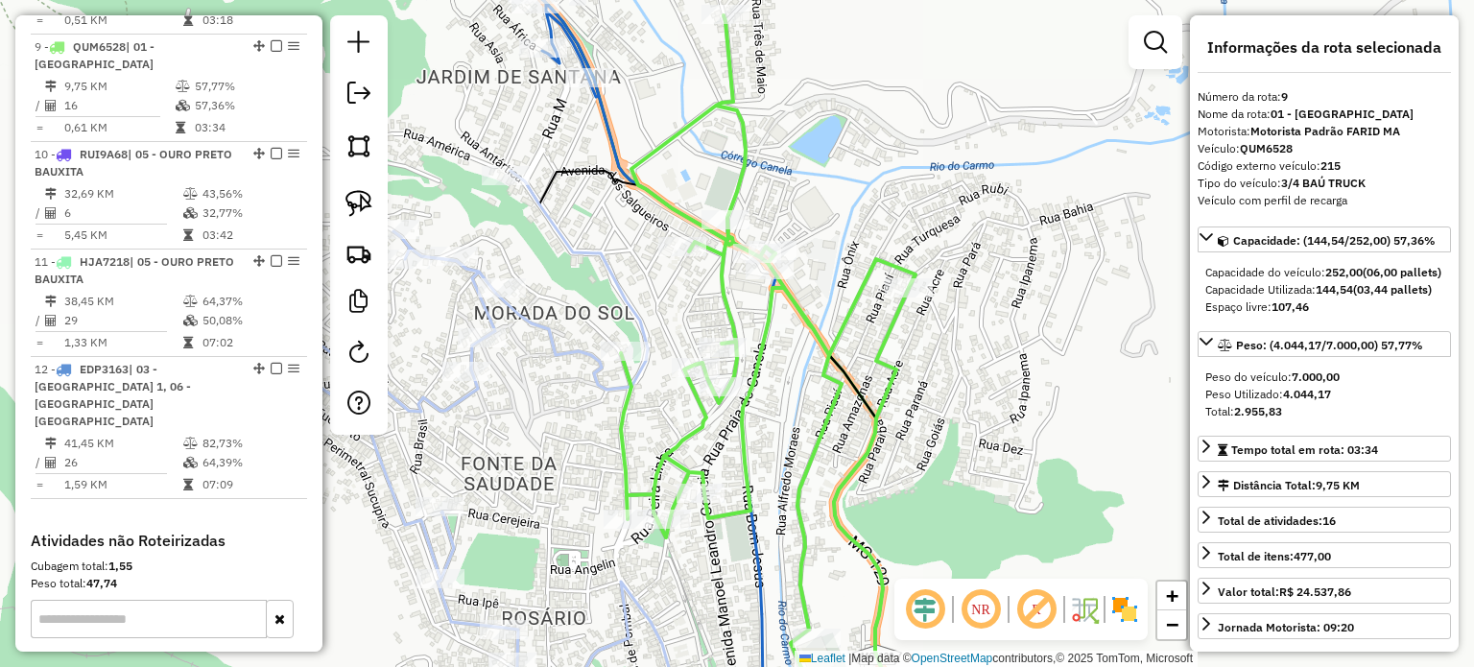
drag, startPoint x: 678, startPoint y: 437, endPoint x: 661, endPoint y: 439, distance: 16.4
click at [661, 439] on icon at bounding box center [768, 383] width 295 height 737
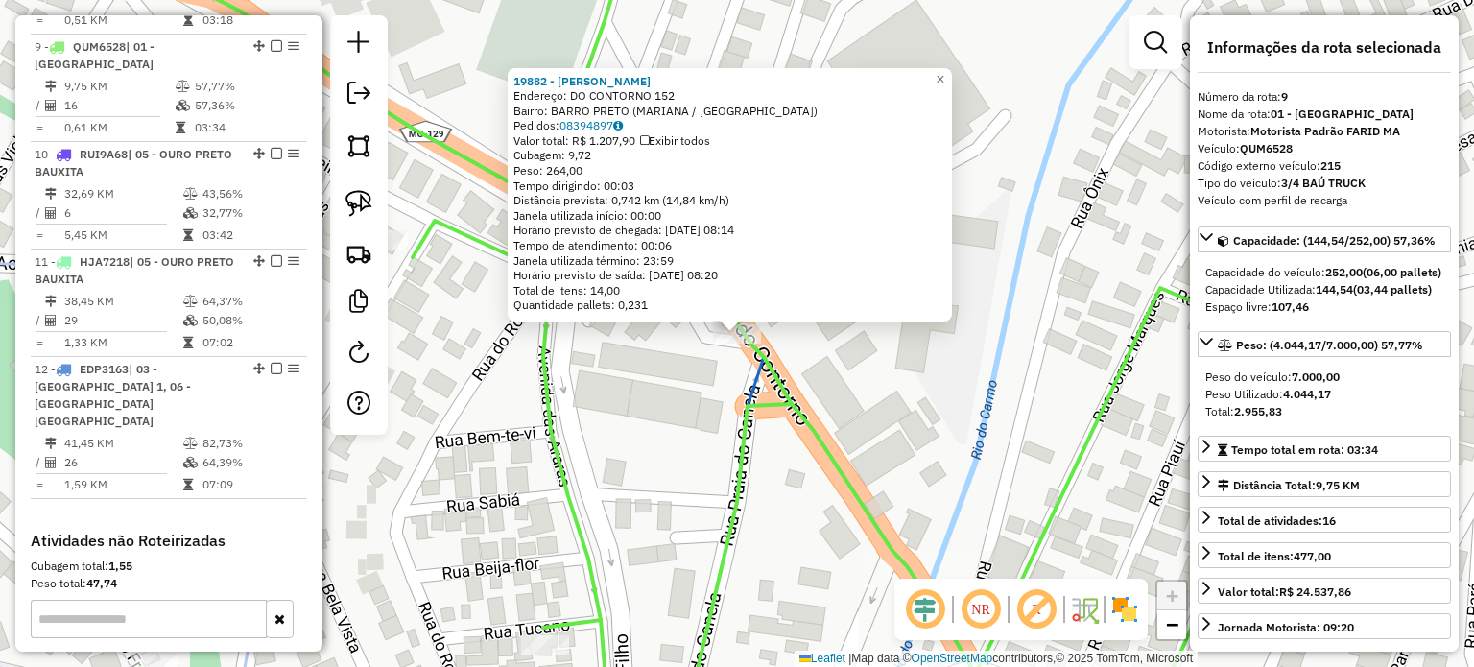
click at [730, 416] on div "19882 - [PERSON_NAME]: DO CONTORNO 152 Bairro: [GEOGRAPHIC_DATA] (MARIANA / [GE…" at bounding box center [737, 333] width 1474 height 667
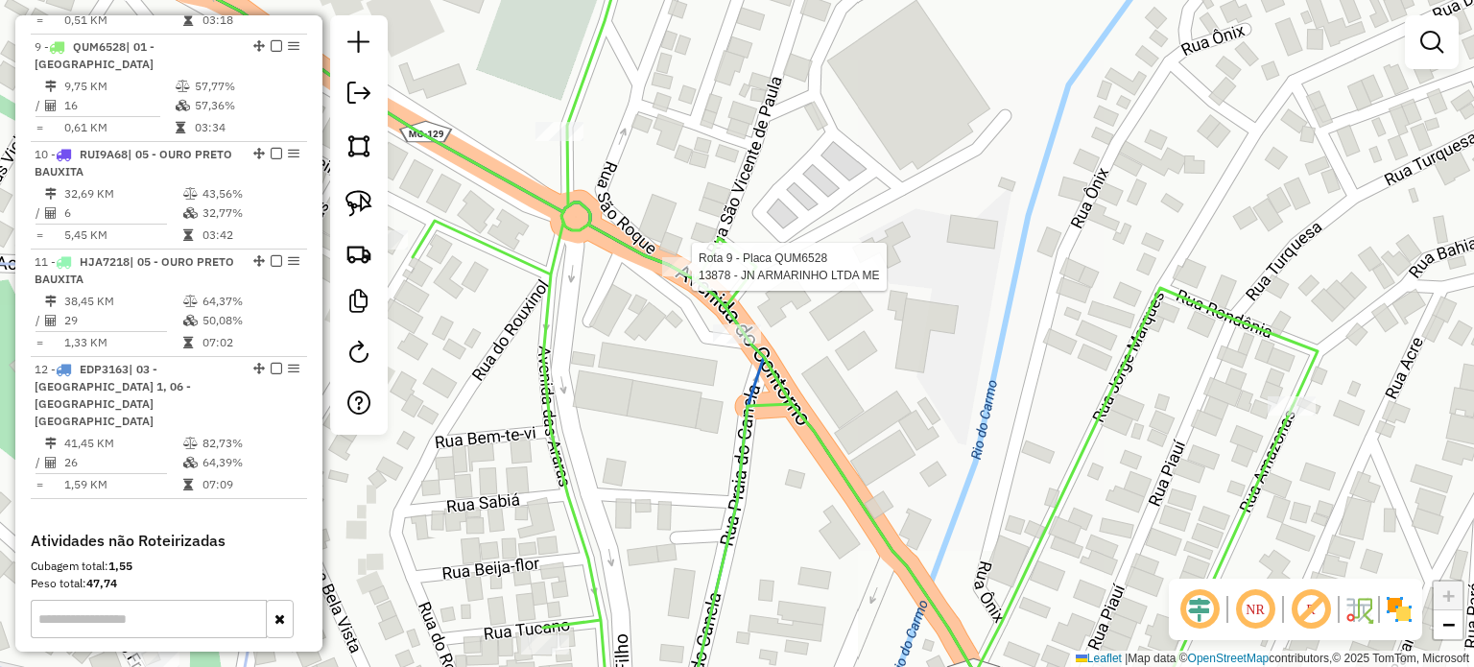
select select "**********"
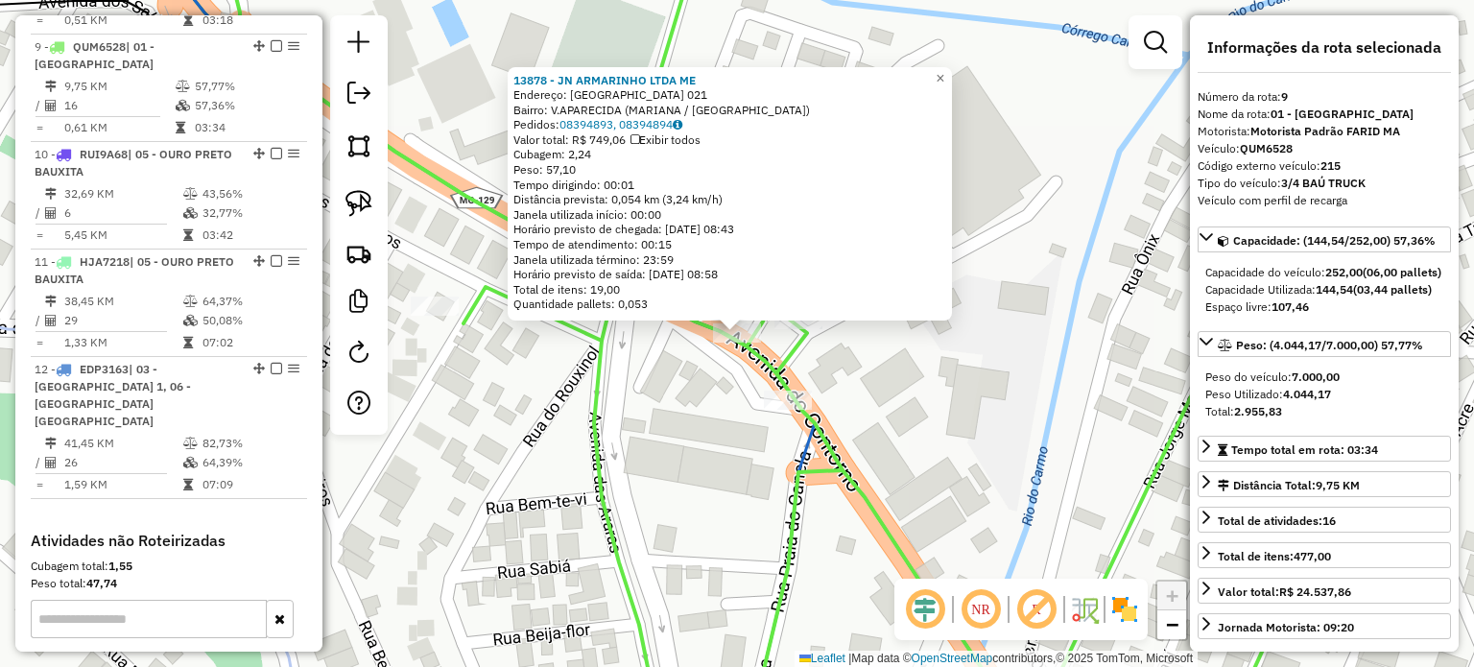
click at [701, 380] on div "13878 - JN ARMARINHO LTDA ME Endereço: [GEOGRAPHIC_DATA] 021 Bairro: V.APARECID…" at bounding box center [737, 333] width 1474 height 667
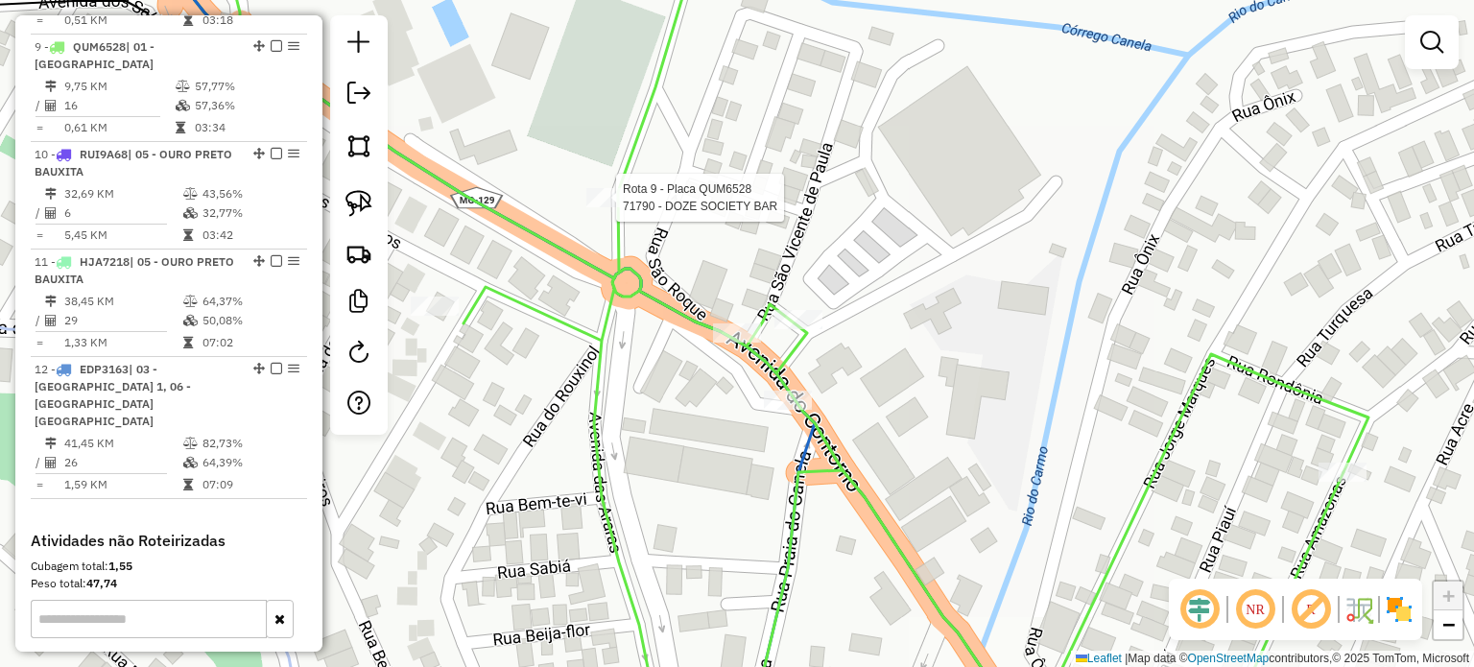
select select "**********"
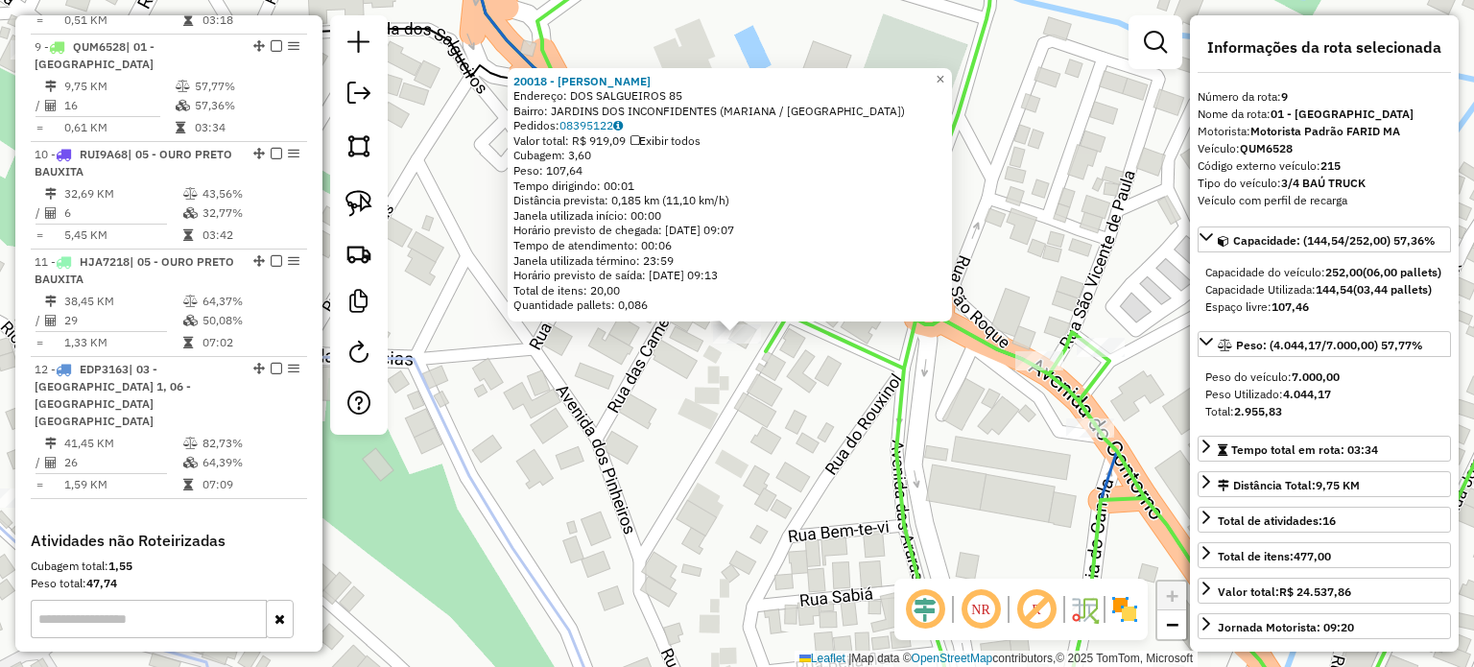
click at [725, 516] on div "20018 - [PERSON_NAME]: DOS SALGUEIROS 85 Bairro: JARDINS DOS INCONFIDENTES (MAR…" at bounding box center [737, 333] width 1474 height 667
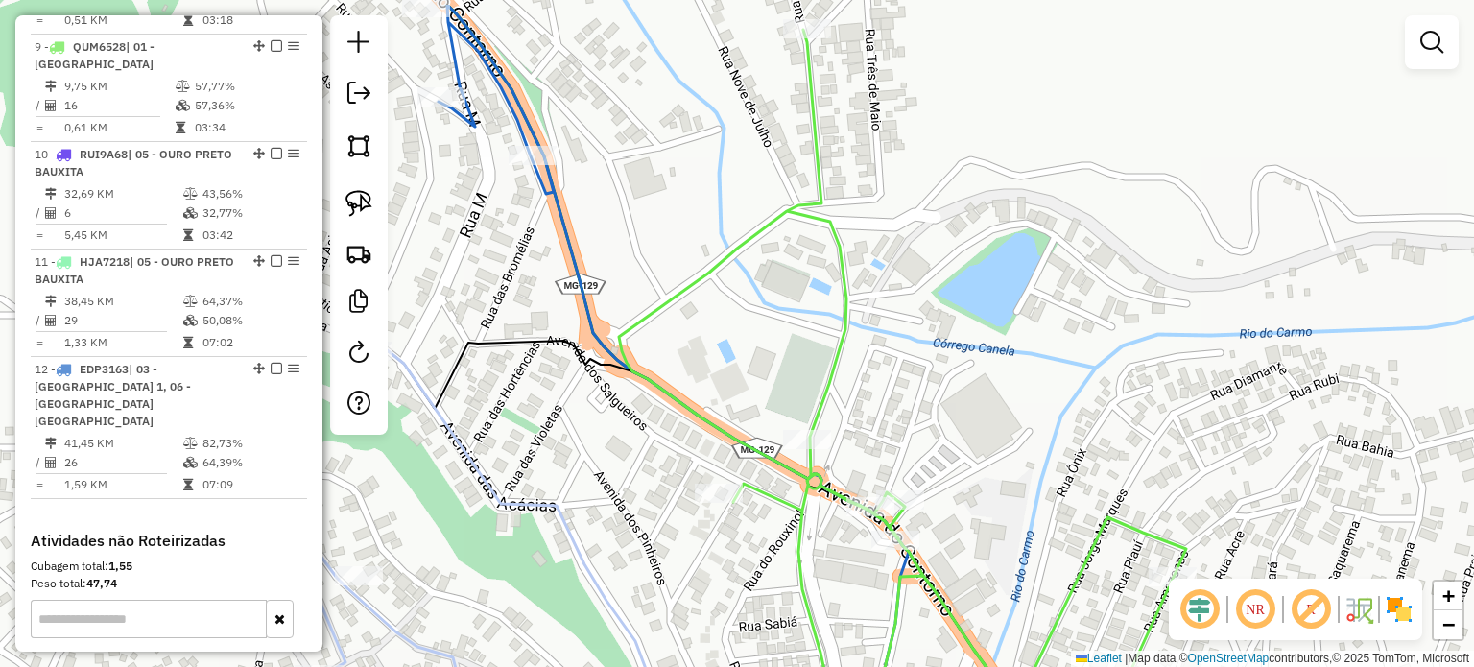
drag, startPoint x: 837, startPoint y: 350, endPoint x: 826, endPoint y: 487, distance: 136.8
click at [826, 483] on icon at bounding box center [891, 418] width 589 height 776
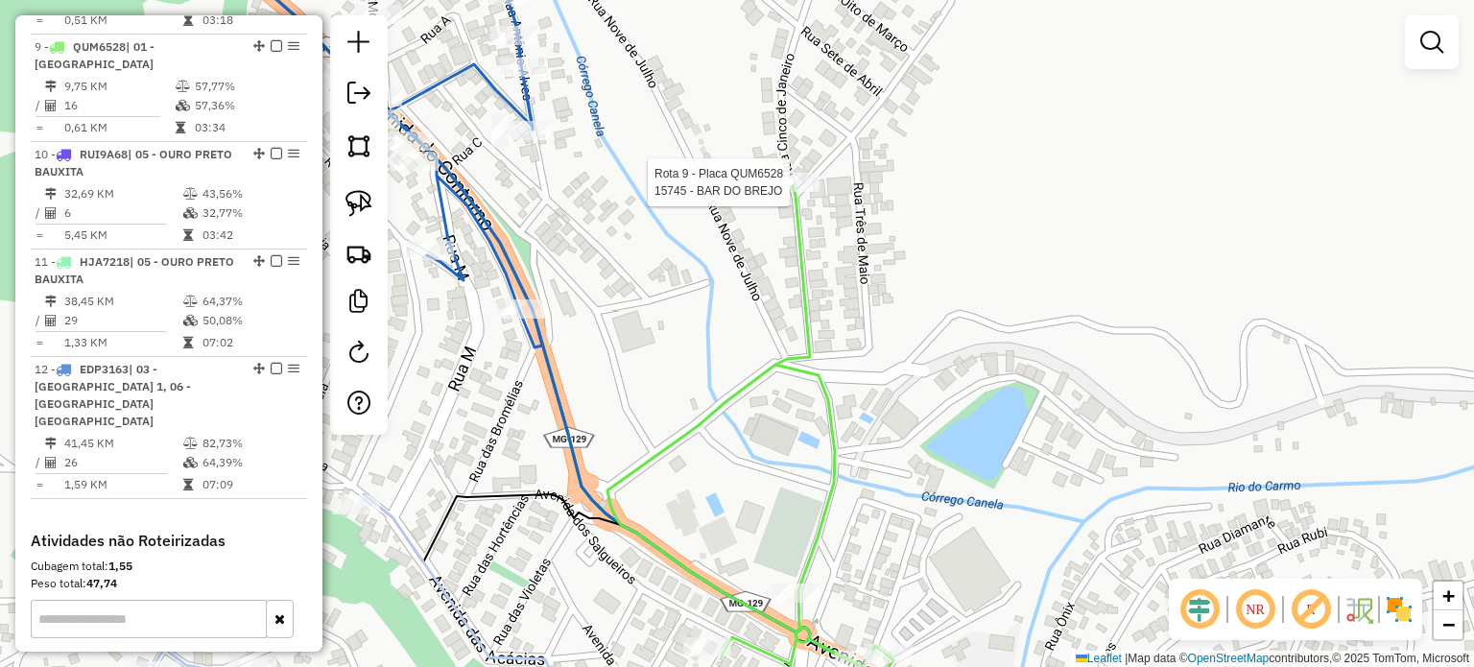
select select "**********"
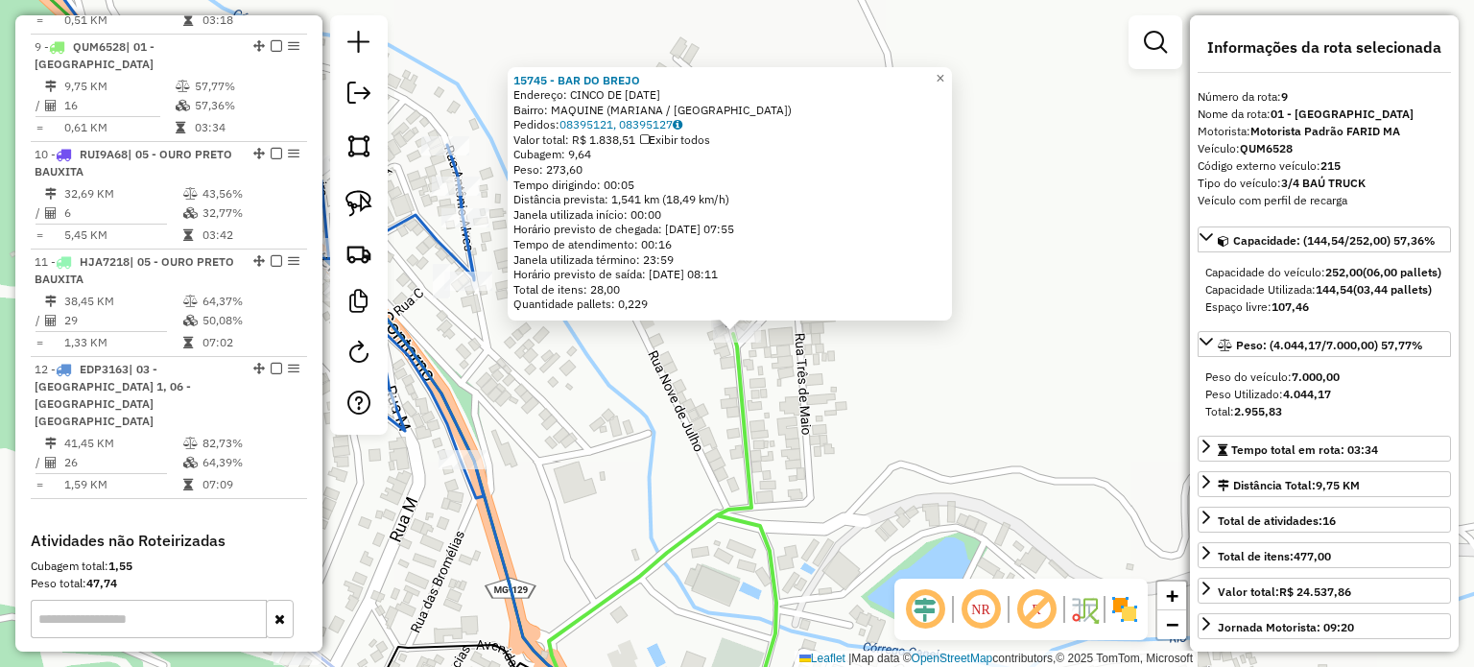
drag, startPoint x: 749, startPoint y: 590, endPoint x: 660, endPoint y: 492, distance: 131.9
click at [661, 496] on div "15745 - BAR DO BREJO Endereço: CINCO DE [DATE] Bairro: MAQUINE ([GEOGRAPHIC_DAT…" at bounding box center [737, 333] width 1474 height 667
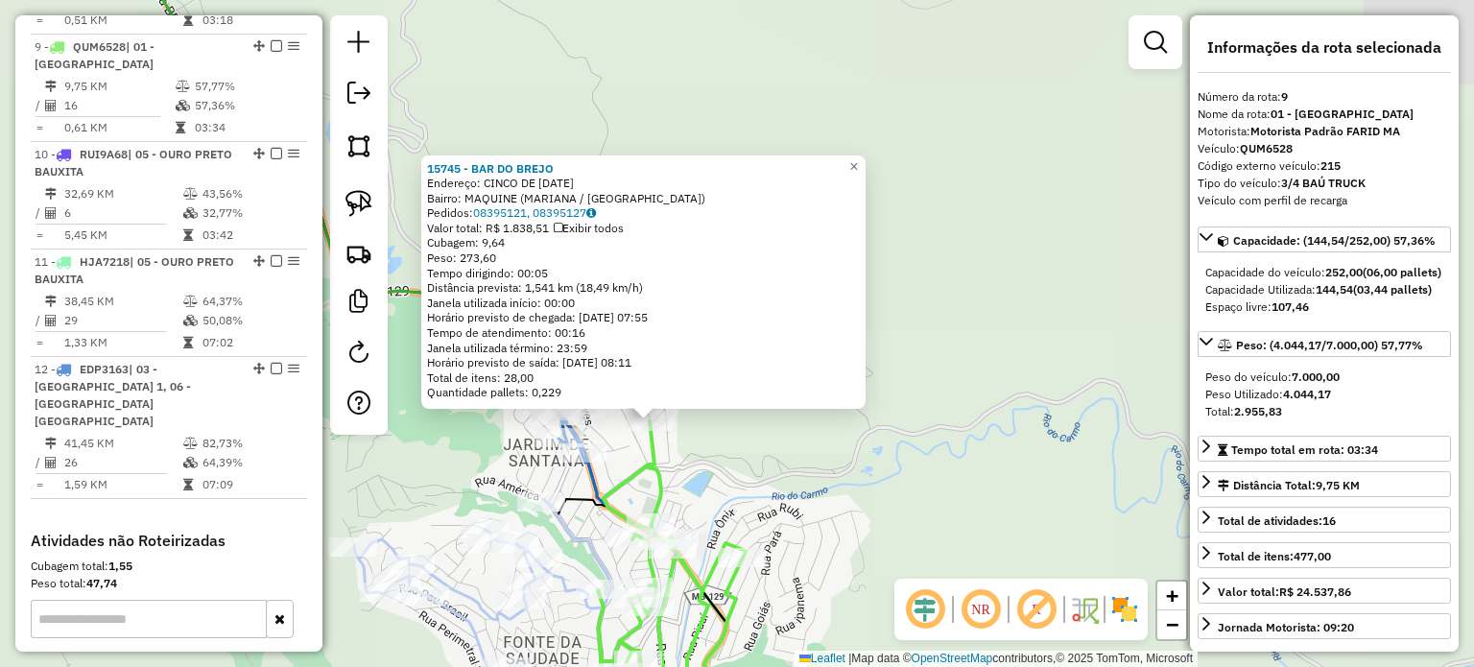
drag, startPoint x: 756, startPoint y: 506, endPoint x: 728, endPoint y: 413, distance: 97.5
click at [729, 414] on div "15745 - BAR DO BREJO Endereço: CINCO DE [DATE] Bairro: MAQUINE ([GEOGRAPHIC_DAT…" at bounding box center [737, 333] width 1474 height 667
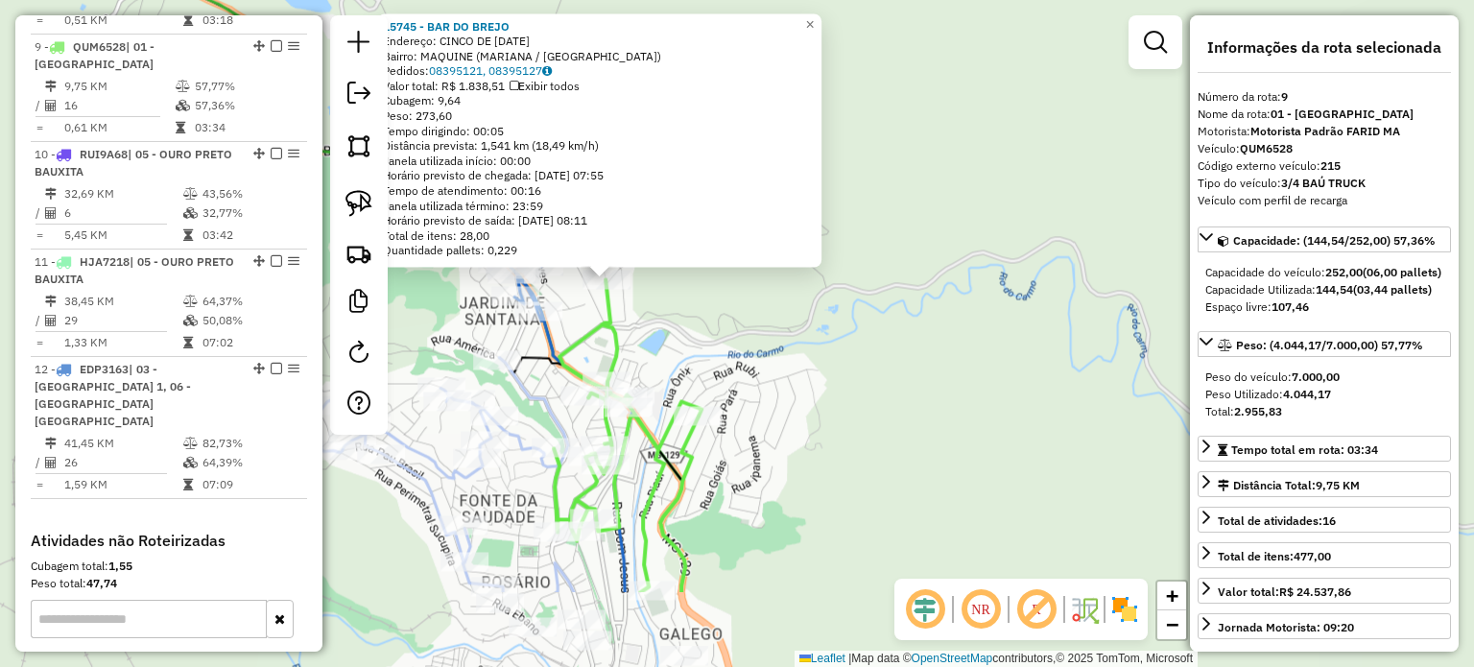
click at [752, 488] on div "15745 - BAR DO BREJO Endereço: CINCO DE [DATE] Bairro: MAQUINE ([GEOGRAPHIC_DAT…" at bounding box center [737, 333] width 1474 height 667
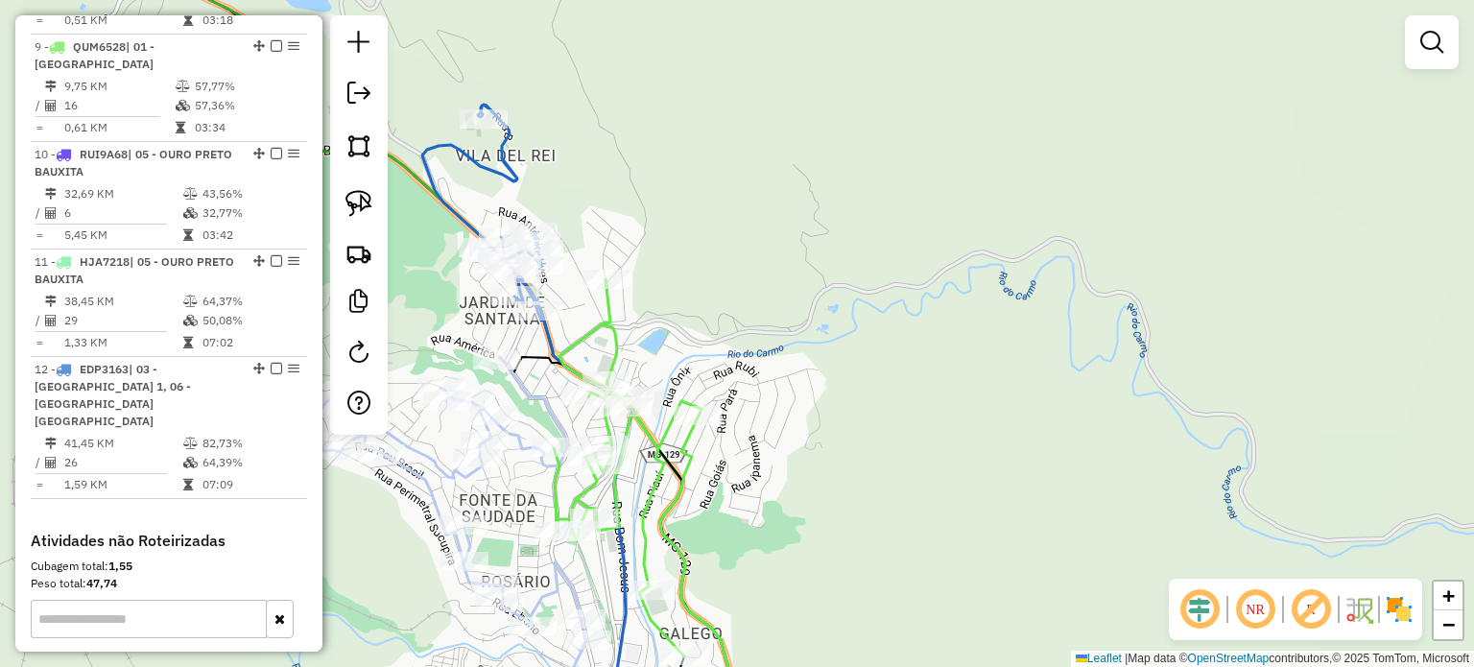
click at [803, 538] on div "Janela de atendimento Grade de atendimento Capacidade Transportadoras Veículos …" at bounding box center [737, 333] width 1474 height 667
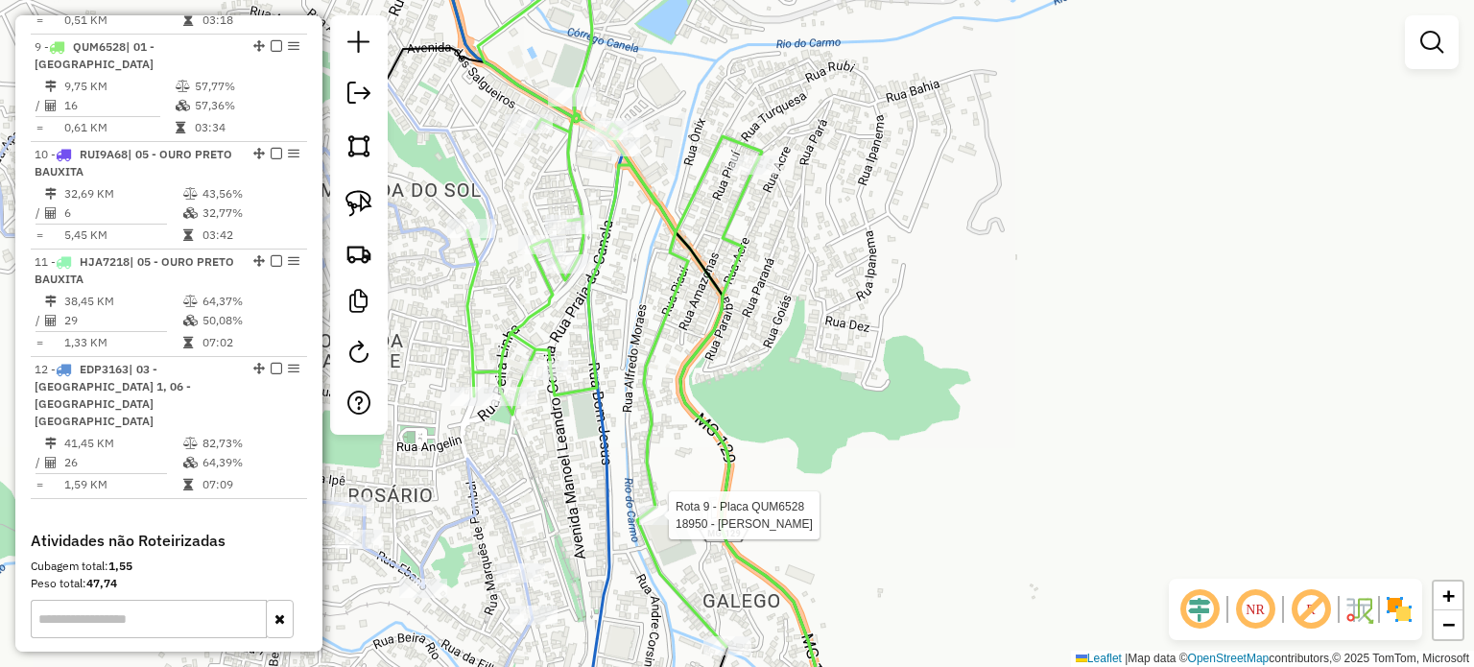
select select "**********"
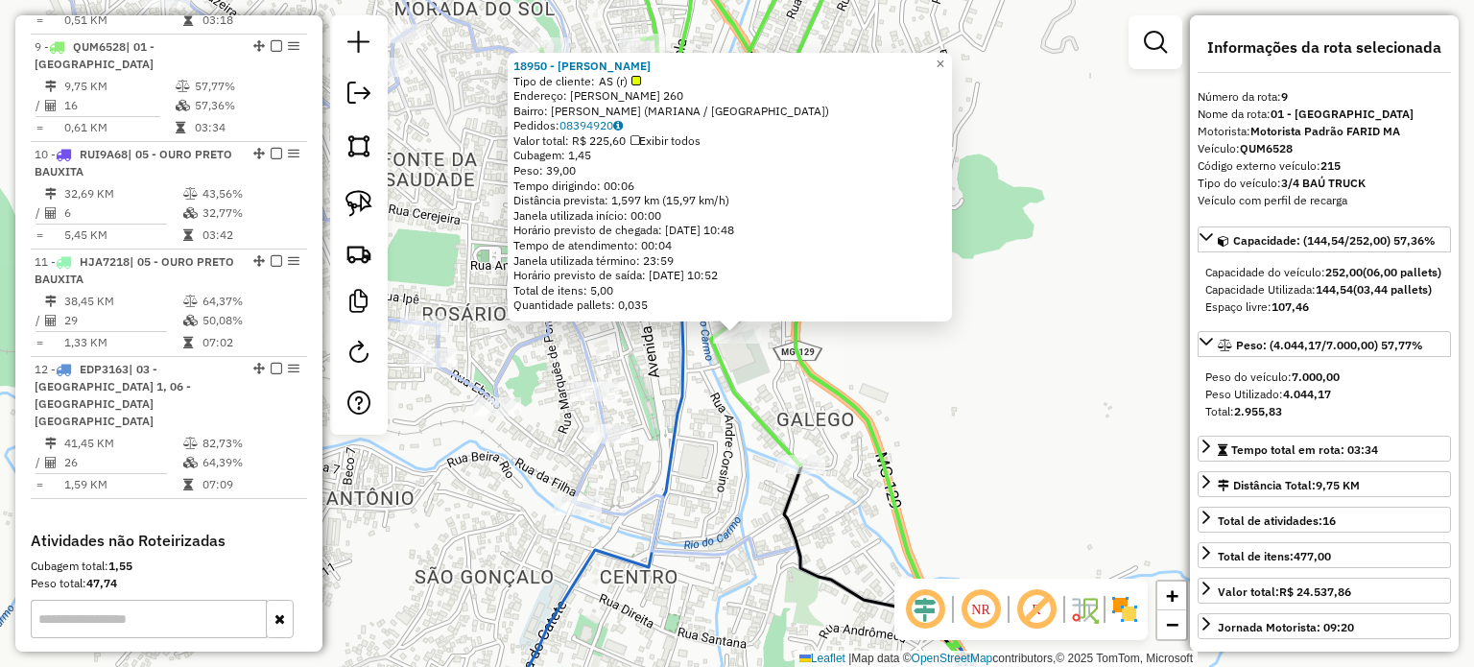
click at [680, 502] on div "18950 - [PERSON_NAME] MARIANA Tipo de cliente: AS (r) Endereço: [PERSON_NAME] 2…" at bounding box center [737, 333] width 1474 height 667
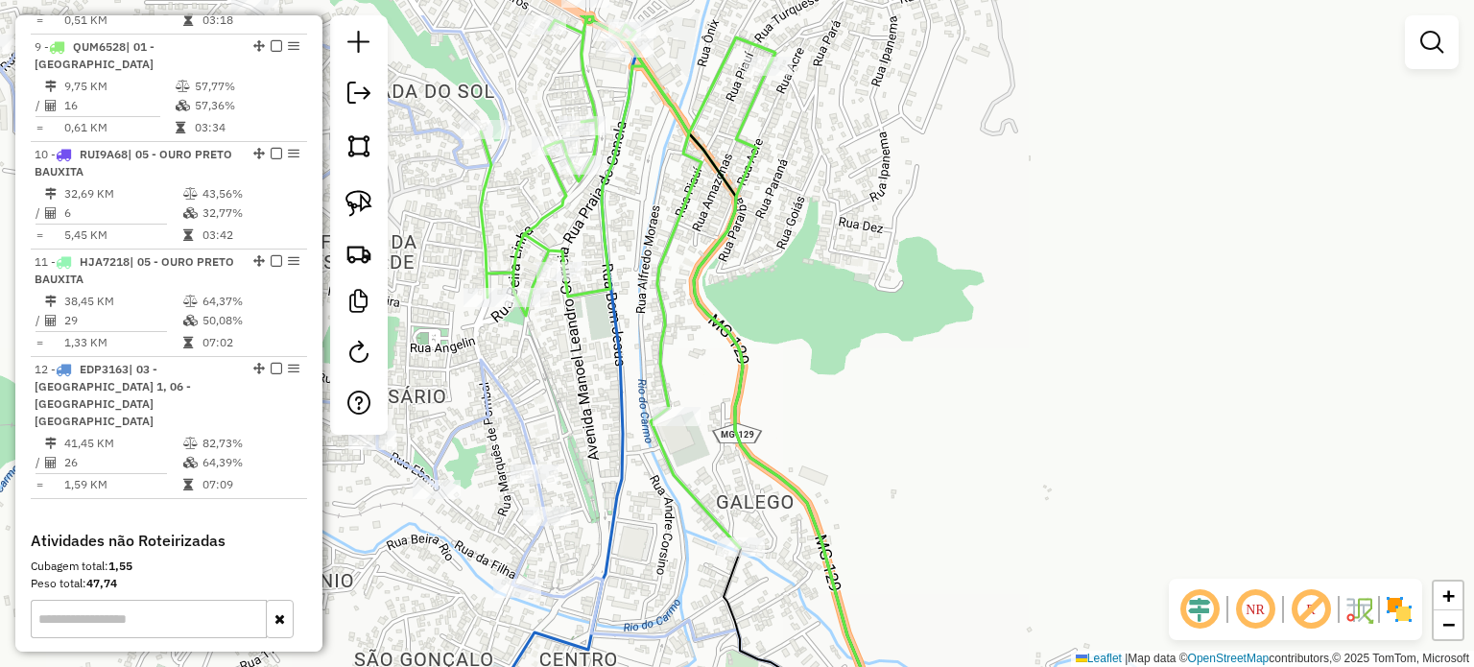
drag, startPoint x: 610, startPoint y: 390, endPoint x: 606, endPoint y: 354, distance: 35.7
click at [574, 436] on div "Janela de atendimento Grade de atendimento Capacidade Transportadoras Veículos …" at bounding box center [737, 333] width 1474 height 667
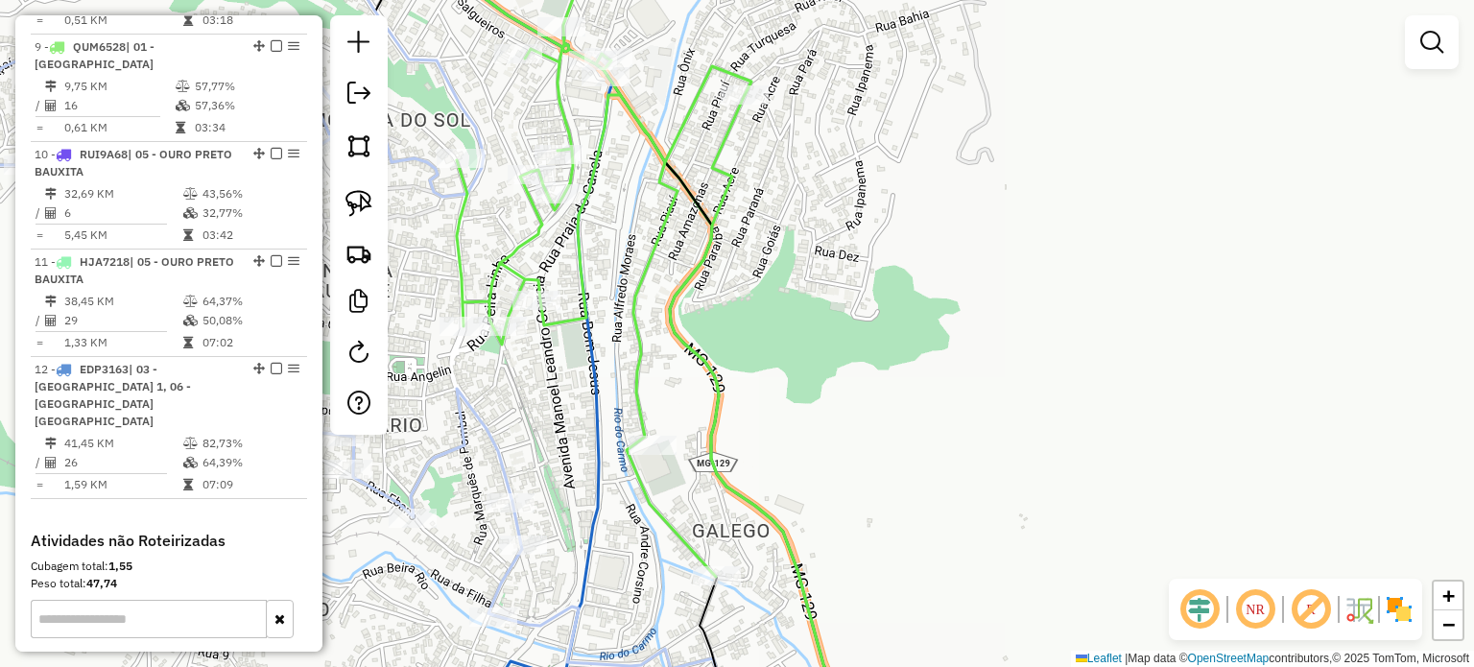
drag, startPoint x: 755, startPoint y: 208, endPoint x: 898, endPoint y: 467, distance: 296.0
click at [898, 467] on div "Rota 9 - Placa QUM6528 15841 - RE MERCEARIA LTDA Janela de atendimento Grade de…" at bounding box center [737, 333] width 1474 height 667
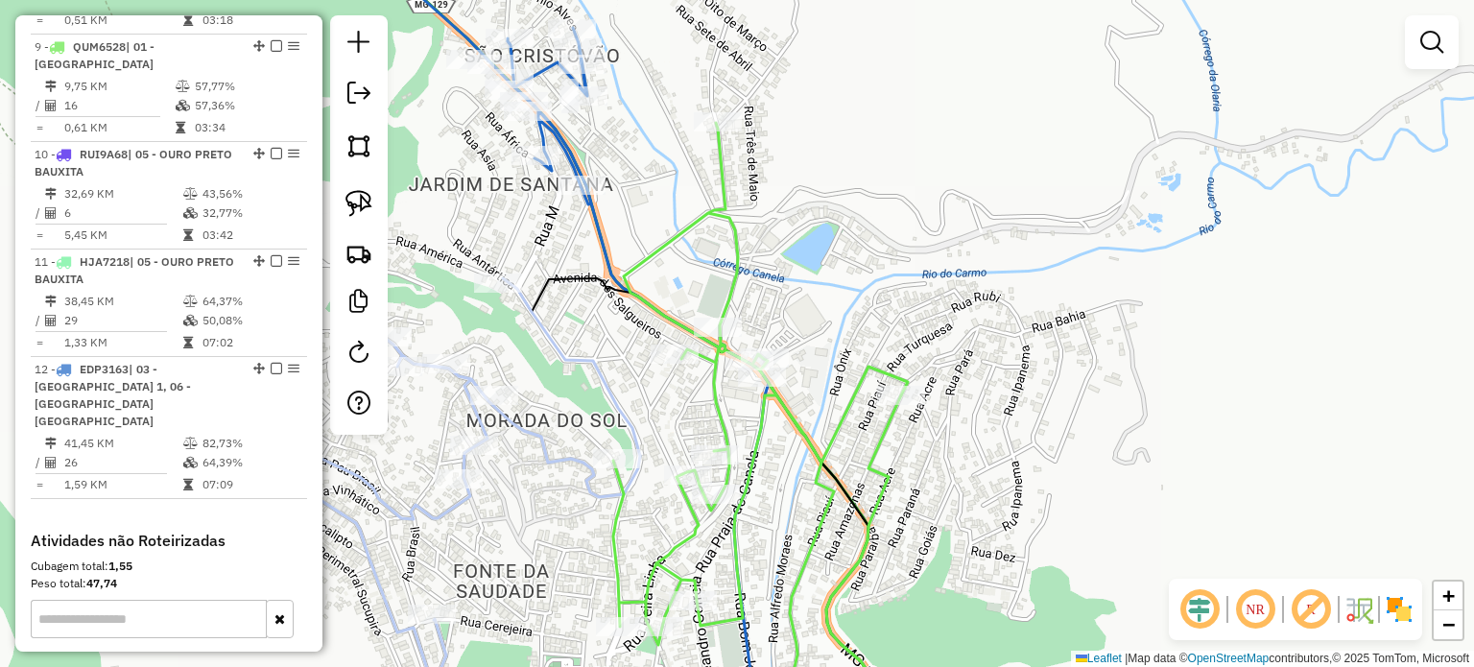
click at [653, 262] on icon at bounding box center [760, 428] width 295 height 611
select select "**********"
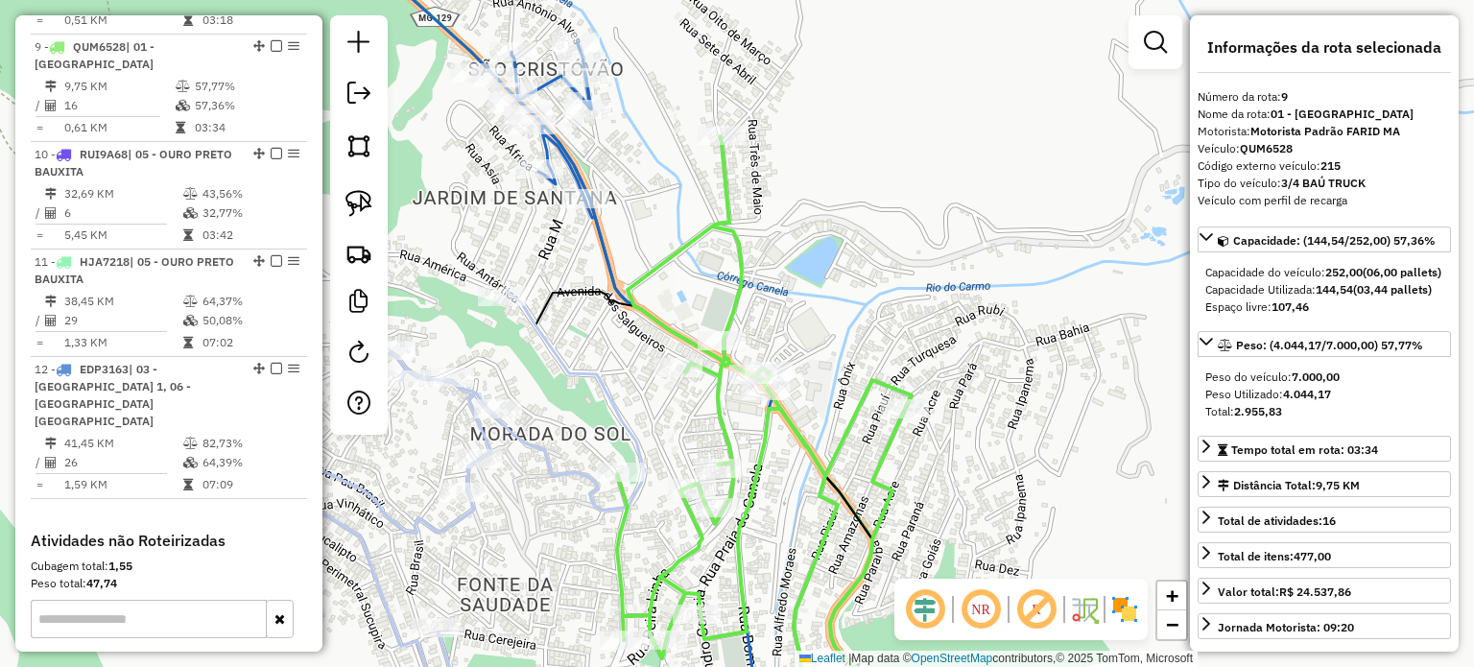
drag, startPoint x: 649, startPoint y: 186, endPoint x: 671, endPoint y: 264, distance: 80.8
click at [671, 264] on div "Janela de atendimento Grade de atendimento Capacidade Transportadoras Veículos …" at bounding box center [737, 333] width 1474 height 667
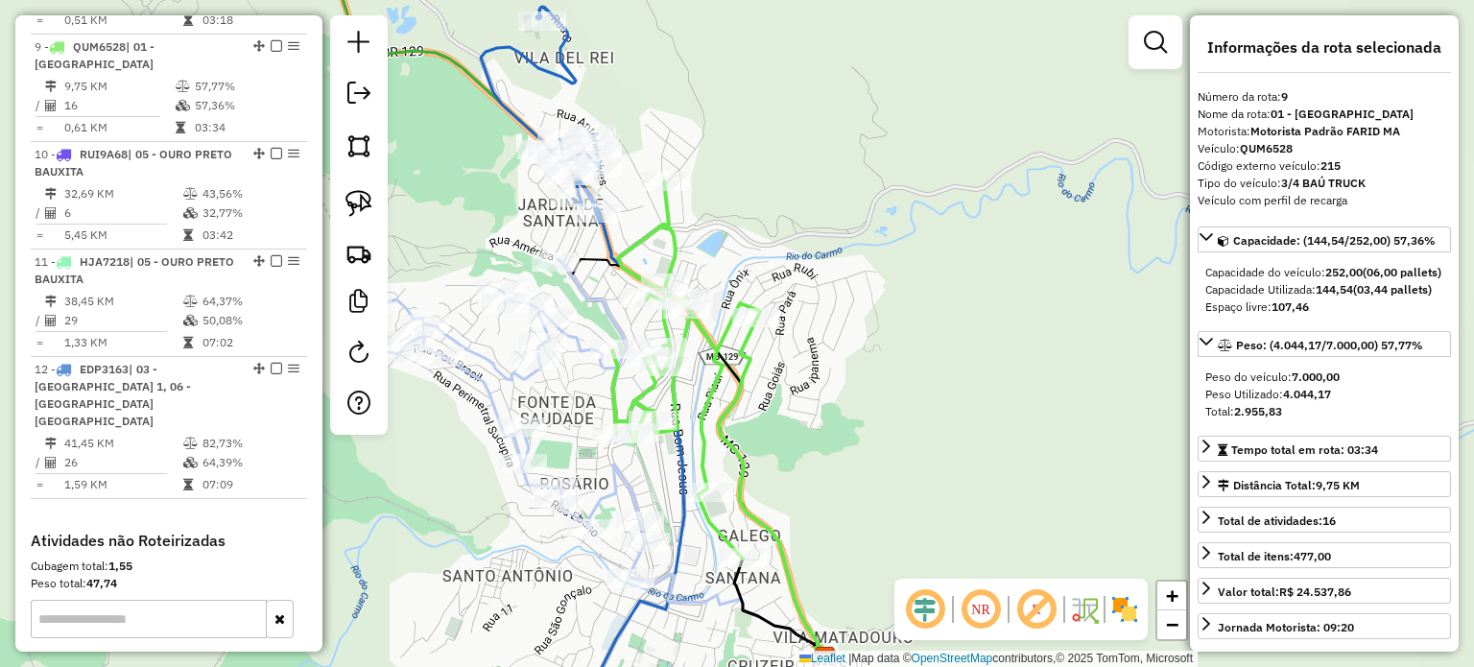
drag, startPoint x: 676, startPoint y: 426, endPoint x: 664, endPoint y: 402, distance: 26.6
click at [664, 402] on icon at bounding box center [686, 369] width 148 height 377
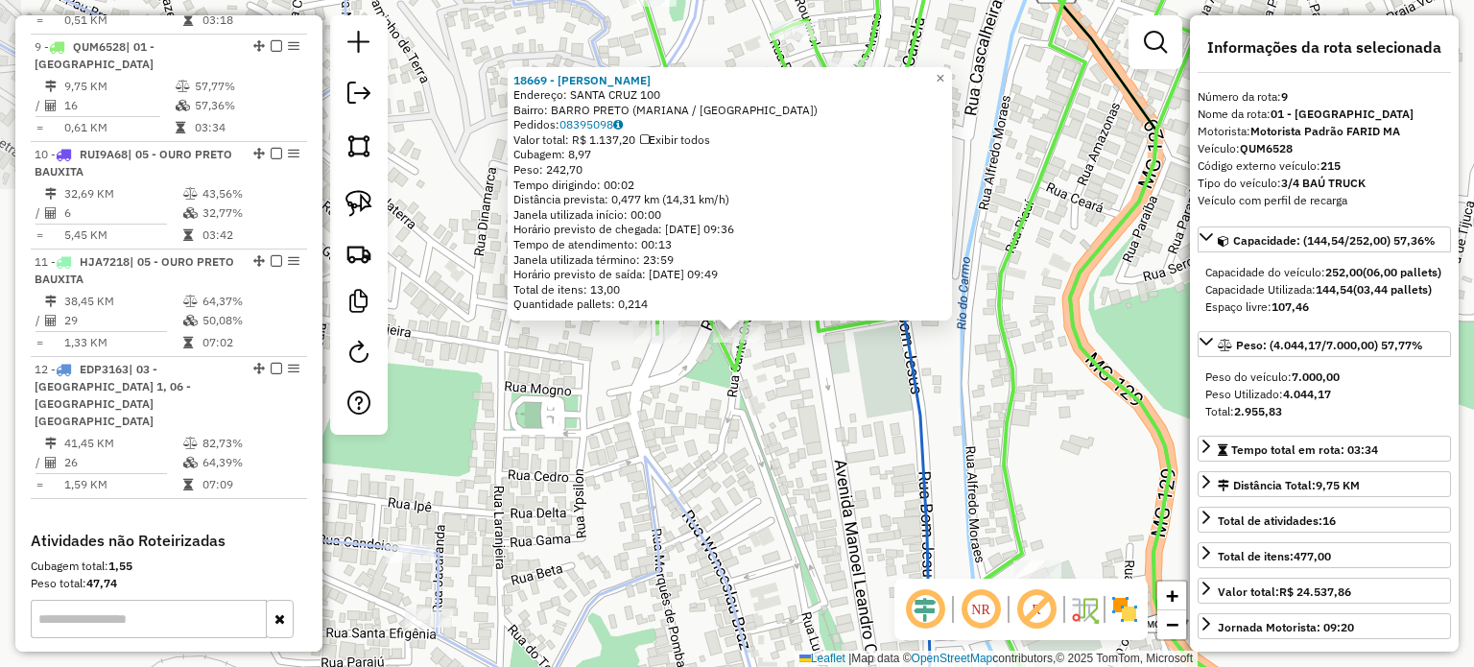
click at [706, 419] on div "18669 - [PERSON_NAME] Endereço: SANTA CRUZ 100 Bairro: [GEOGRAPHIC_DATA] (MARIA…" at bounding box center [737, 333] width 1474 height 667
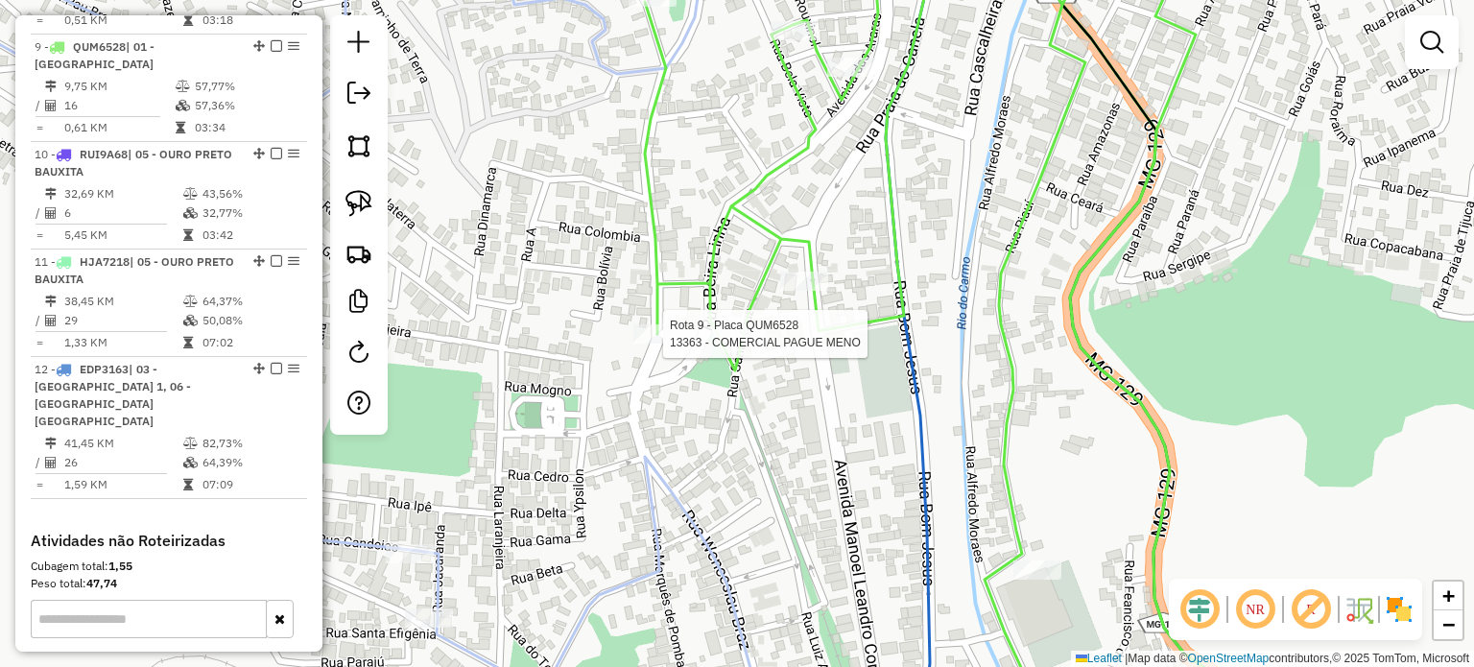
select select "**********"
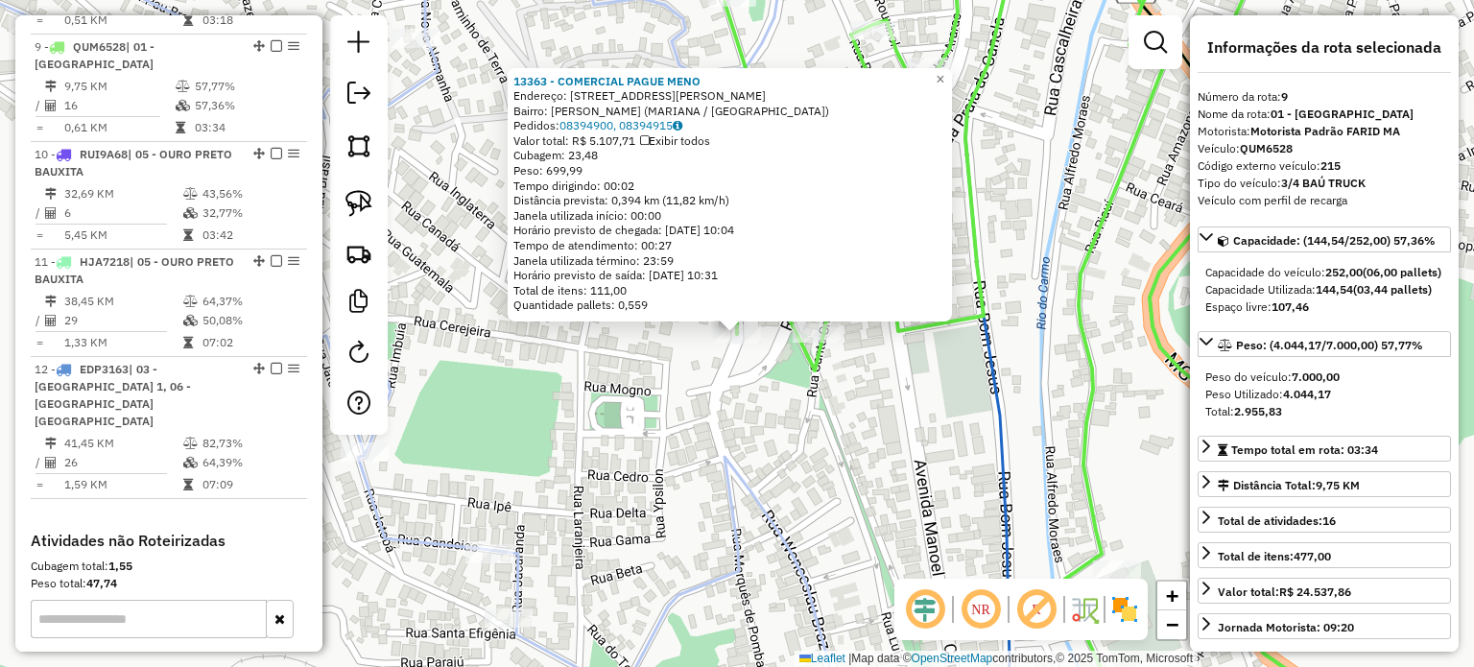
click at [908, 463] on div "13363 - COMERCIAL PAGUE MENO Endereço: R MONSENHOR [PERSON_NAME] 15 Bairro: MAR…" at bounding box center [737, 333] width 1474 height 667
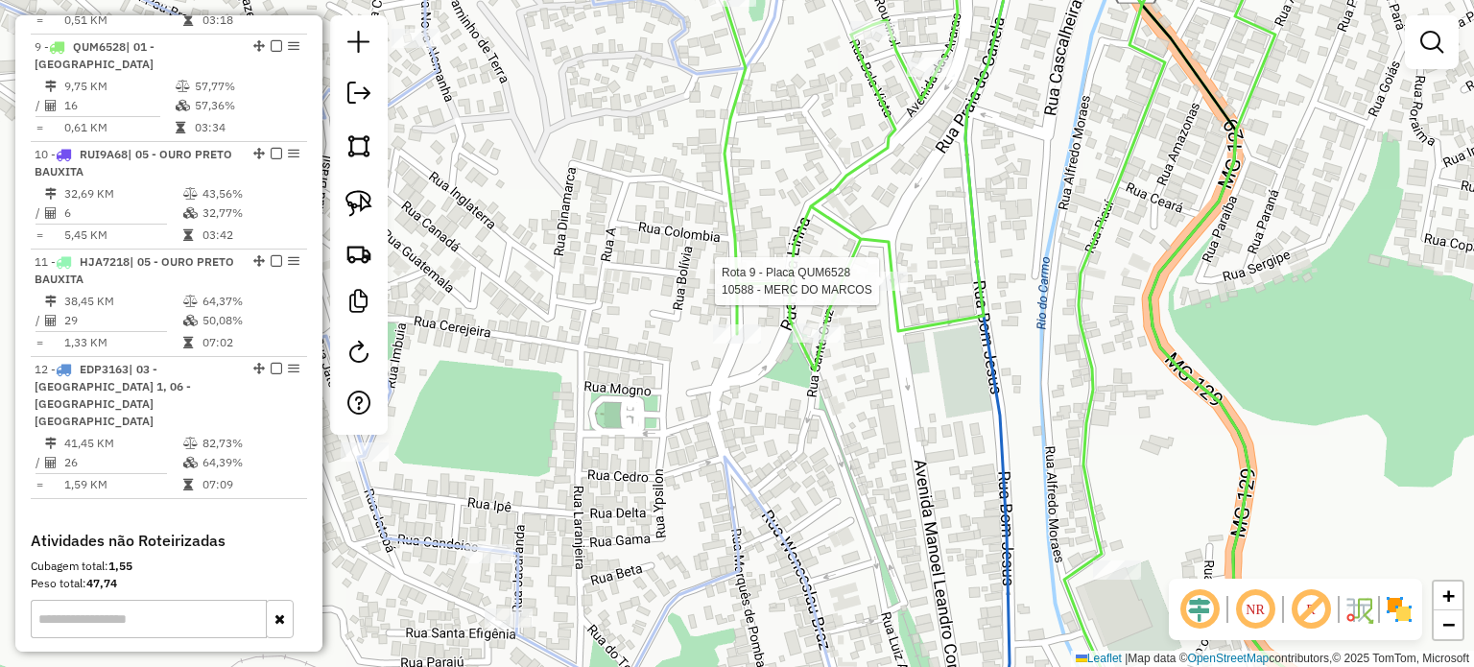
click at [885, 291] on div at bounding box center [884, 281] width 48 height 19
select select "**********"
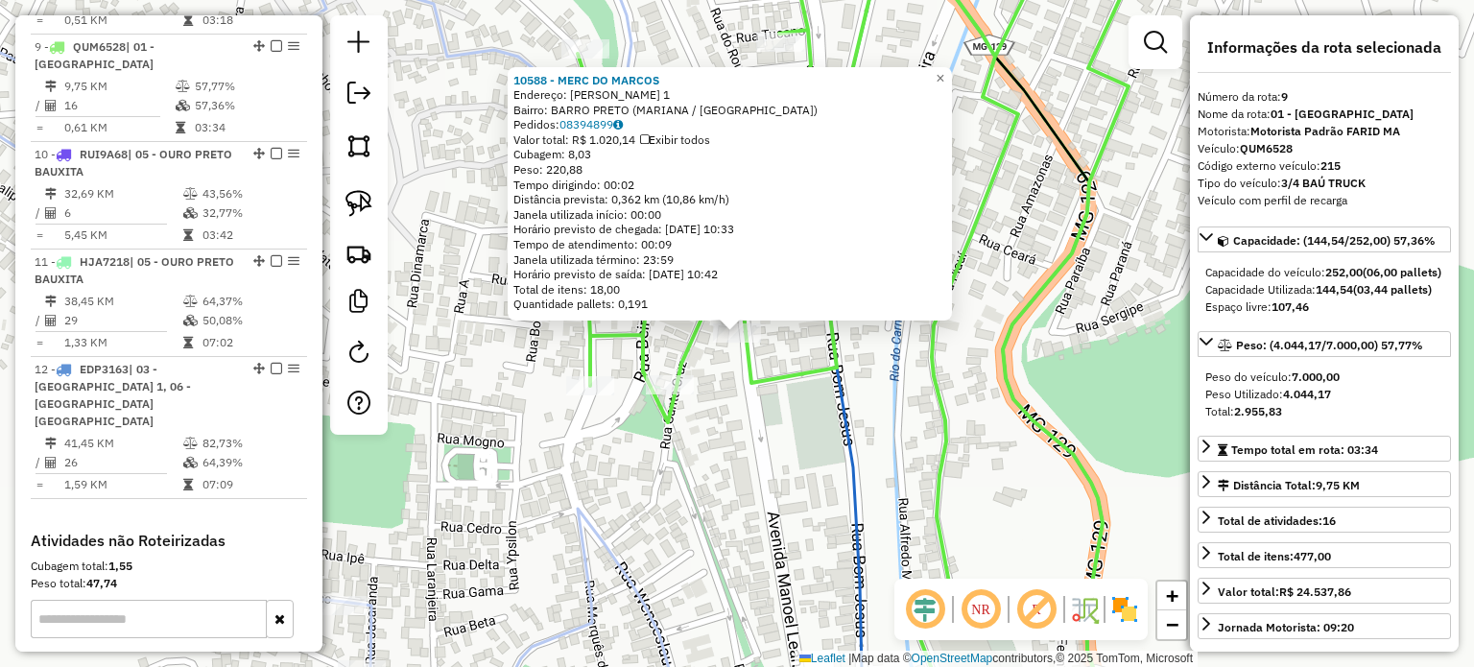
click at [772, 502] on div "10588 - MERC DO [PERSON_NAME]: [PERSON_NAME] 1 Bairro: BARRO PRETO (MARIANA / […" at bounding box center [737, 333] width 1474 height 667
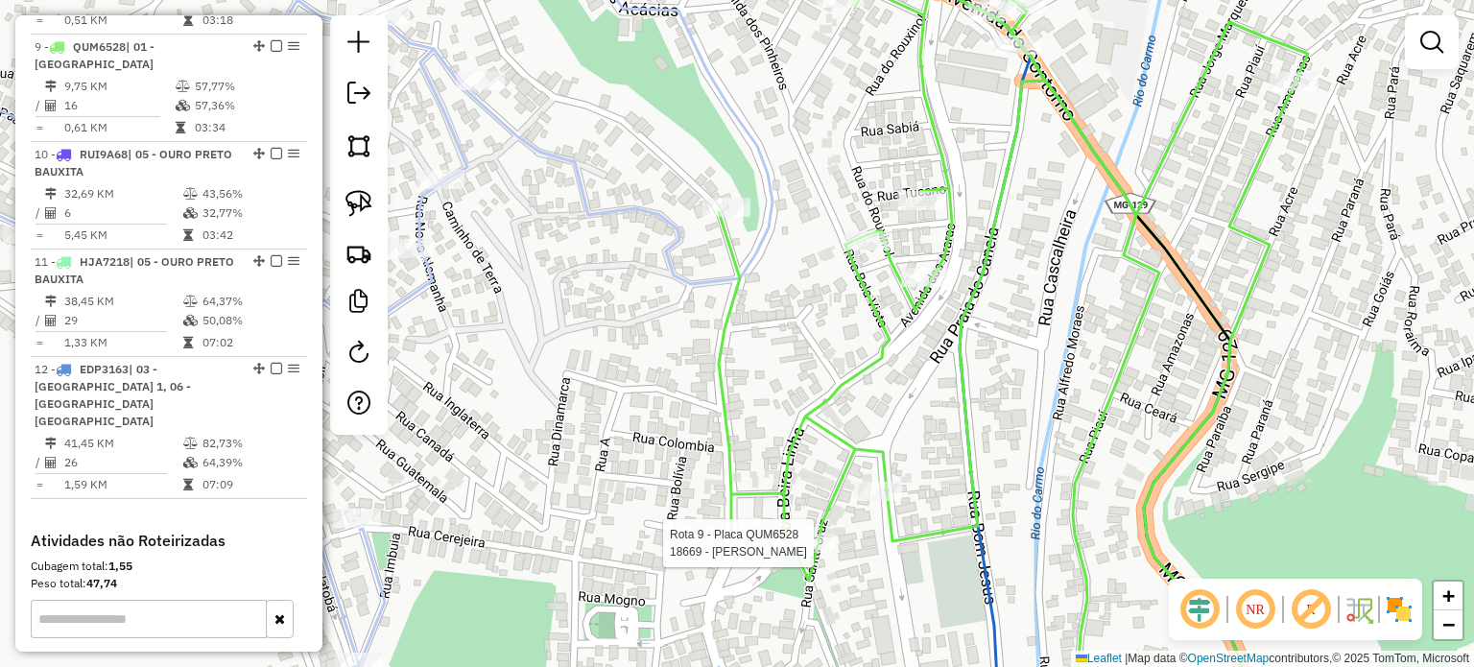
select select "**********"
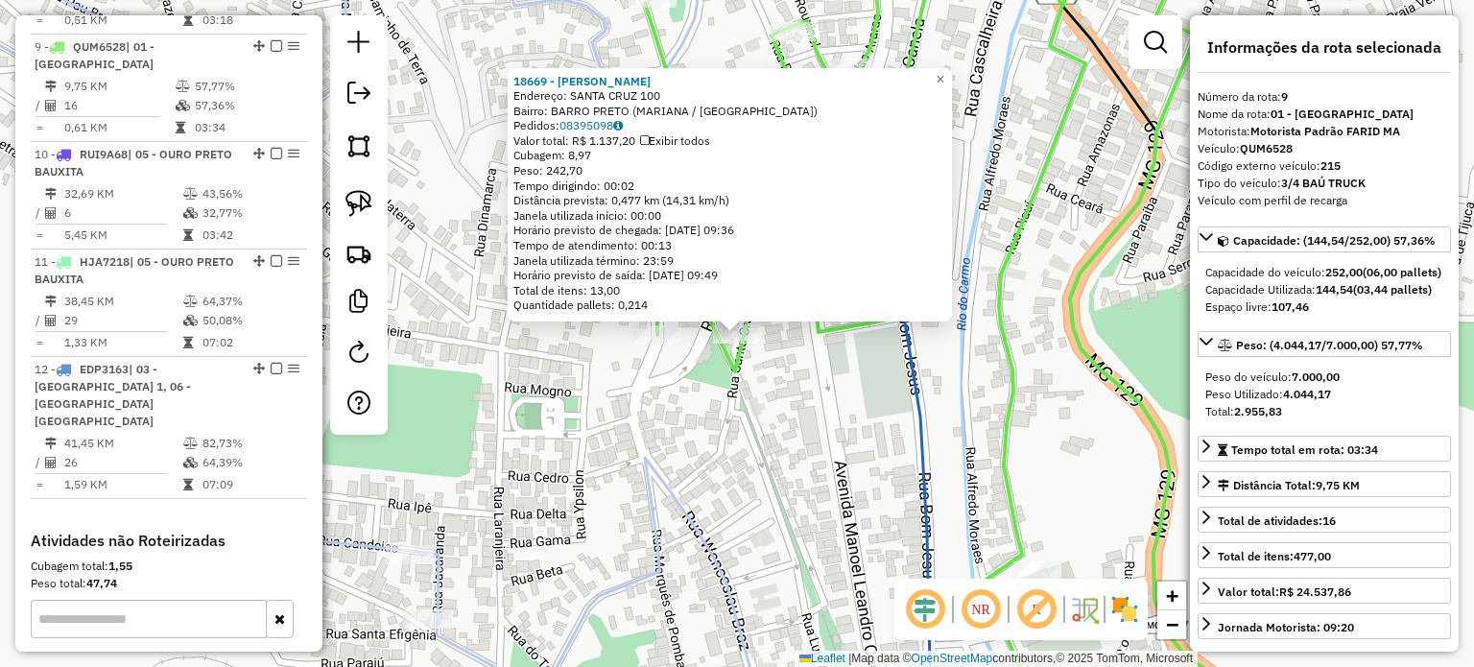
click at [707, 550] on icon at bounding box center [309, 334] width 914 height 801
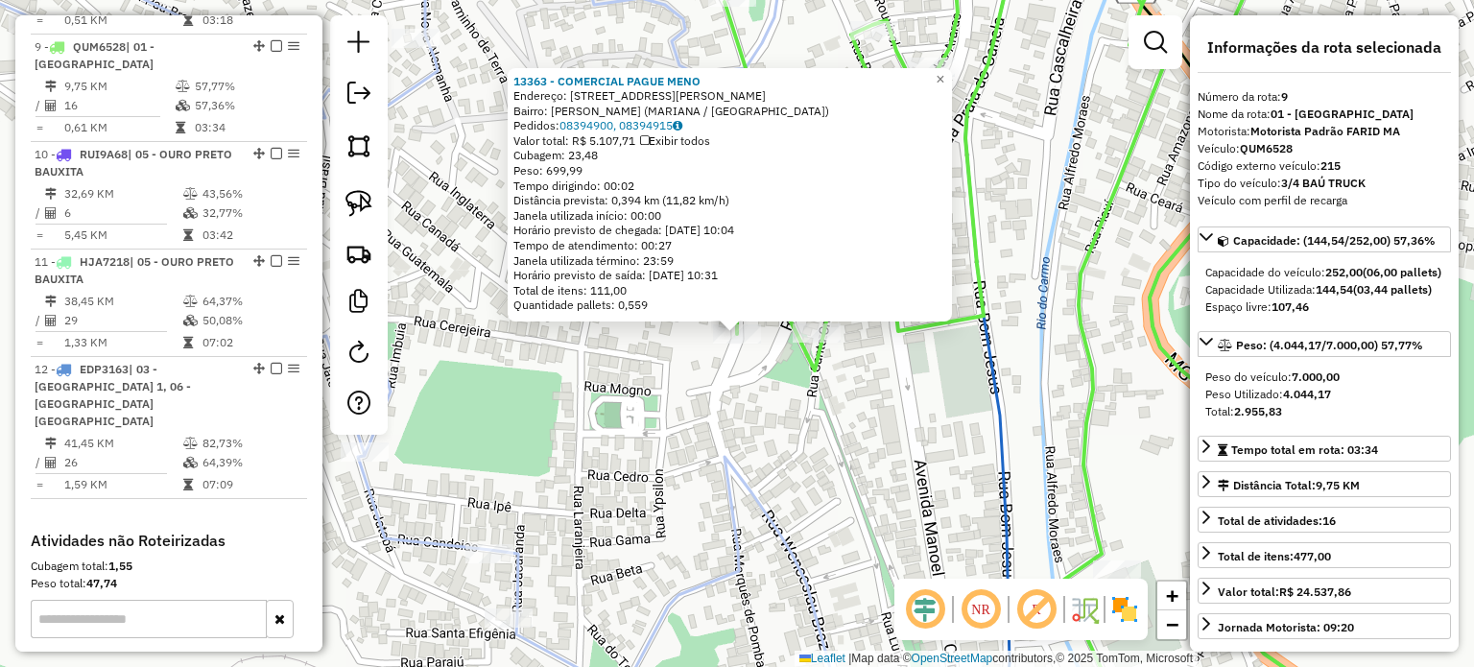
click at [749, 387] on div "13363 - COMERCIAL PAGUE MENO Endereço: R MONSENHOR [PERSON_NAME] 15 Bairro: MAR…" at bounding box center [737, 333] width 1474 height 667
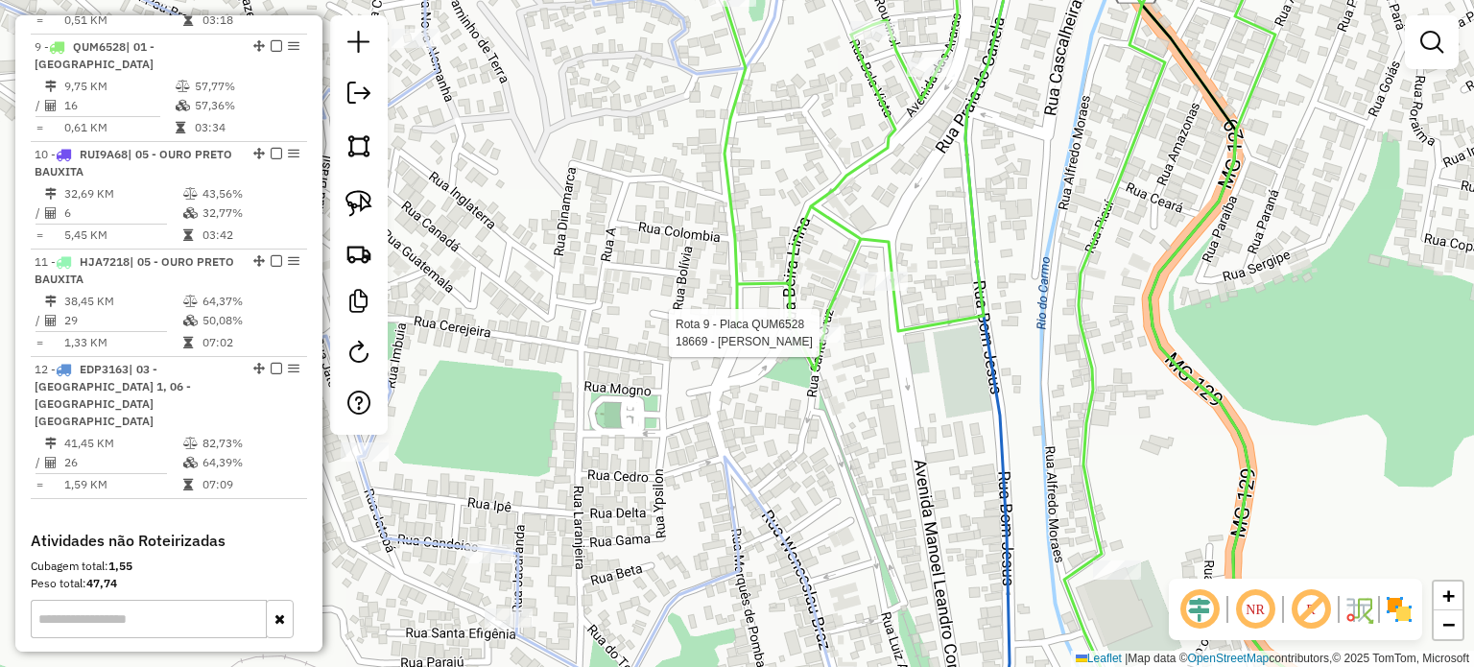
select select "**********"
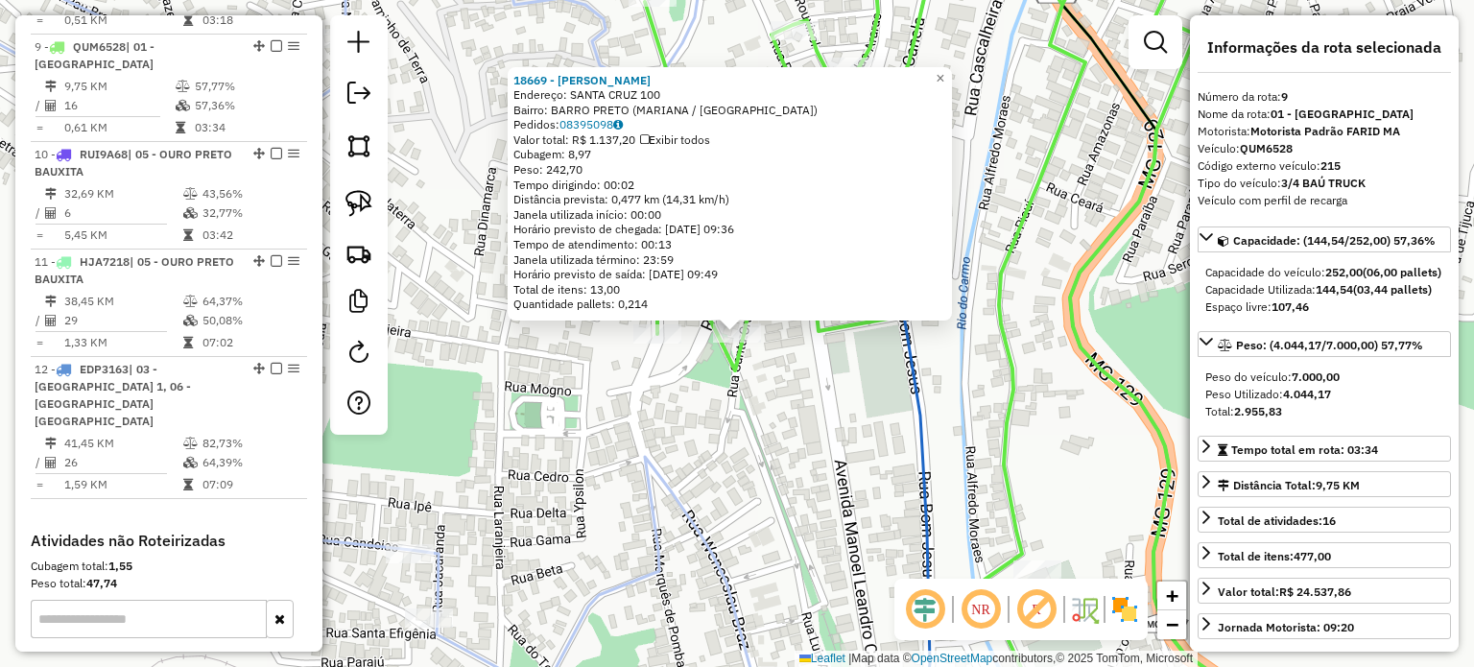
click at [759, 433] on div "18669 - [PERSON_NAME] Endereço: SANTA CRUZ 100 Bairro: [GEOGRAPHIC_DATA] (MARIA…" at bounding box center [737, 333] width 1474 height 667
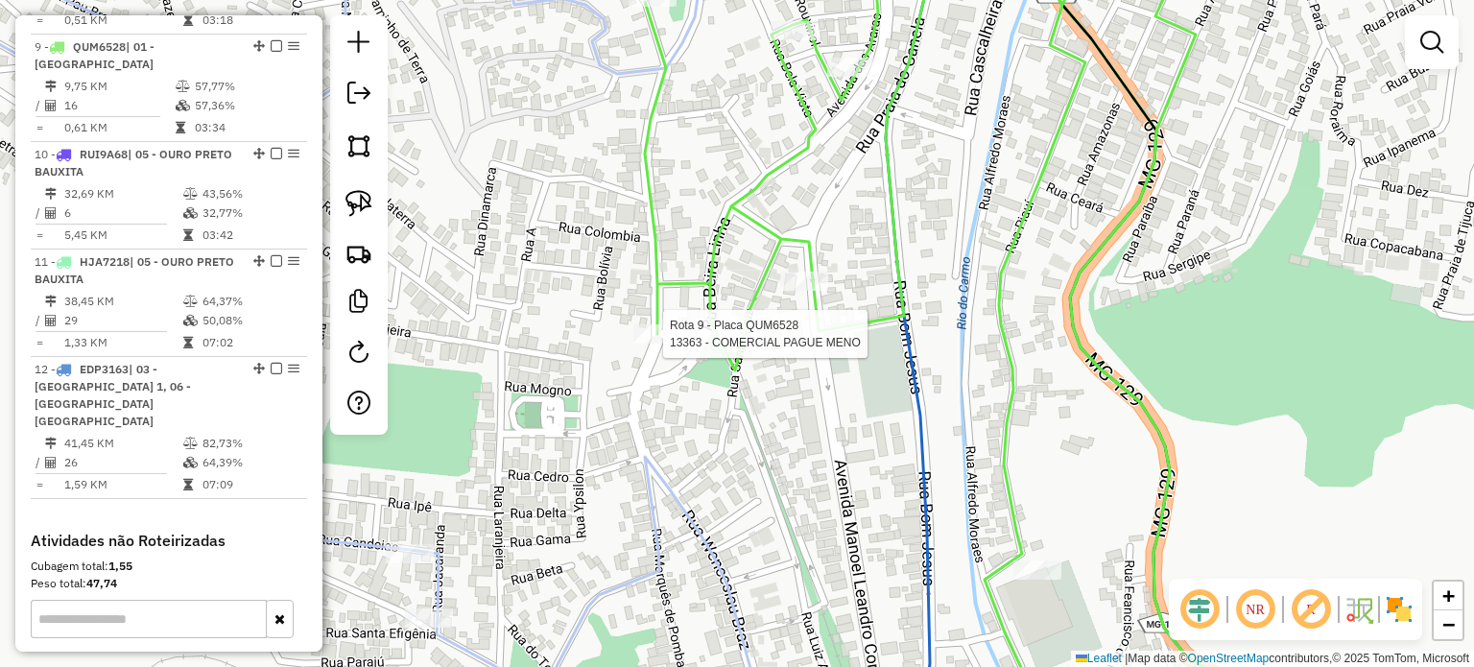
select select "**********"
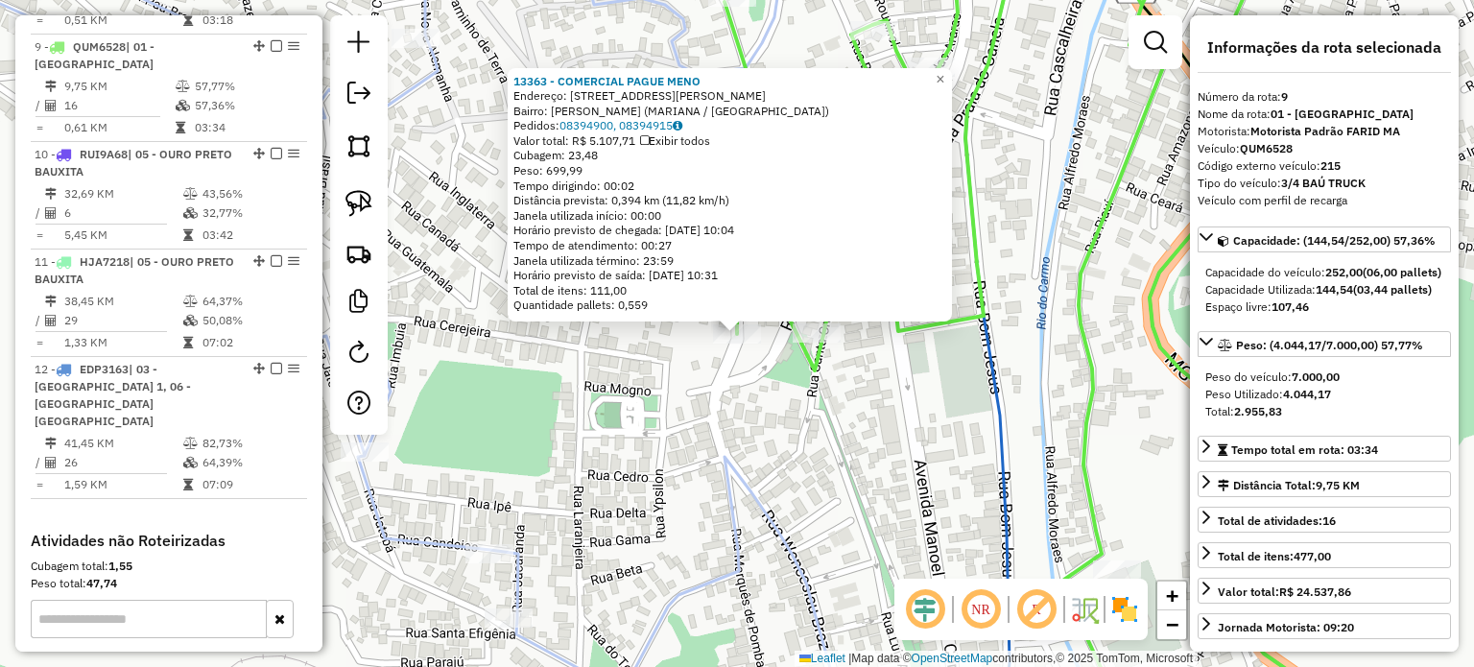
click at [815, 478] on div "13363 - COMERCIAL PAGUE MENO Endereço: R MONSENHOR [PERSON_NAME] 15 Bairro: MAR…" at bounding box center [737, 333] width 1474 height 667
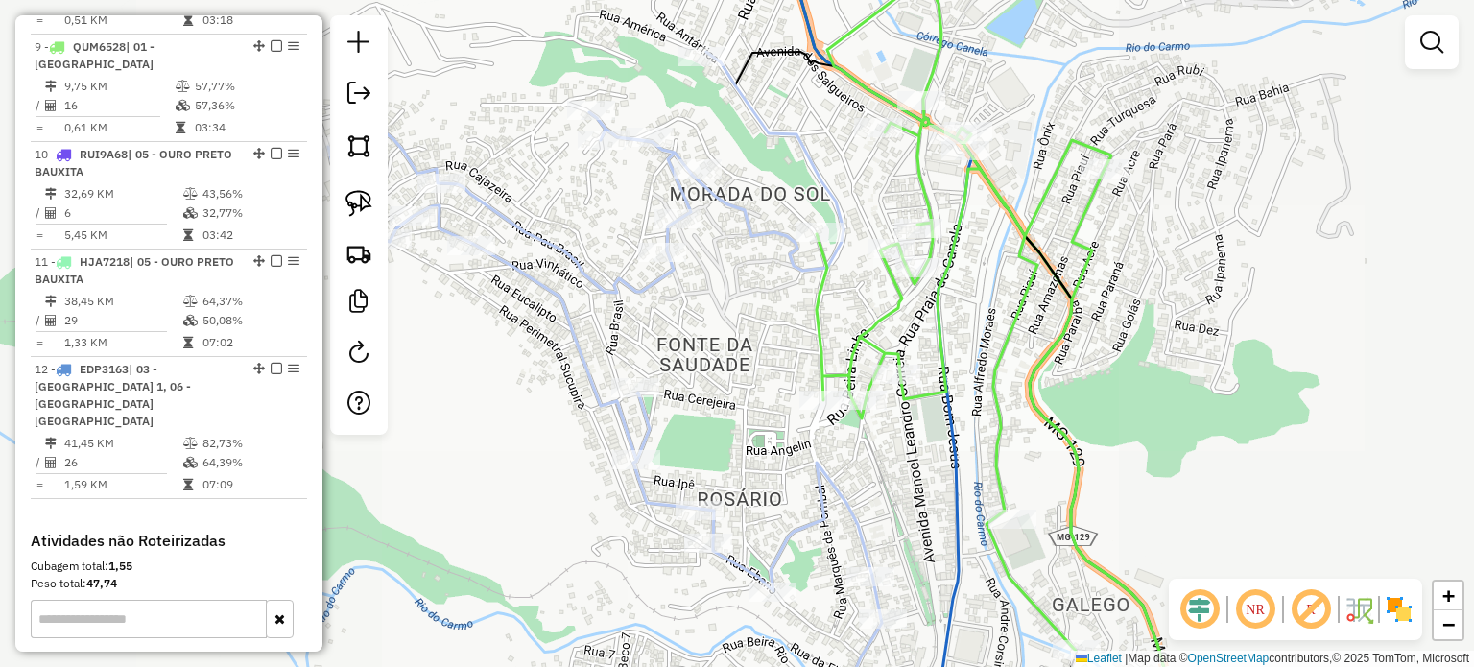
drag, startPoint x: 865, startPoint y: 475, endPoint x: 753, endPoint y: 467, distance: 112.6
click at [753, 467] on div "Janela de atendimento Grade de atendimento Capacidade Transportadoras Veículos …" at bounding box center [737, 333] width 1474 height 667
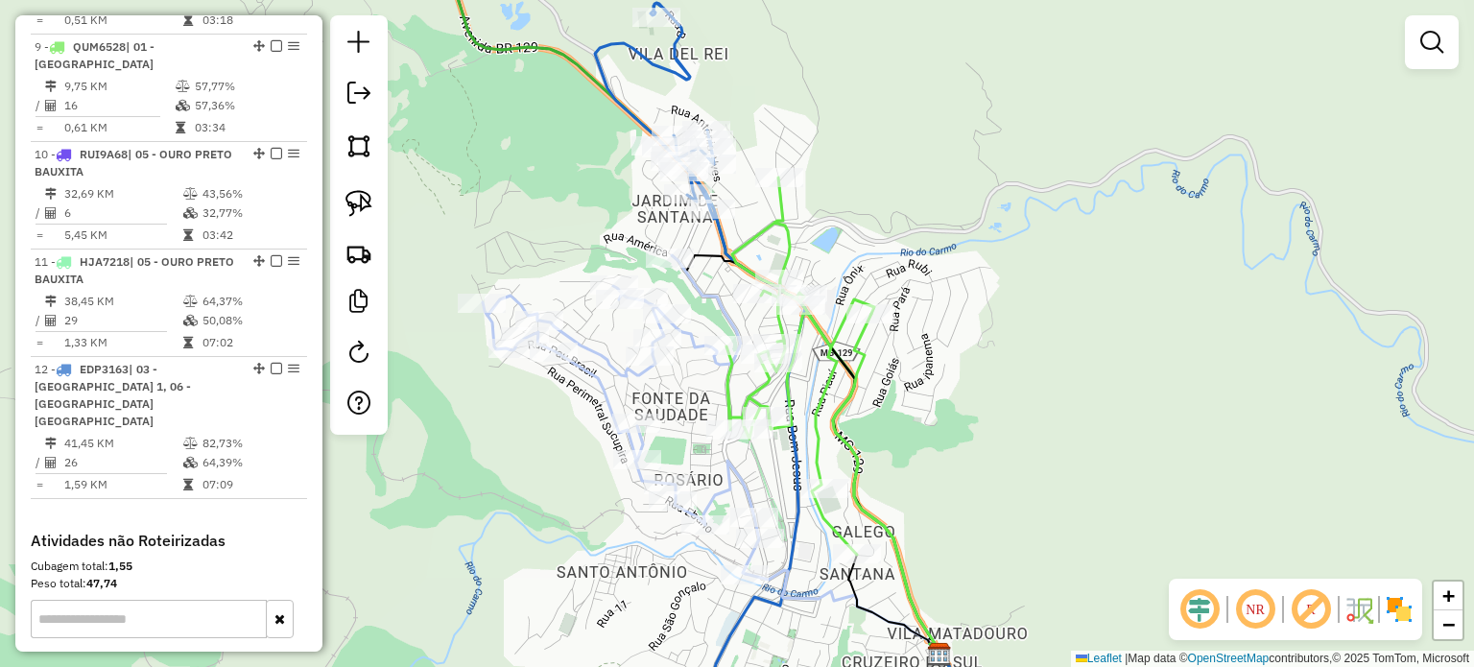
click at [710, 334] on icon at bounding box center [621, 414] width 276 height 319
select select "**********"
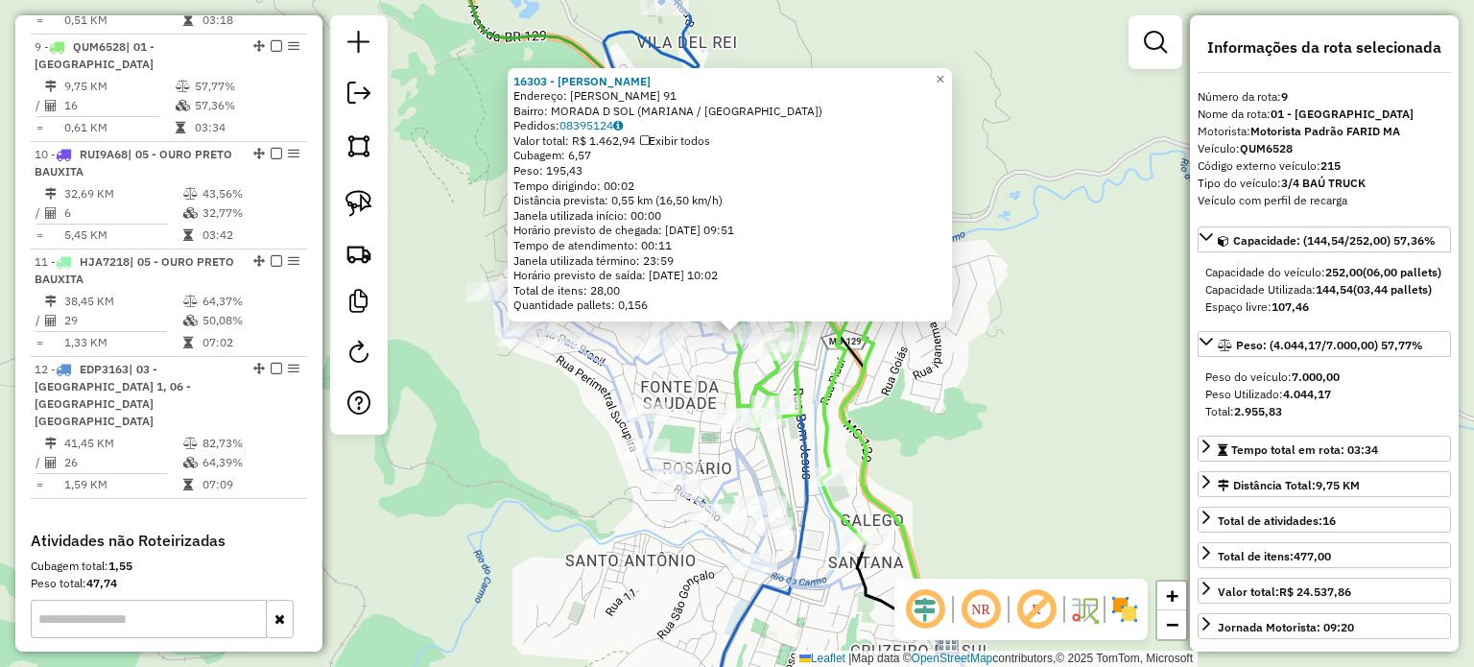
click at [710, 361] on div "16303 - [PERSON_NAME] Endereço: [PERSON_NAME] 91 Bairro: MORADA D SOL ([GEOGRAP…" at bounding box center [737, 333] width 1474 height 667
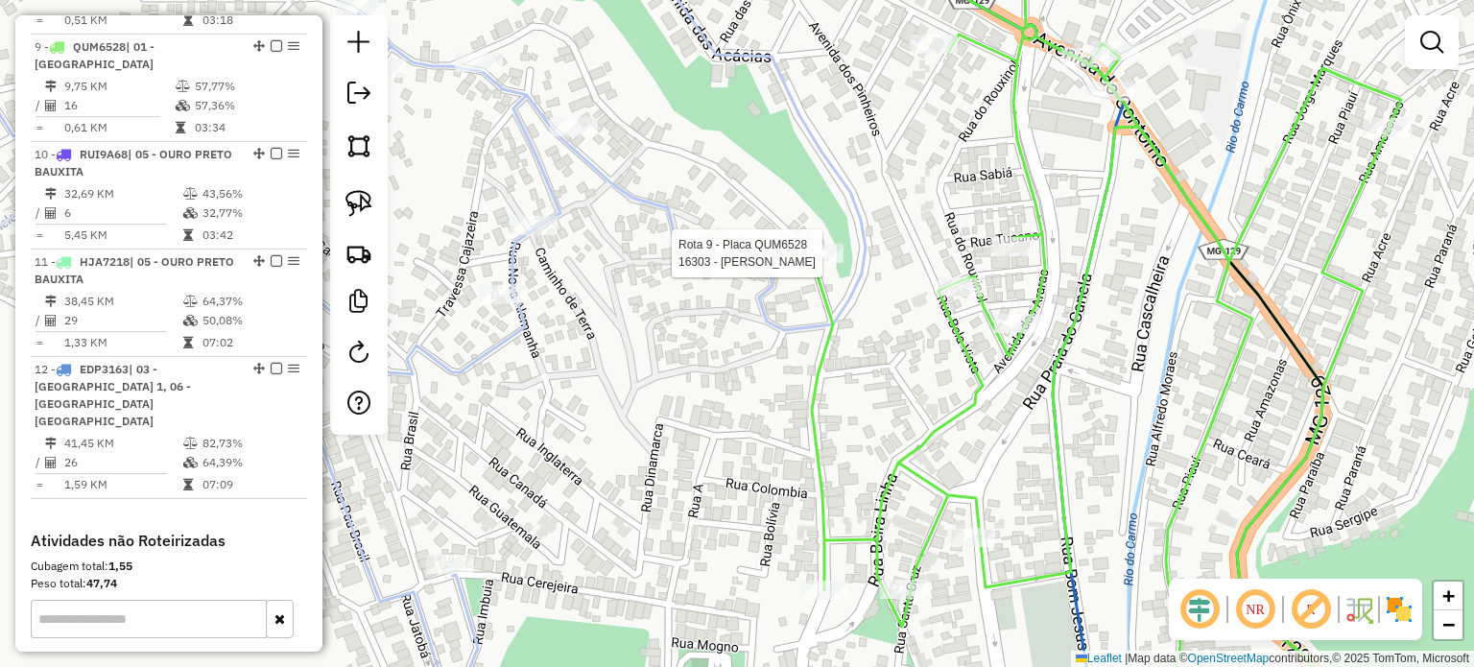
click at [813, 263] on div at bounding box center [820, 253] width 48 height 19
select select "**********"
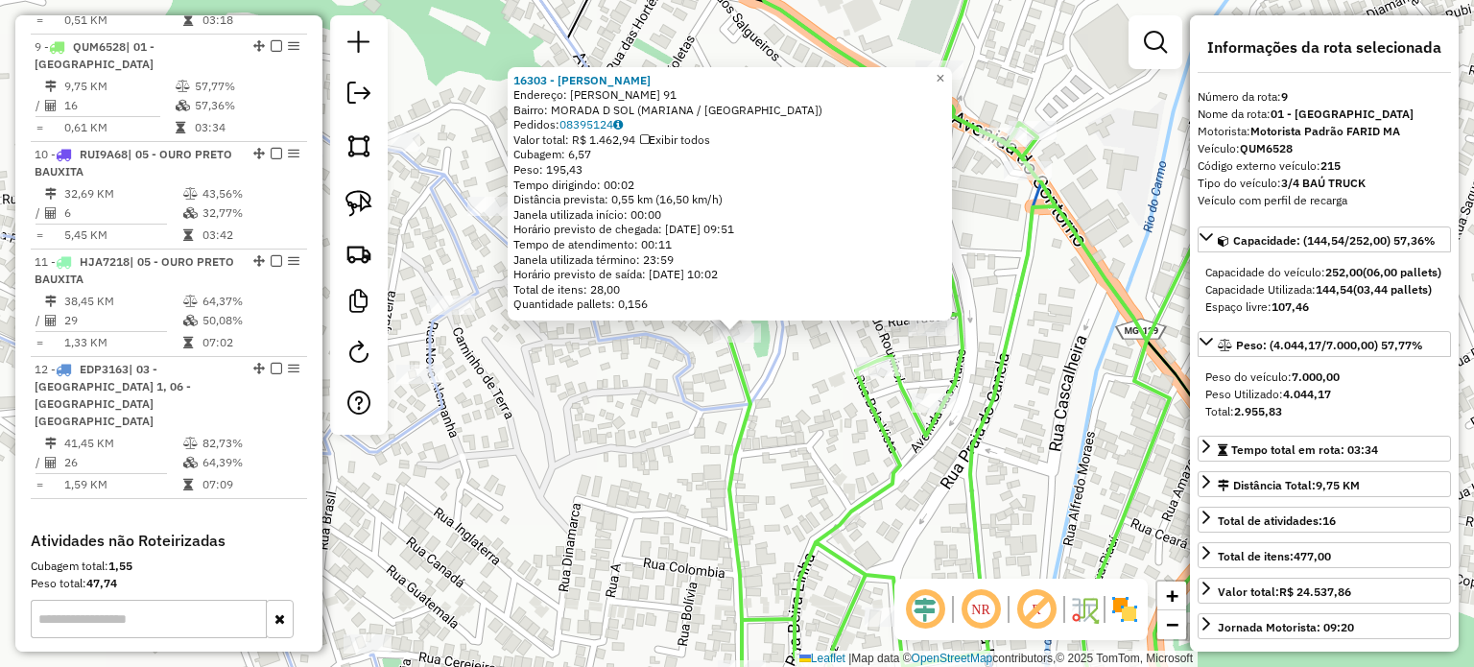
click at [659, 473] on div "16303 - [PERSON_NAME] Endereço: [PERSON_NAME] 91 Bairro: MORADA D SOL ([GEOGRAP…" at bounding box center [737, 333] width 1474 height 667
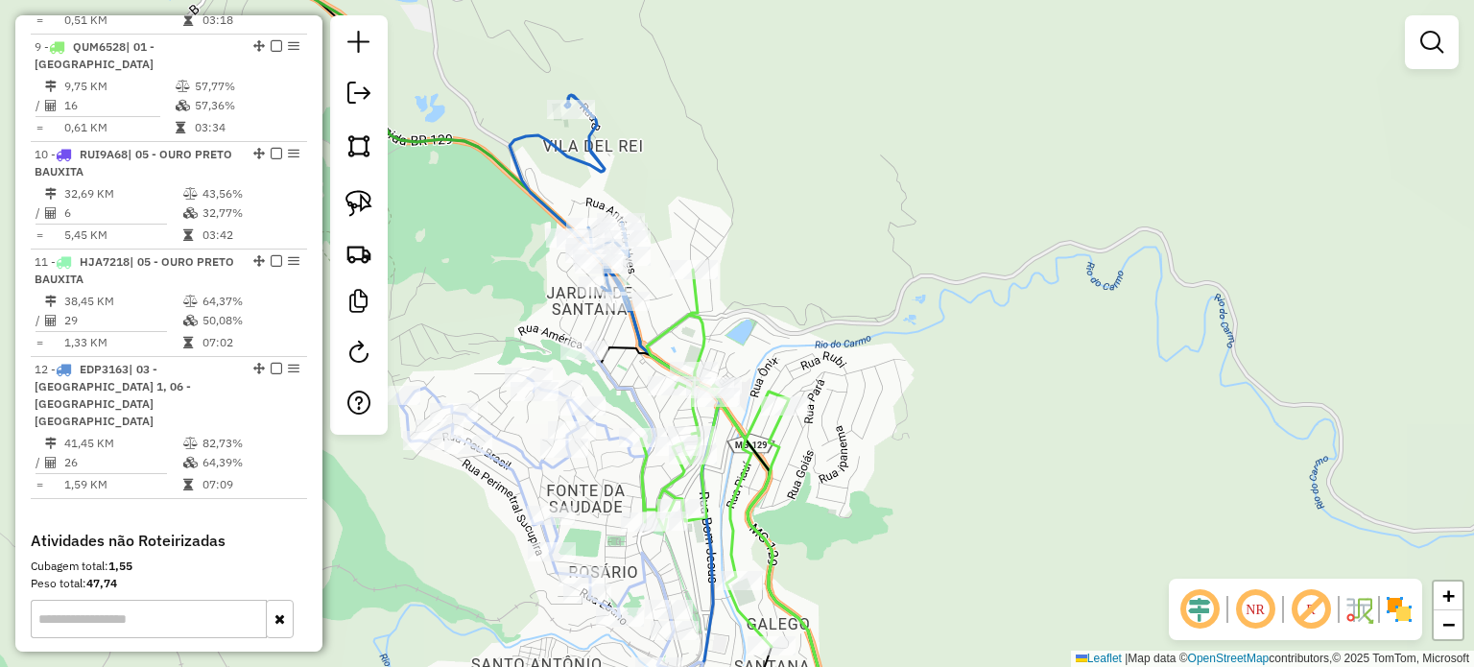
drag, startPoint x: 707, startPoint y: 483, endPoint x: 631, endPoint y: 478, distance: 76.9
click at [641, 478] on icon at bounding box center [715, 458] width 148 height 377
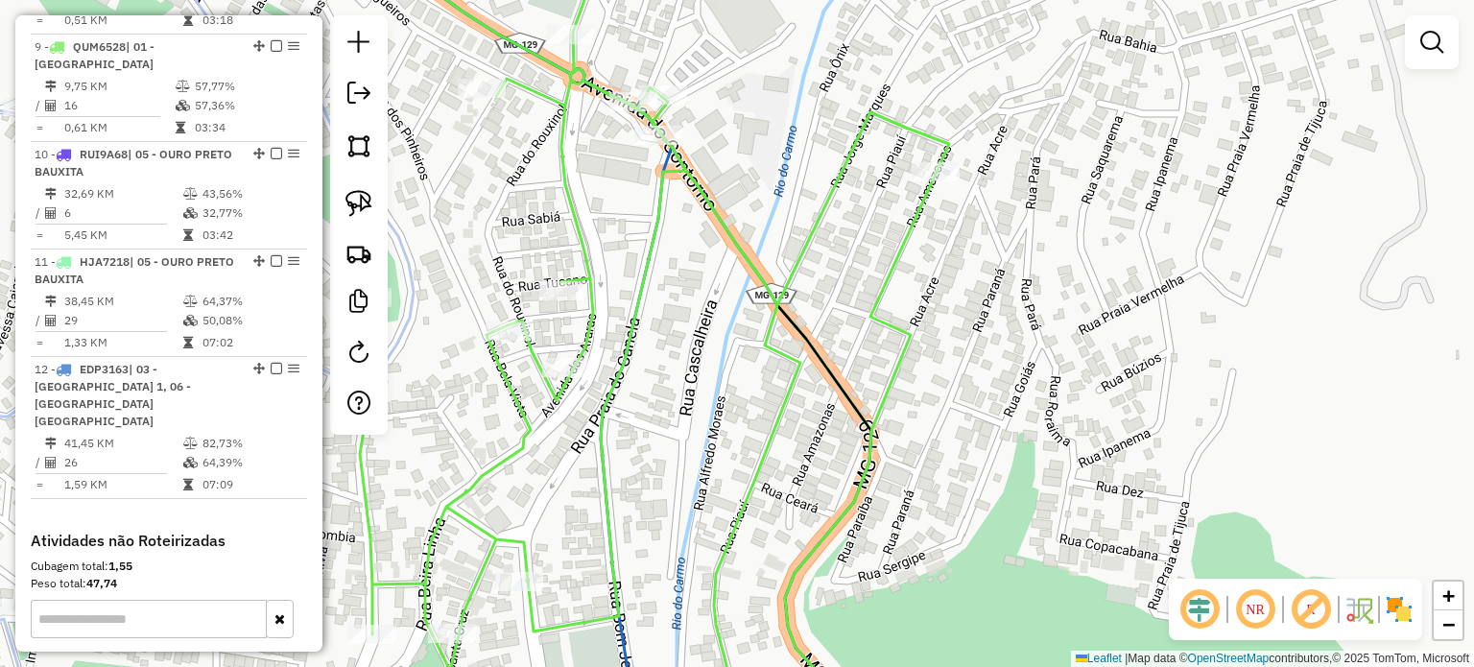
click at [587, 241] on icon at bounding box center [654, 334] width 589 height 801
select select "**********"
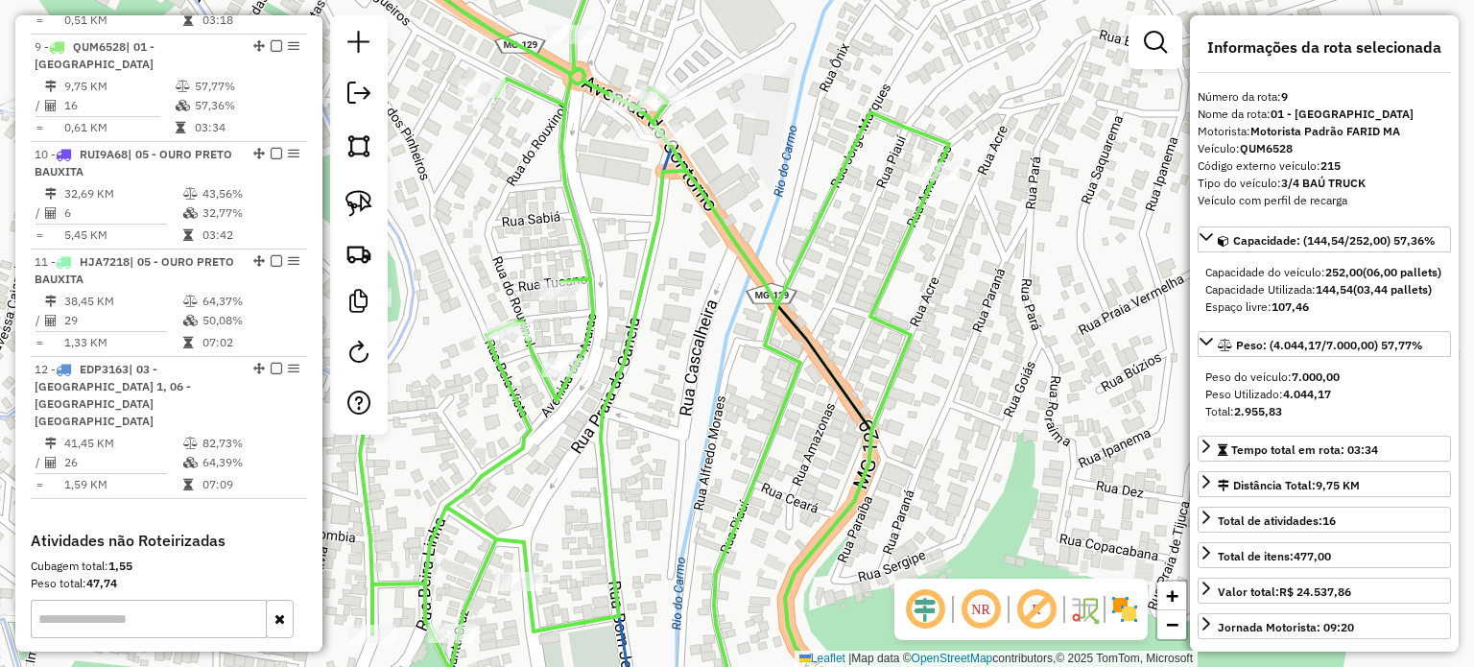
drag, startPoint x: 635, startPoint y: 300, endPoint x: 660, endPoint y: 310, distance: 26.7
click at [660, 310] on icon at bounding box center [654, 334] width 589 height 801
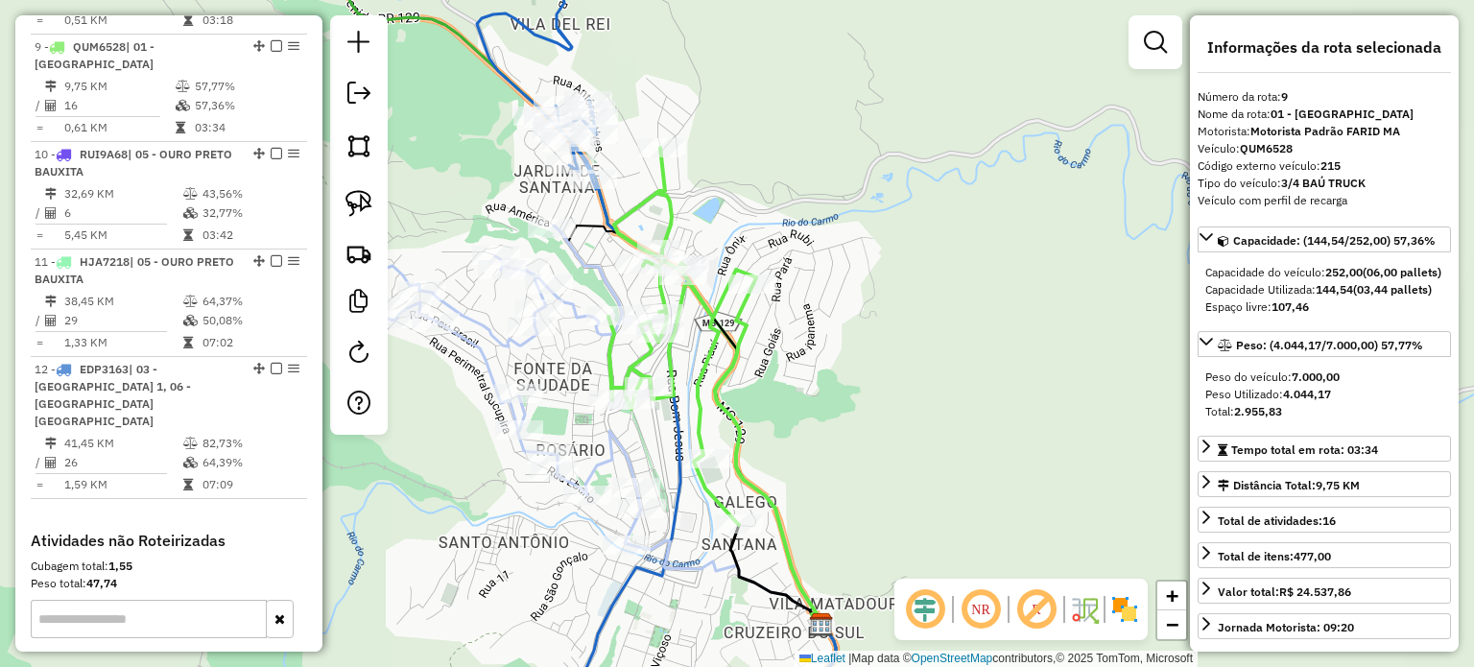
click at [754, 294] on div at bounding box center [753, 284] width 48 height 19
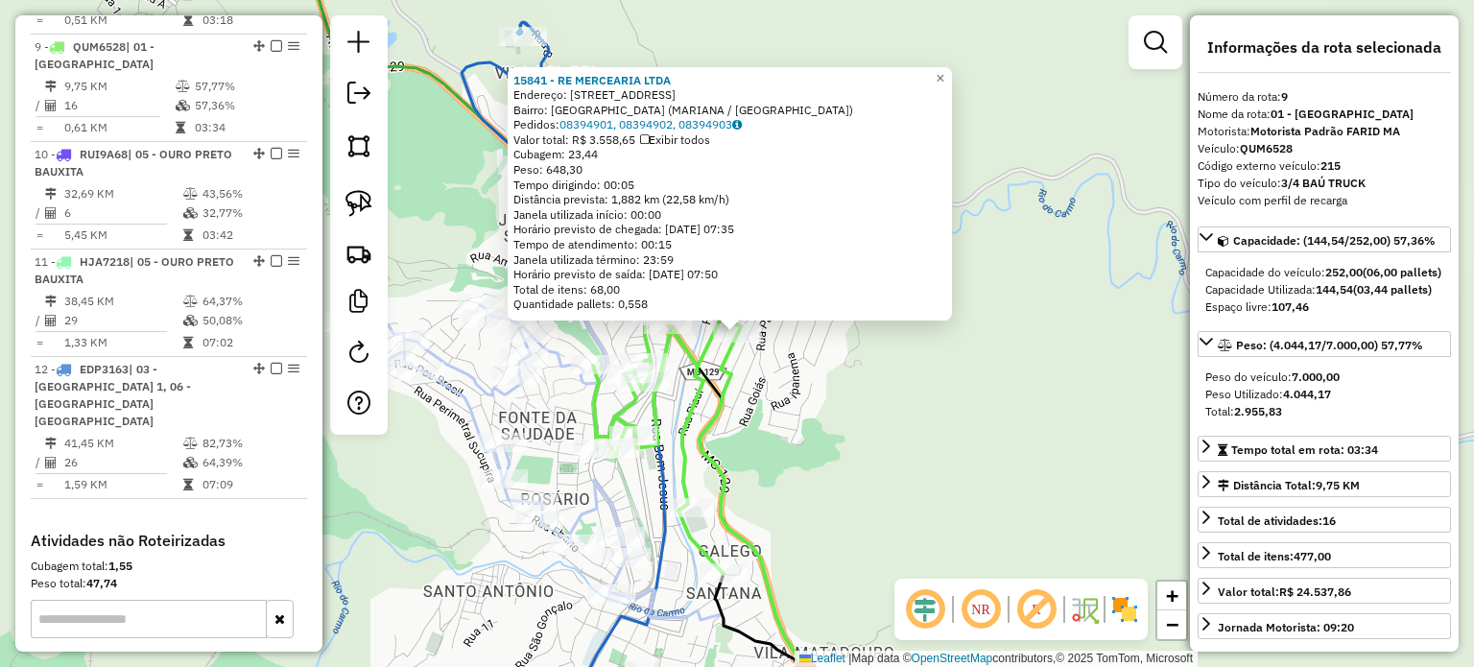
click at [823, 421] on div "15841 - RE MERCEARIA LTDA Endereço: [STREET_ADDRESS] Pedidos: 08394901, 0839490…" at bounding box center [737, 333] width 1474 height 667
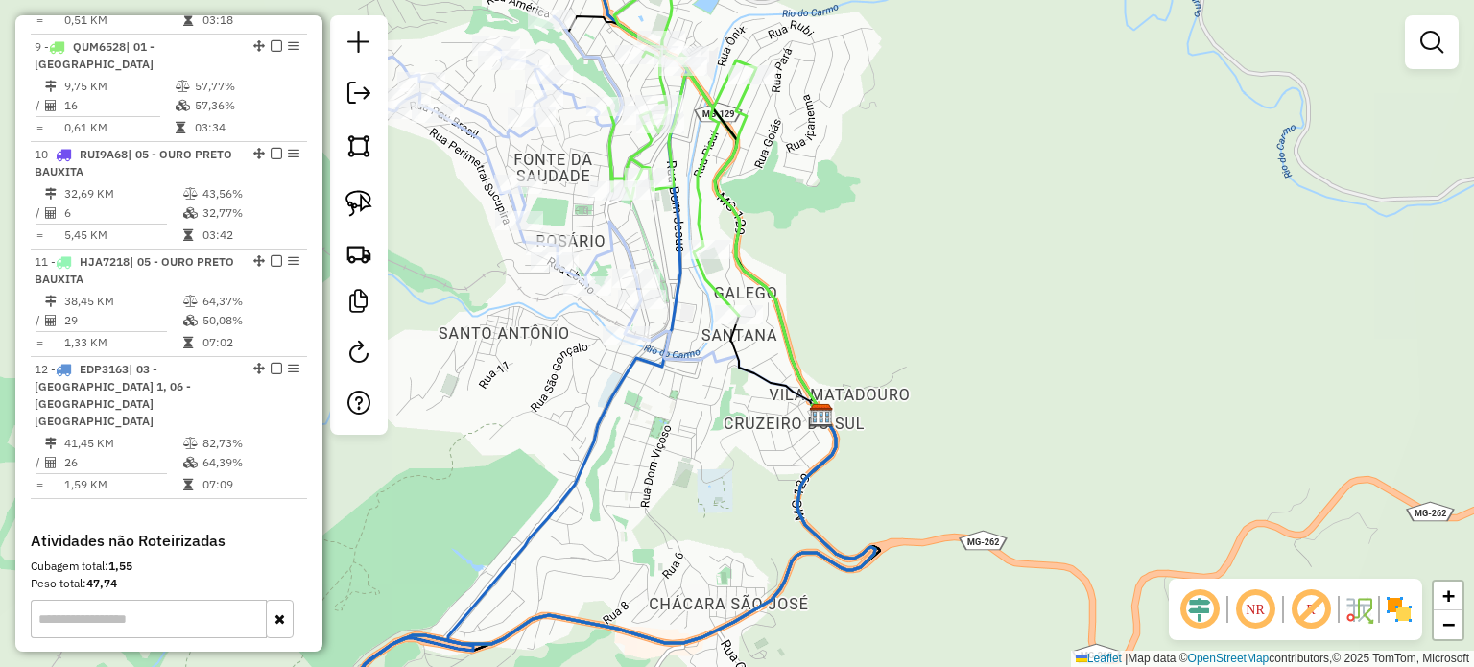
click at [626, 233] on icon at bounding box center [503, 175] width 276 height 319
select select "**********"
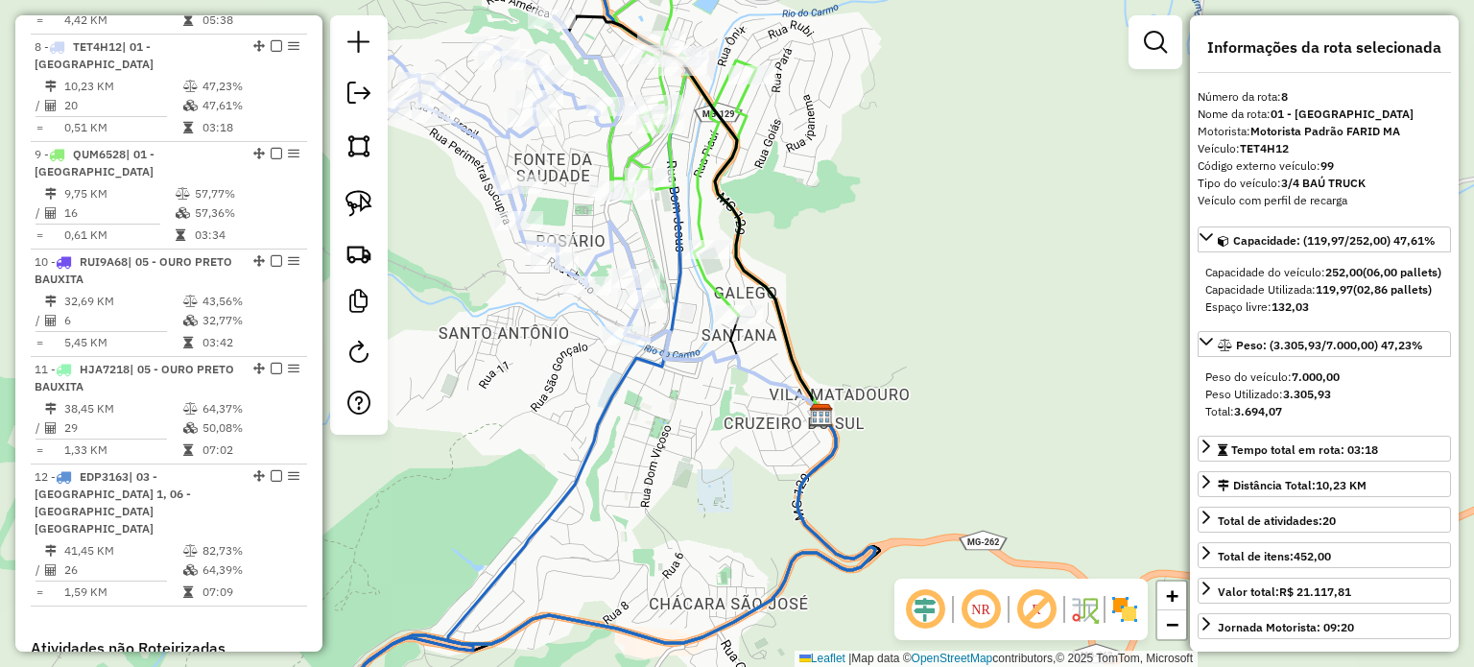
drag, startPoint x: 691, startPoint y: 233, endPoint x: 669, endPoint y: 222, distance: 24.9
click at [692, 233] on icon at bounding box center [683, 127] width 148 height 377
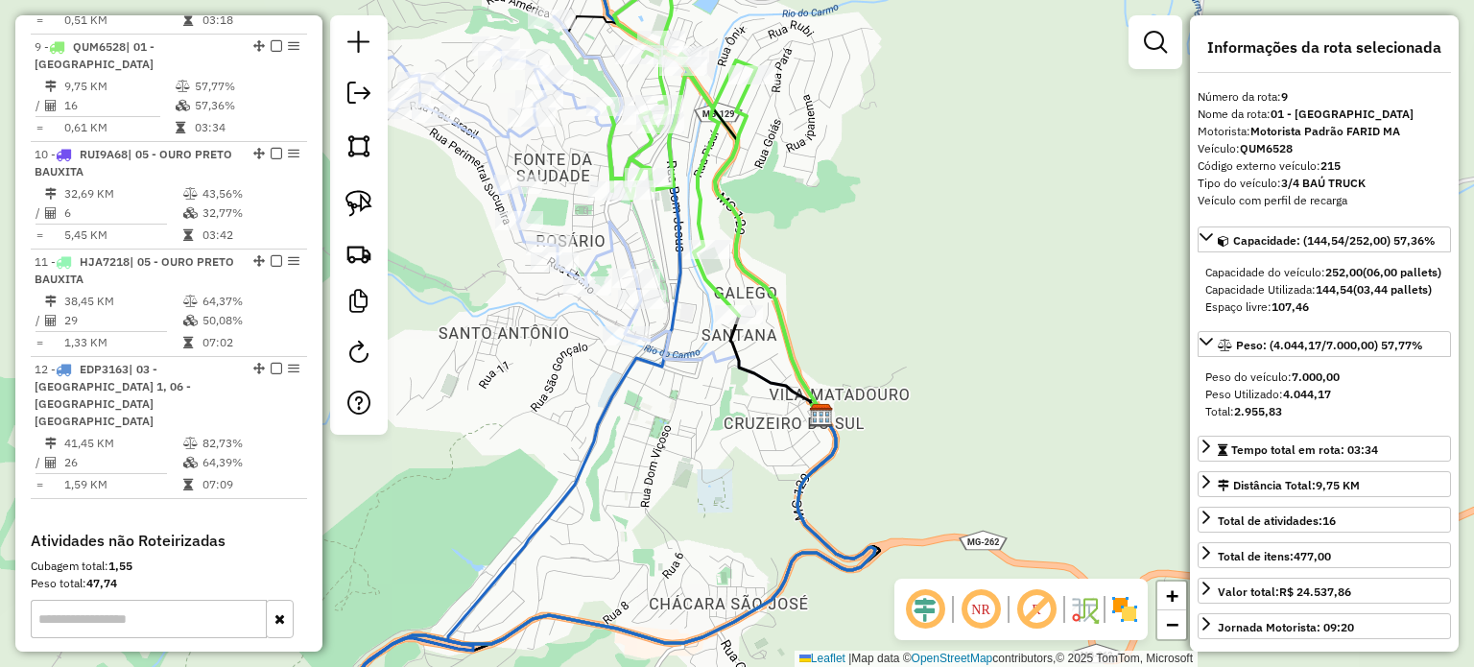
click at [868, 226] on div "Janela de atendimento Grade de atendimento Capacidade Transportadoras Veículos …" at bounding box center [737, 333] width 1474 height 667
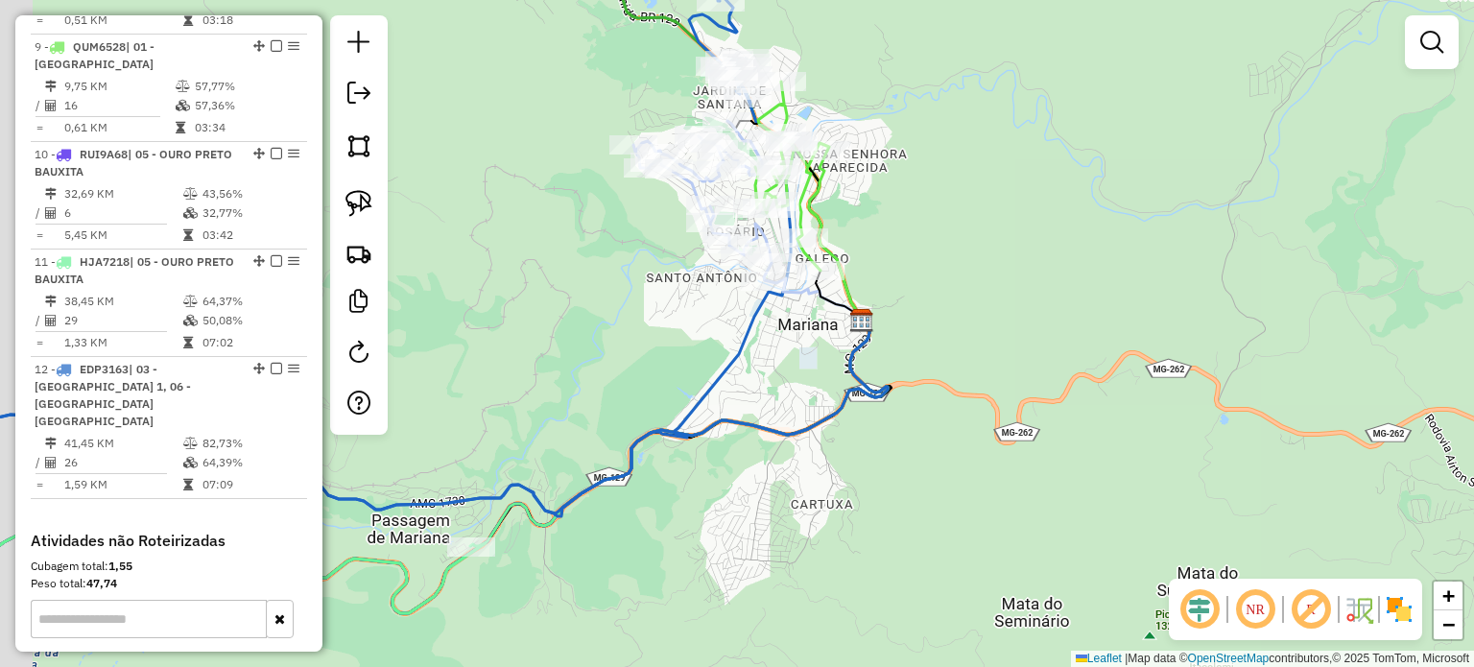
drag, startPoint x: 570, startPoint y: 341, endPoint x: 802, endPoint y: 460, distance: 260.2
click at [802, 460] on div "Janela de atendimento Grade de atendimento Capacidade Transportadoras Veículos …" at bounding box center [737, 333] width 1474 height 667
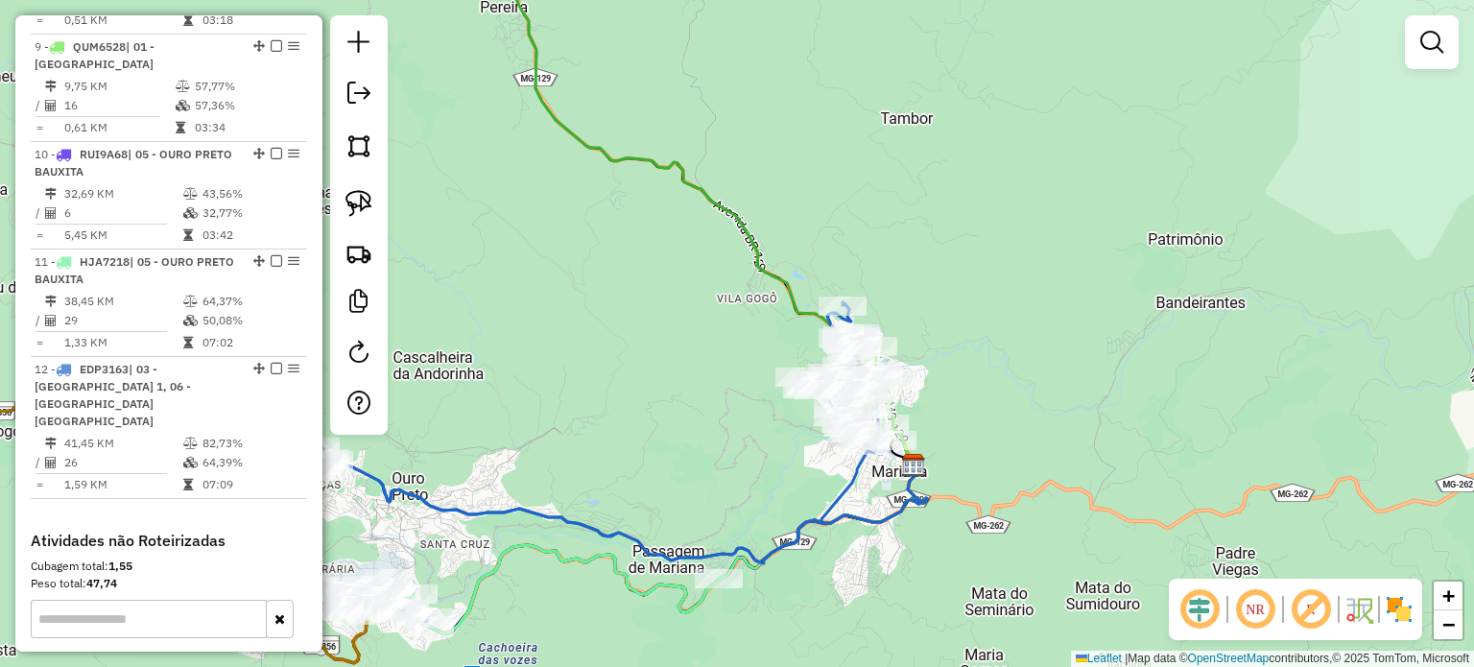
drag, startPoint x: 470, startPoint y: 560, endPoint x: 737, endPoint y: 451, distance: 288.1
click at [736, 451] on div "Janela de atendimento Grade de atendimento Capacidade Transportadoras Veículos …" at bounding box center [737, 333] width 1474 height 667
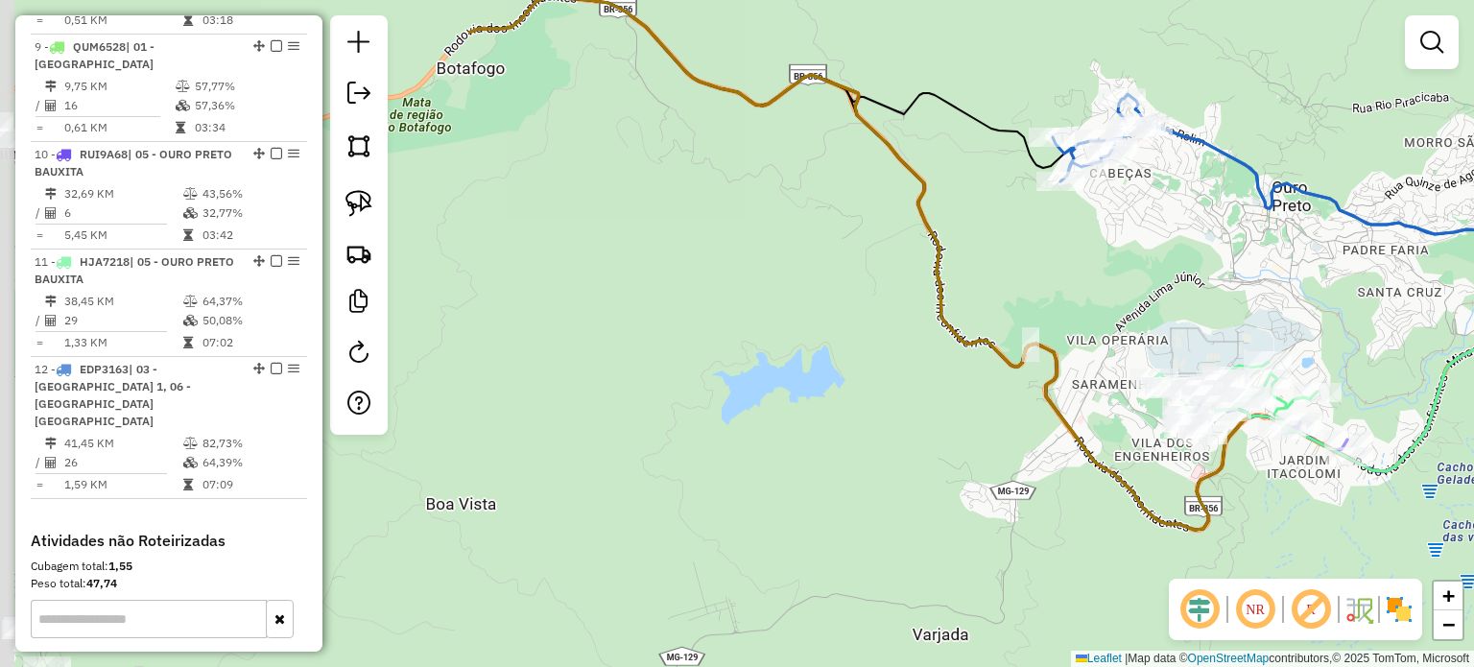
drag, startPoint x: 705, startPoint y: 437, endPoint x: 1328, endPoint y: 271, distance: 644.8
click at [1330, 264] on div "Janela de atendimento Grade de atendimento Capacidade Transportadoras Veículos …" at bounding box center [737, 333] width 1474 height 667
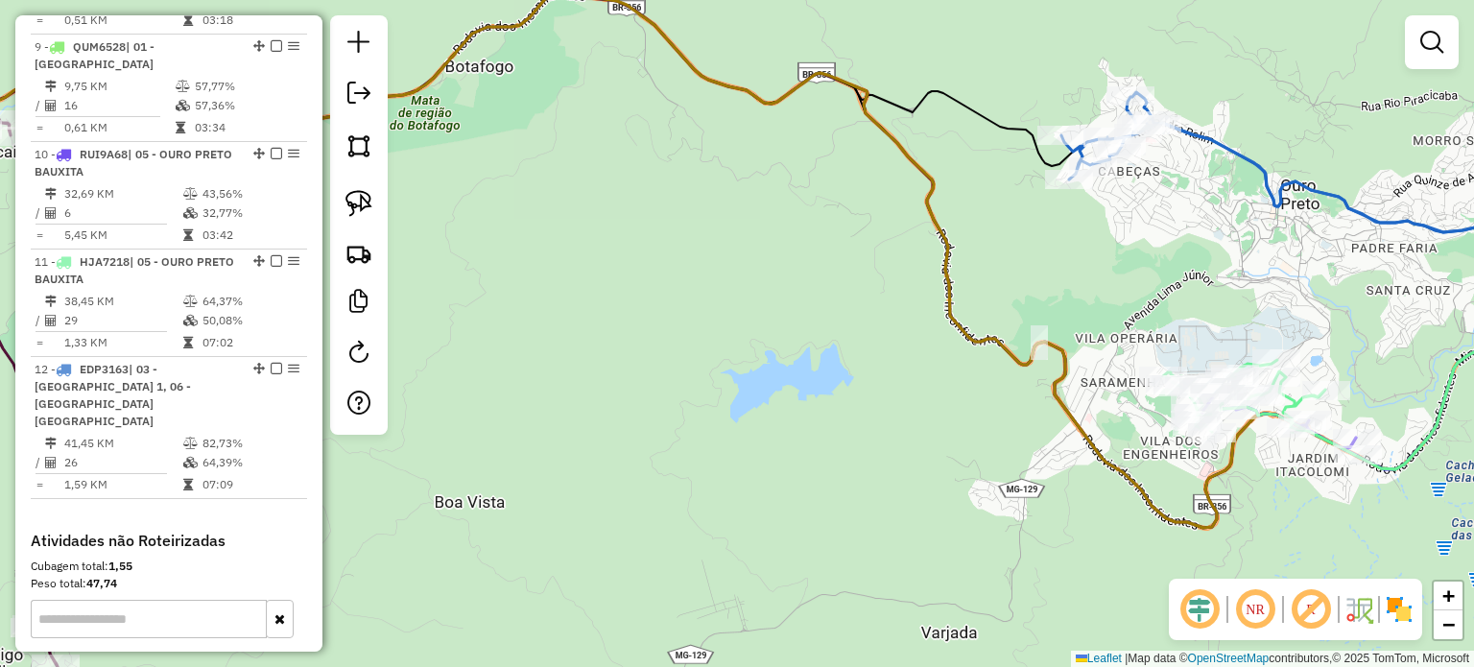
drag, startPoint x: 976, startPoint y: 345, endPoint x: 1152, endPoint y: 365, distance: 176.8
click at [1151, 365] on div "Rota 7 - Placa PVC4F13 17790 - FARID VAREJO C.CAMPO [PERSON_NAME] de atendiment…" at bounding box center [737, 333] width 1474 height 667
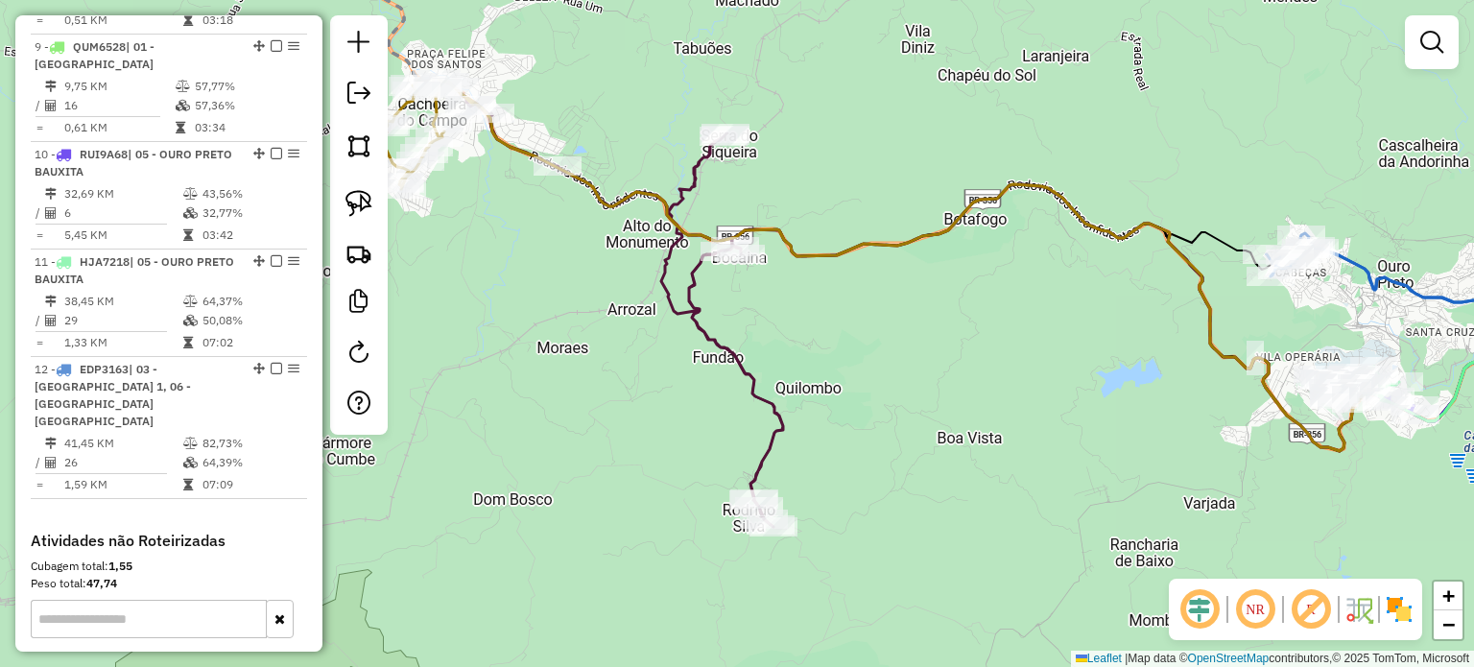
click at [760, 427] on div "Janela de atendimento Grade de atendimento Capacidade Transportadoras Veículos …" at bounding box center [737, 333] width 1474 height 667
click at [776, 427] on icon at bounding box center [614, 304] width 338 height 445
select select "**********"
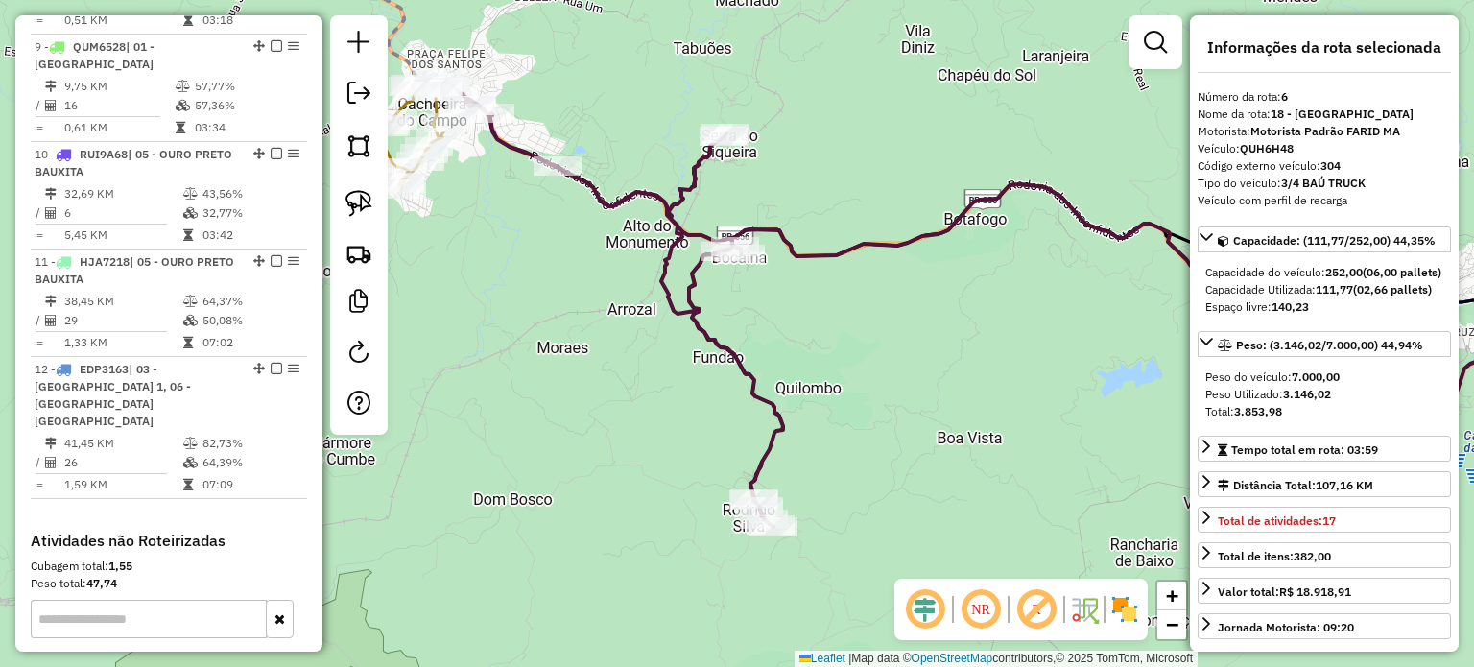
scroll to position [1321, 0]
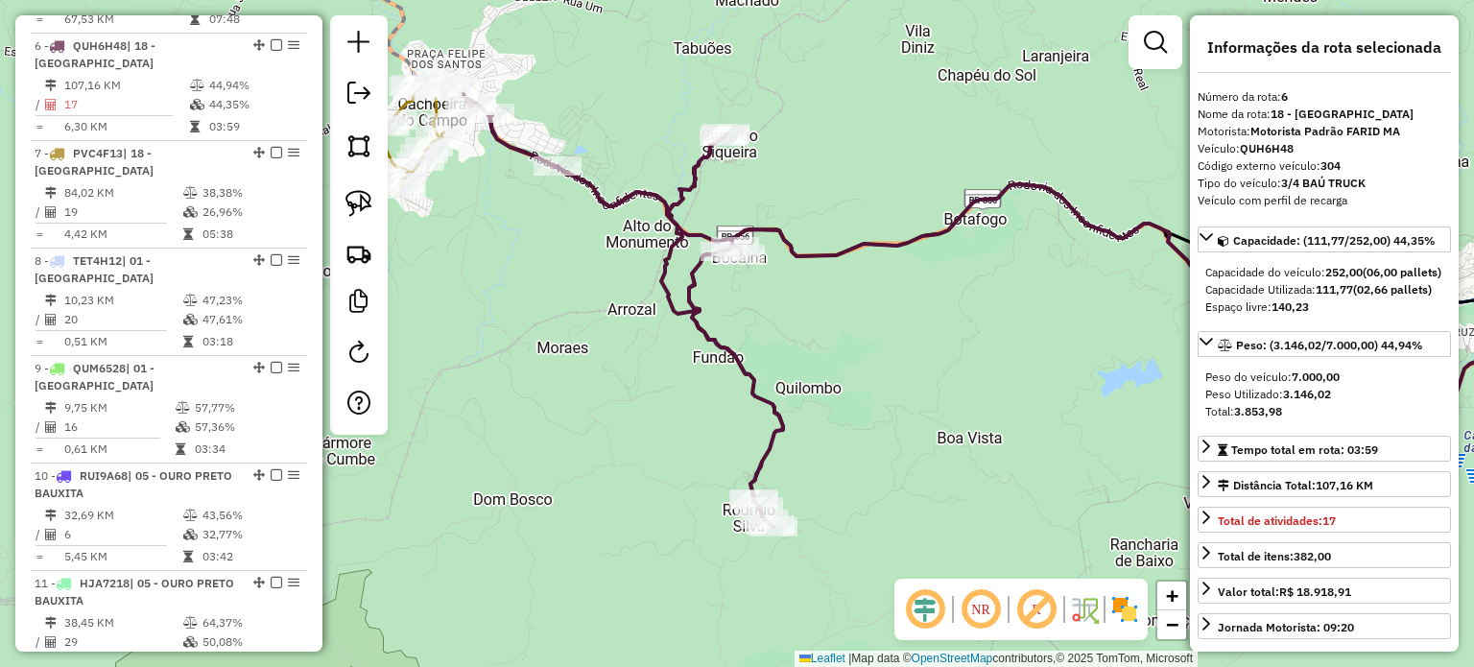
click at [592, 458] on div "Janela de atendimento Grade de atendimento Capacidade Transportadoras Veículos …" at bounding box center [737, 333] width 1474 height 667
